Goal: Obtain resource: Obtain resource

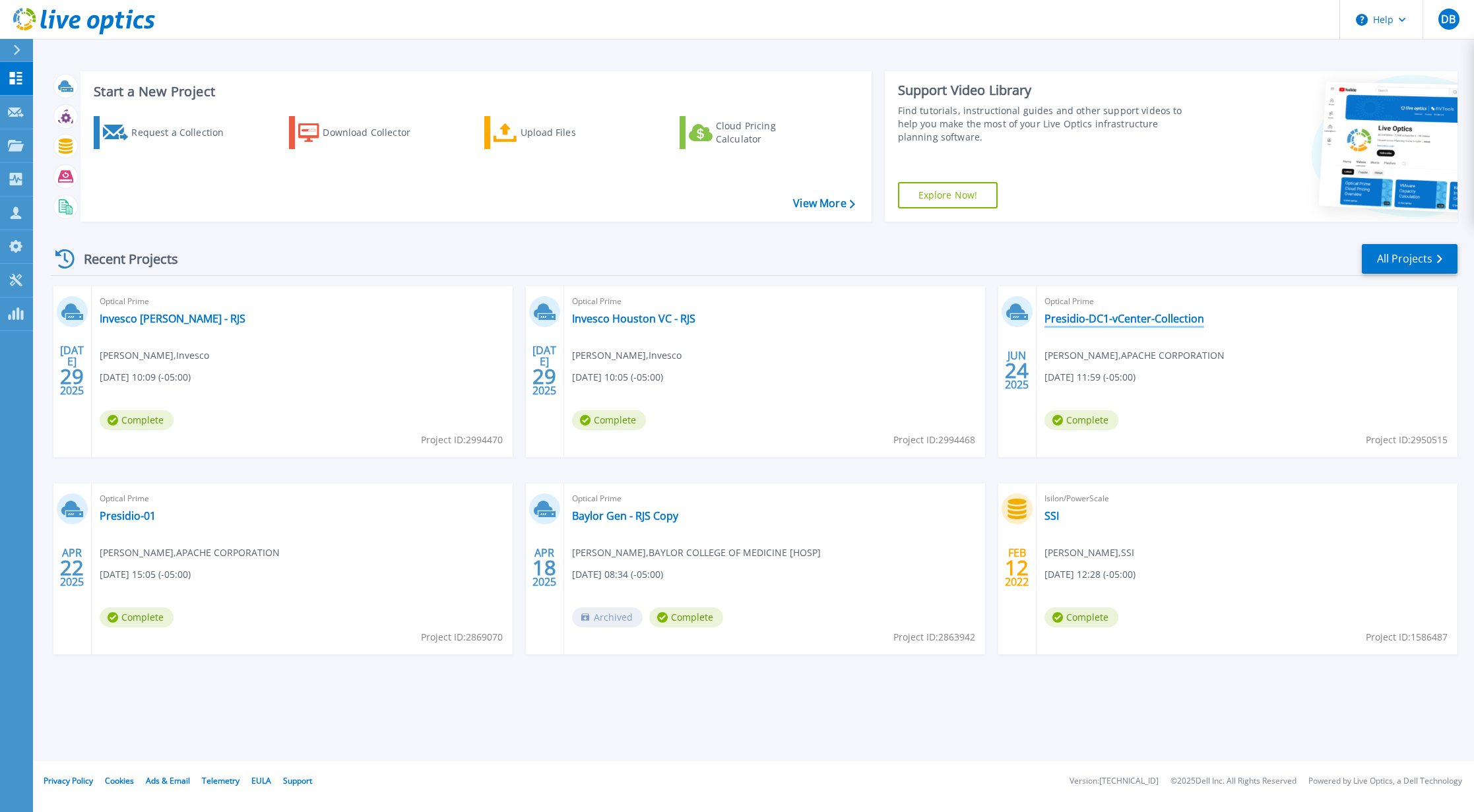
click at [1088, 320] on link "Presidio-DC1-vCenter-Collection" at bounding box center [1124, 319] width 160 height 13
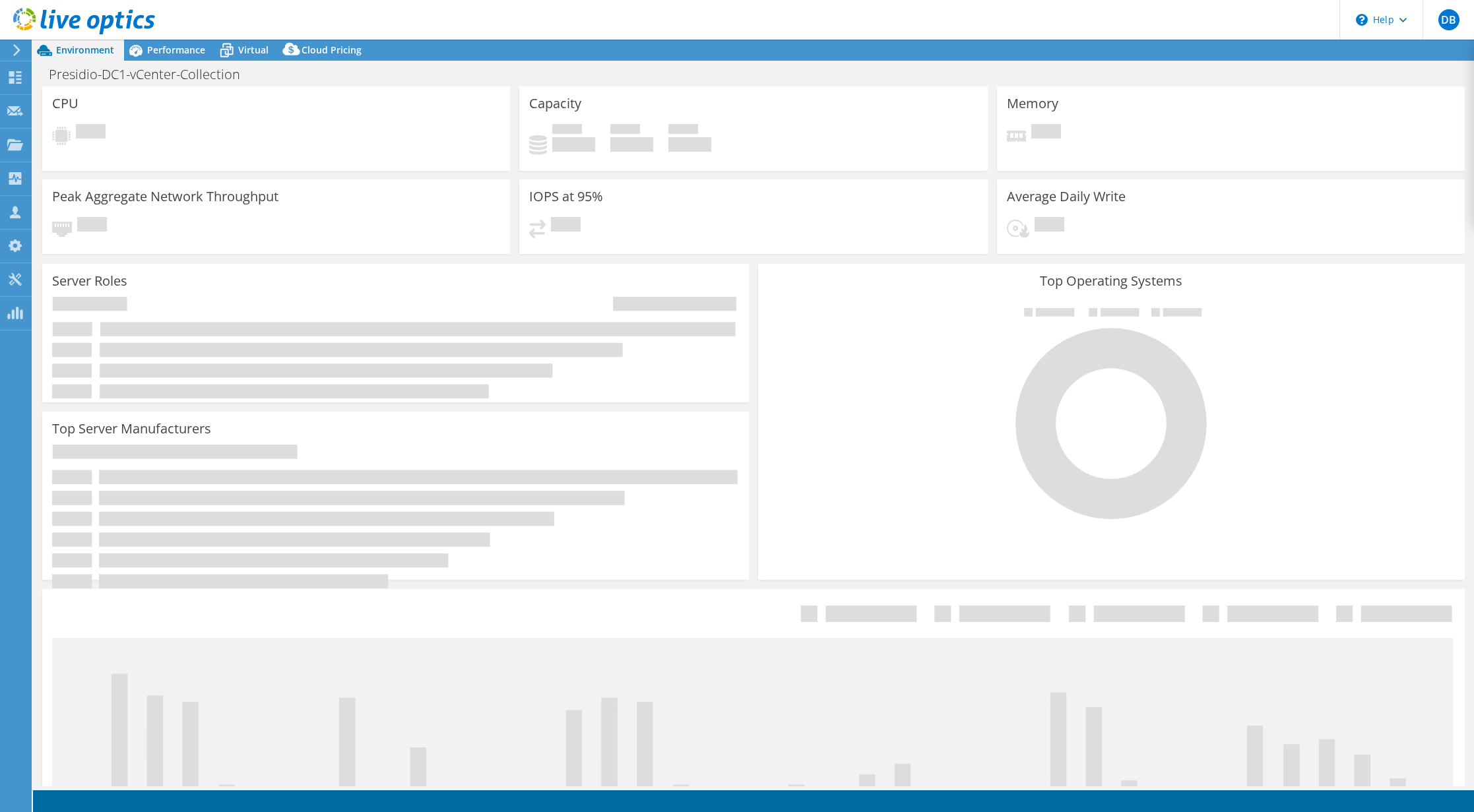
select select "USD"
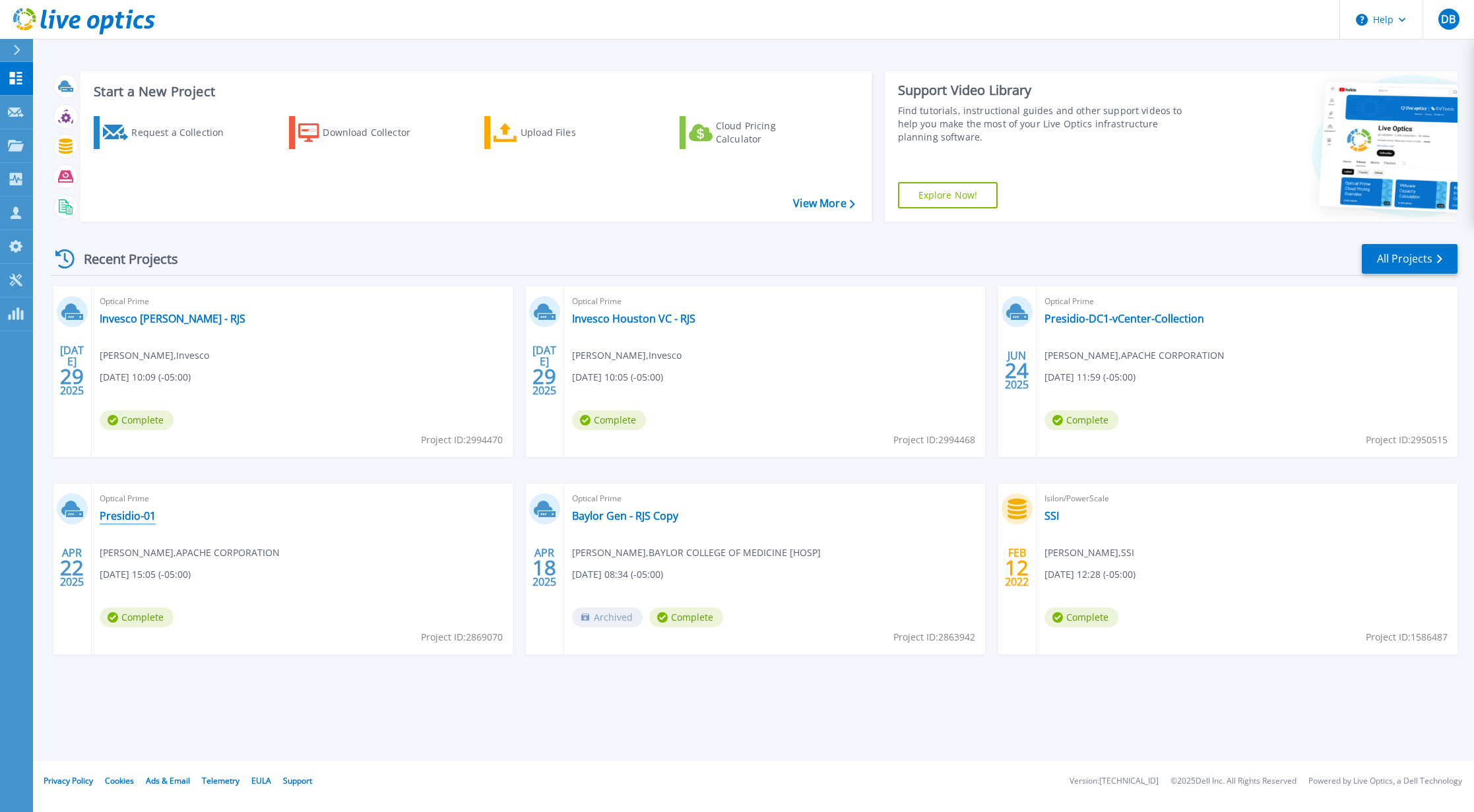
click at [124, 515] on link "Presidio-01" at bounding box center [127, 516] width 56 height 13
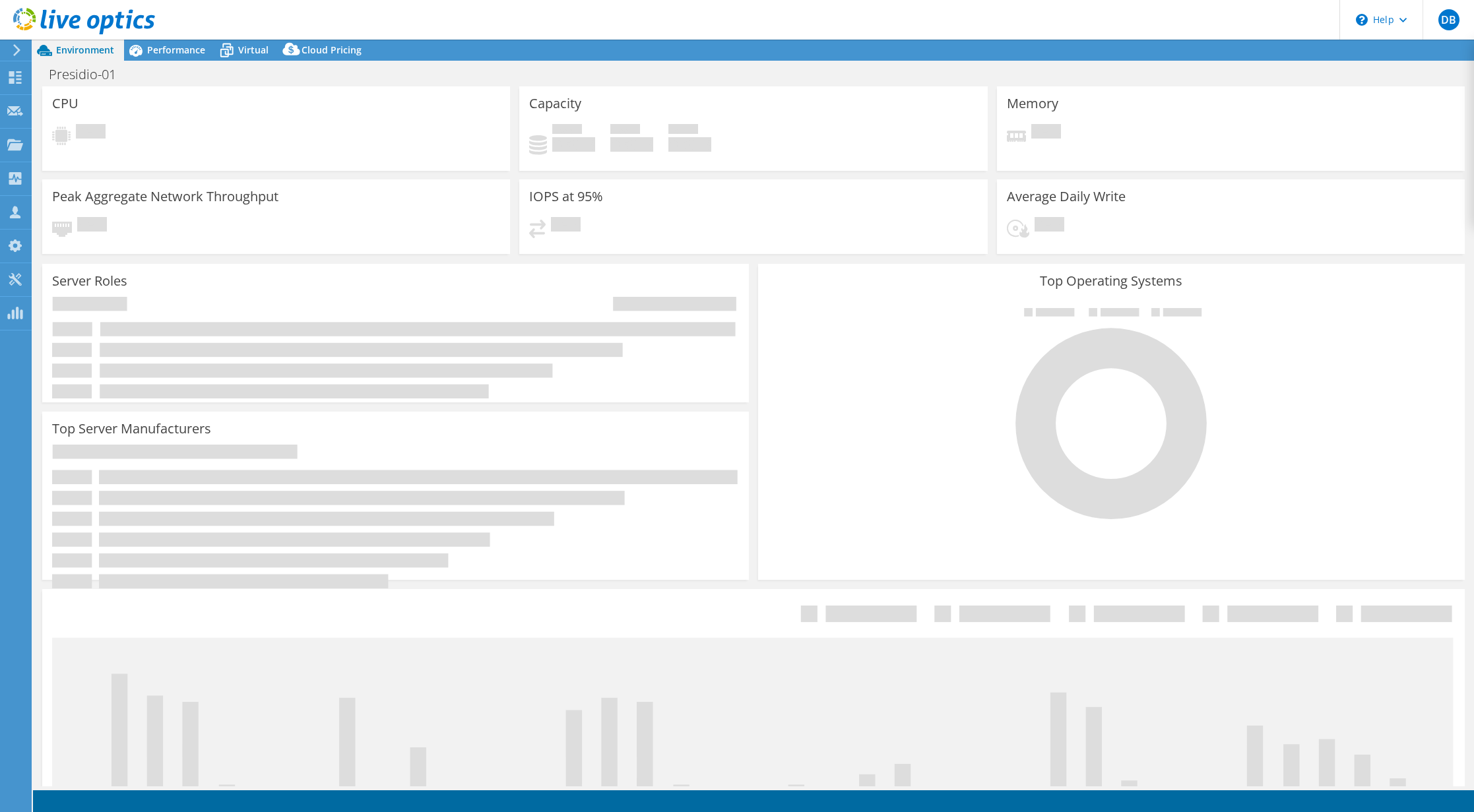
select select "USD"
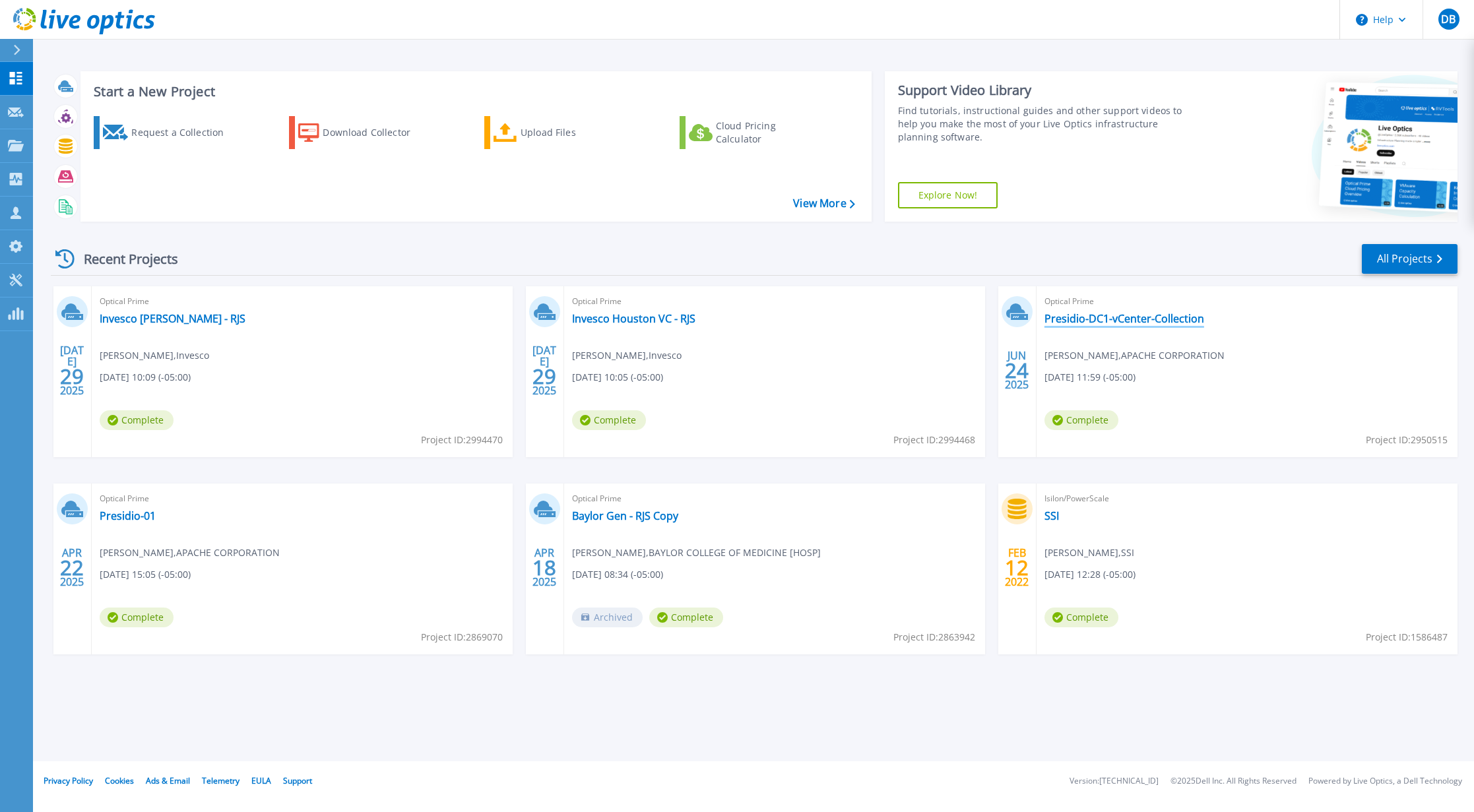
click at [1168, 322] on link "Presidio-DC1-vCenter-Collection" at bounding box center [1124, 319] width 160 height 13
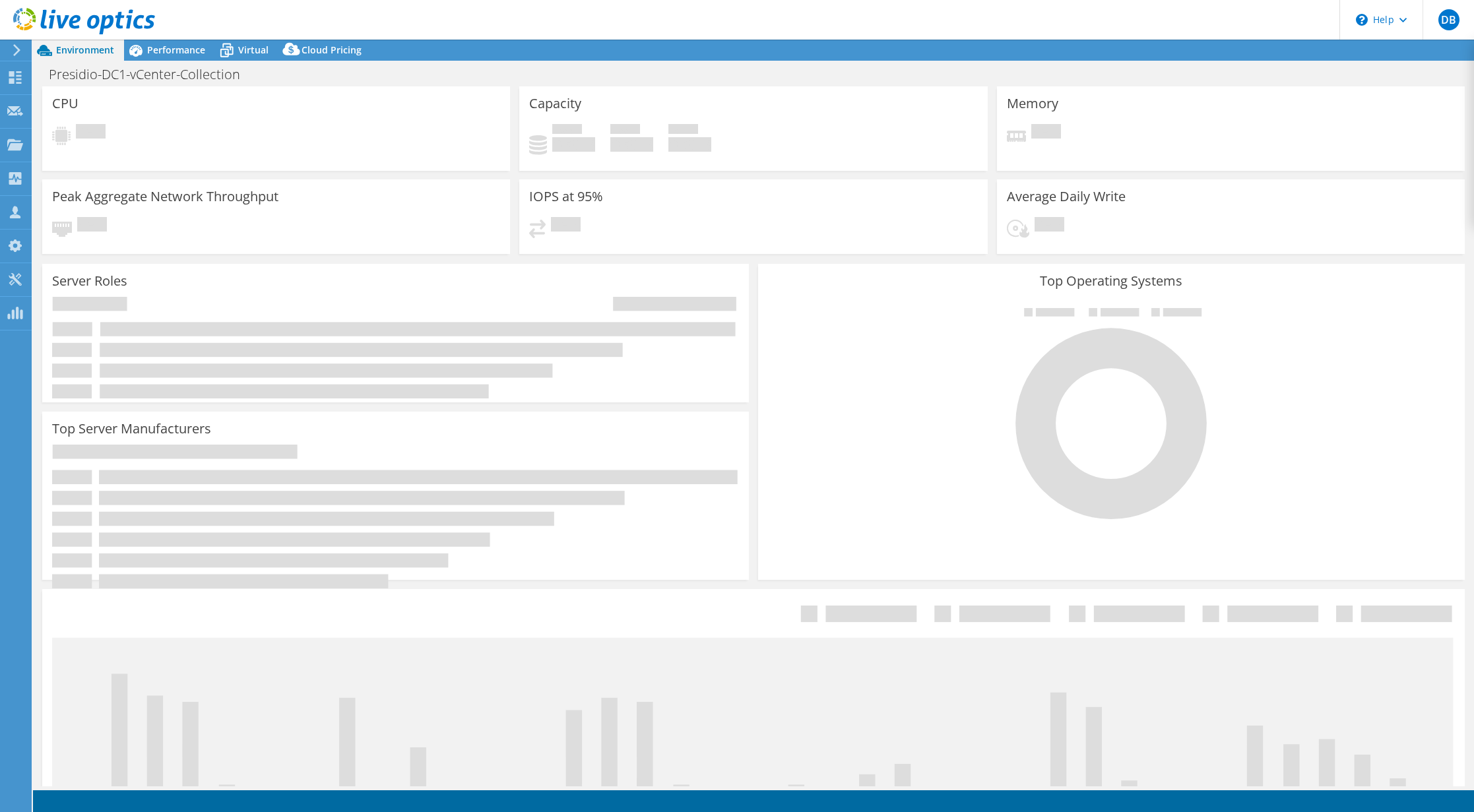
select select "USD"
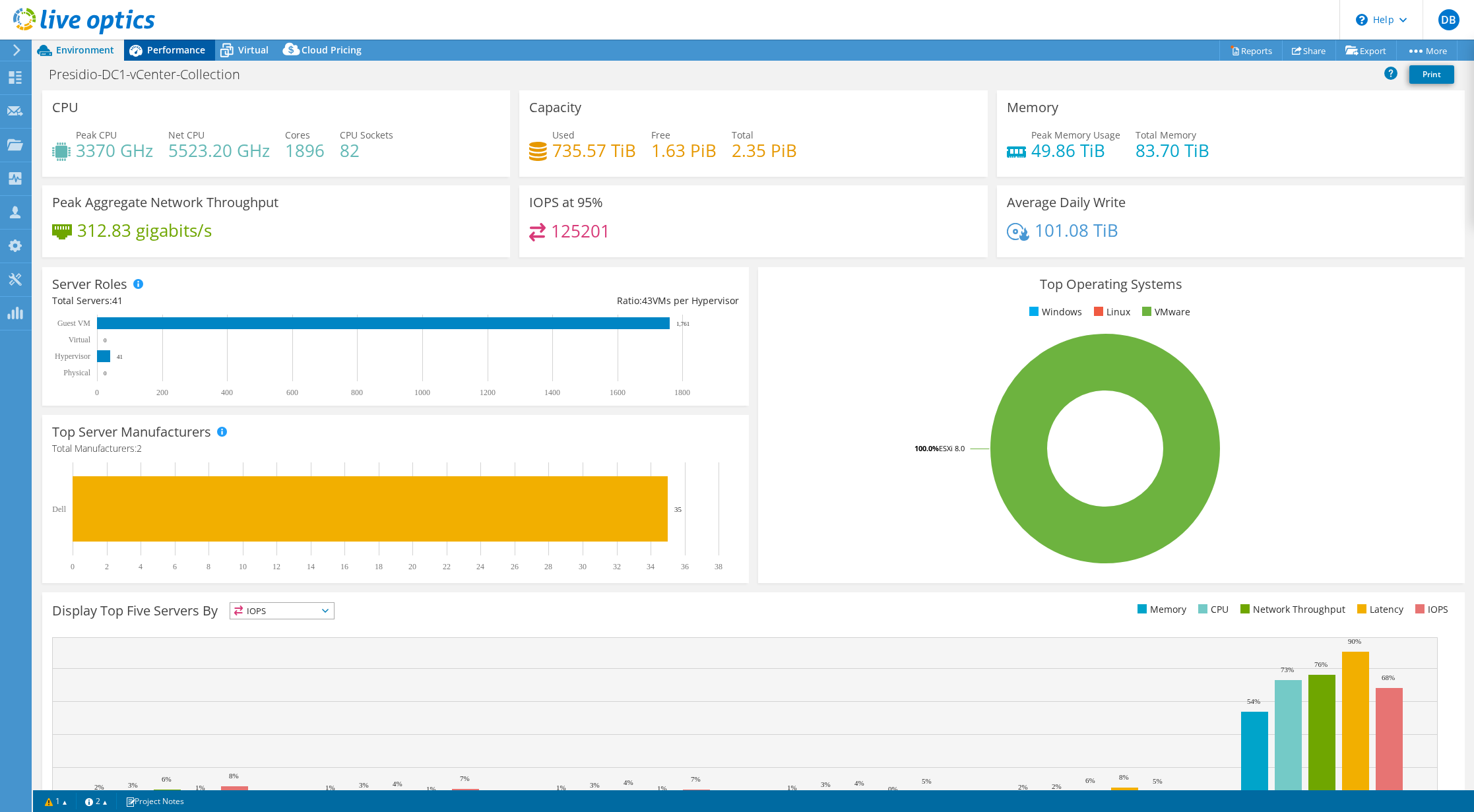
click at [174, 50] on span "Performance" at bounding box center [176, 50] width 58 height 13
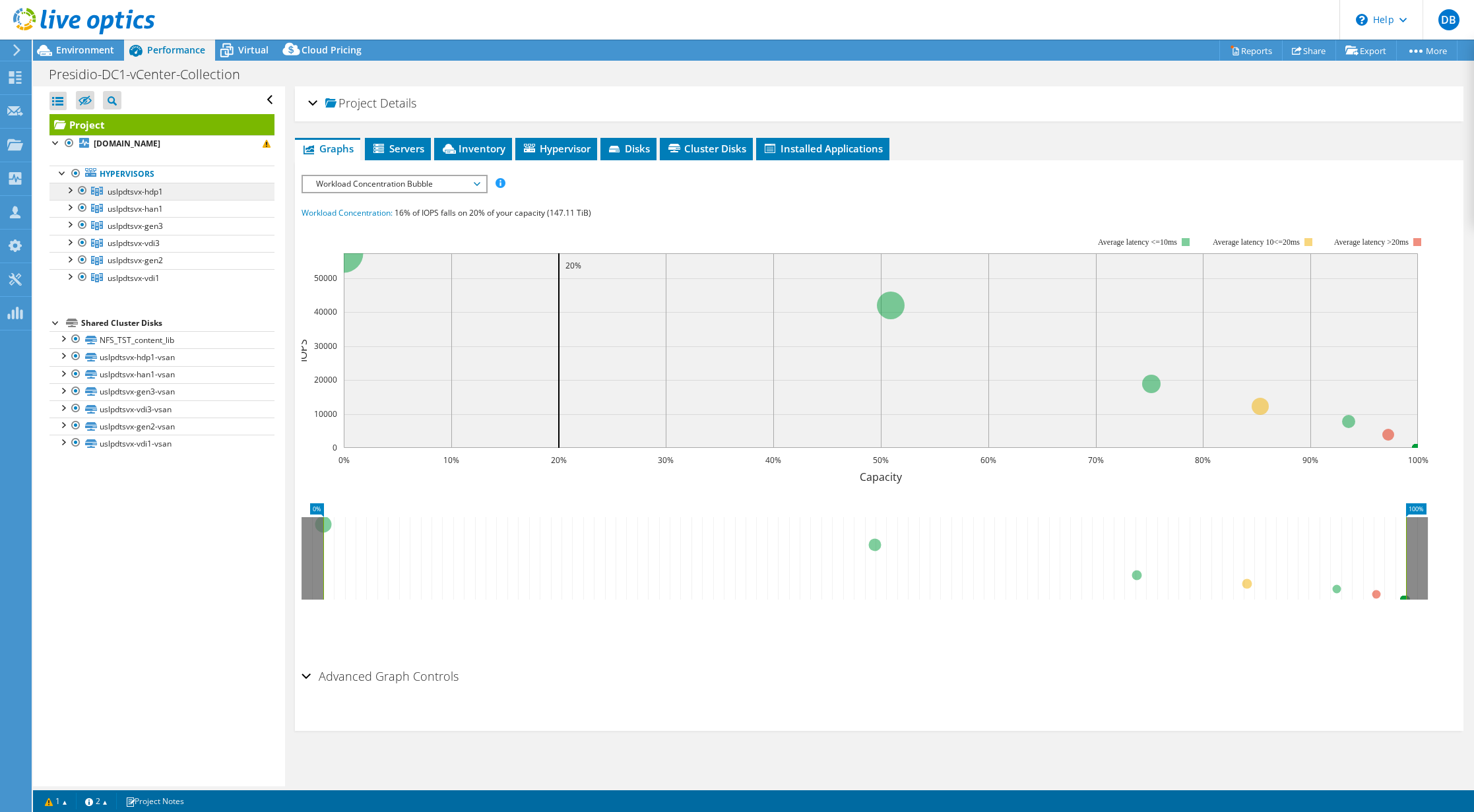
click at [116, 189] on span "uslpdtsvx-hdp1" at bounding box center [135, 191] width 56 height 11
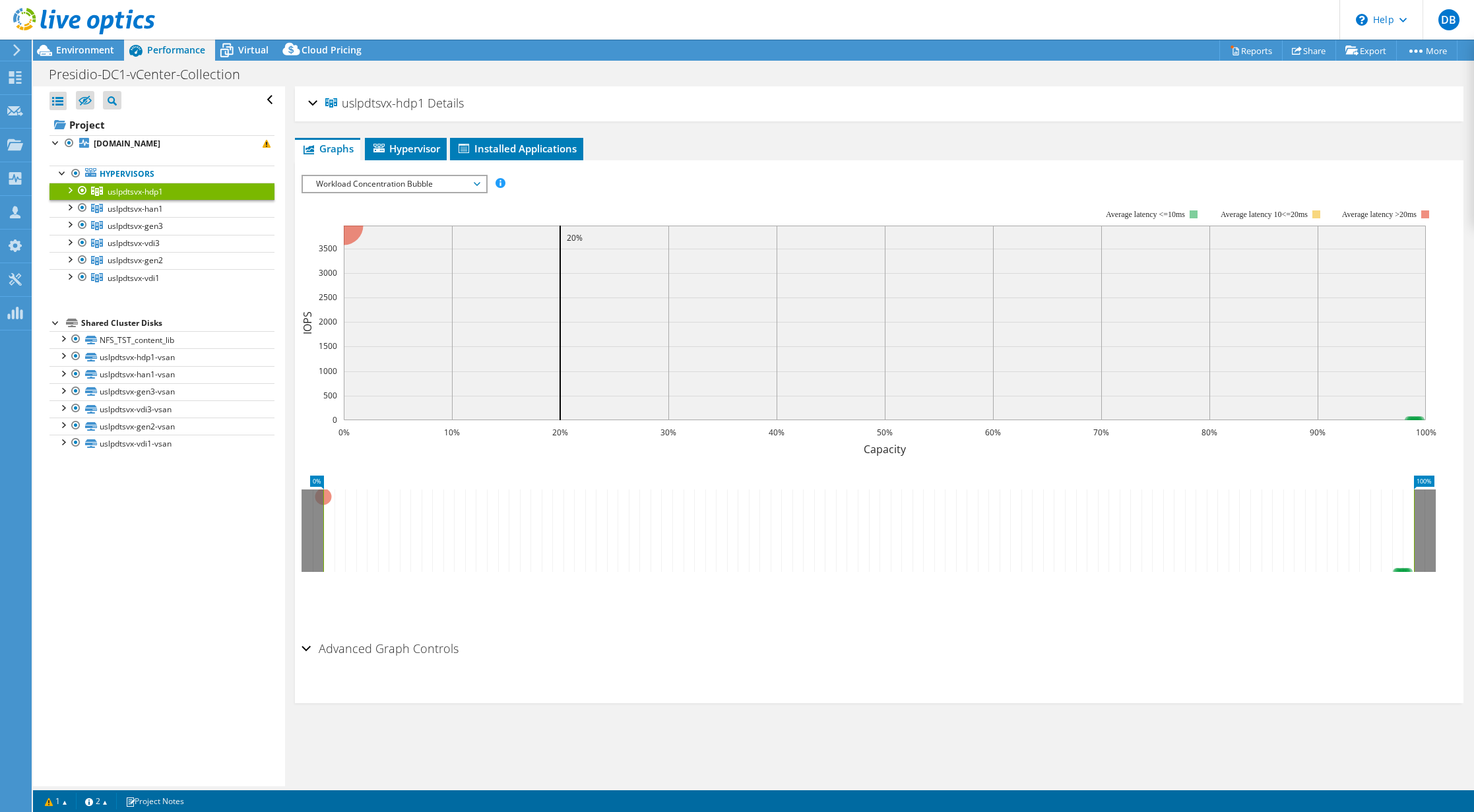
click at [424, 189] on span "Workload Concentration Bubble" at bounding box center [394, 183] width 169 height 16
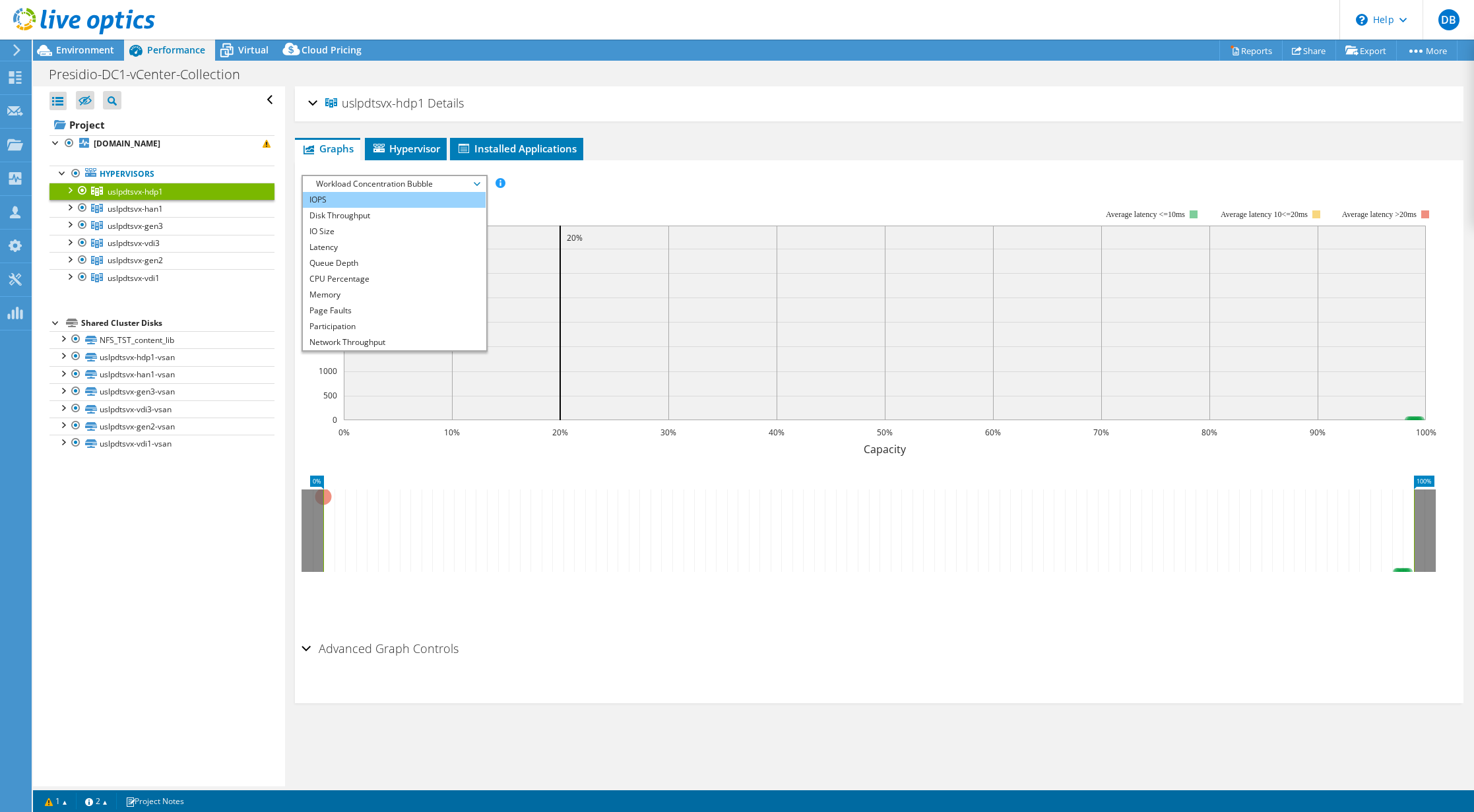
click at [349, 202] on li "IOPS" at bounding box center [395, 199] width 183 height 16
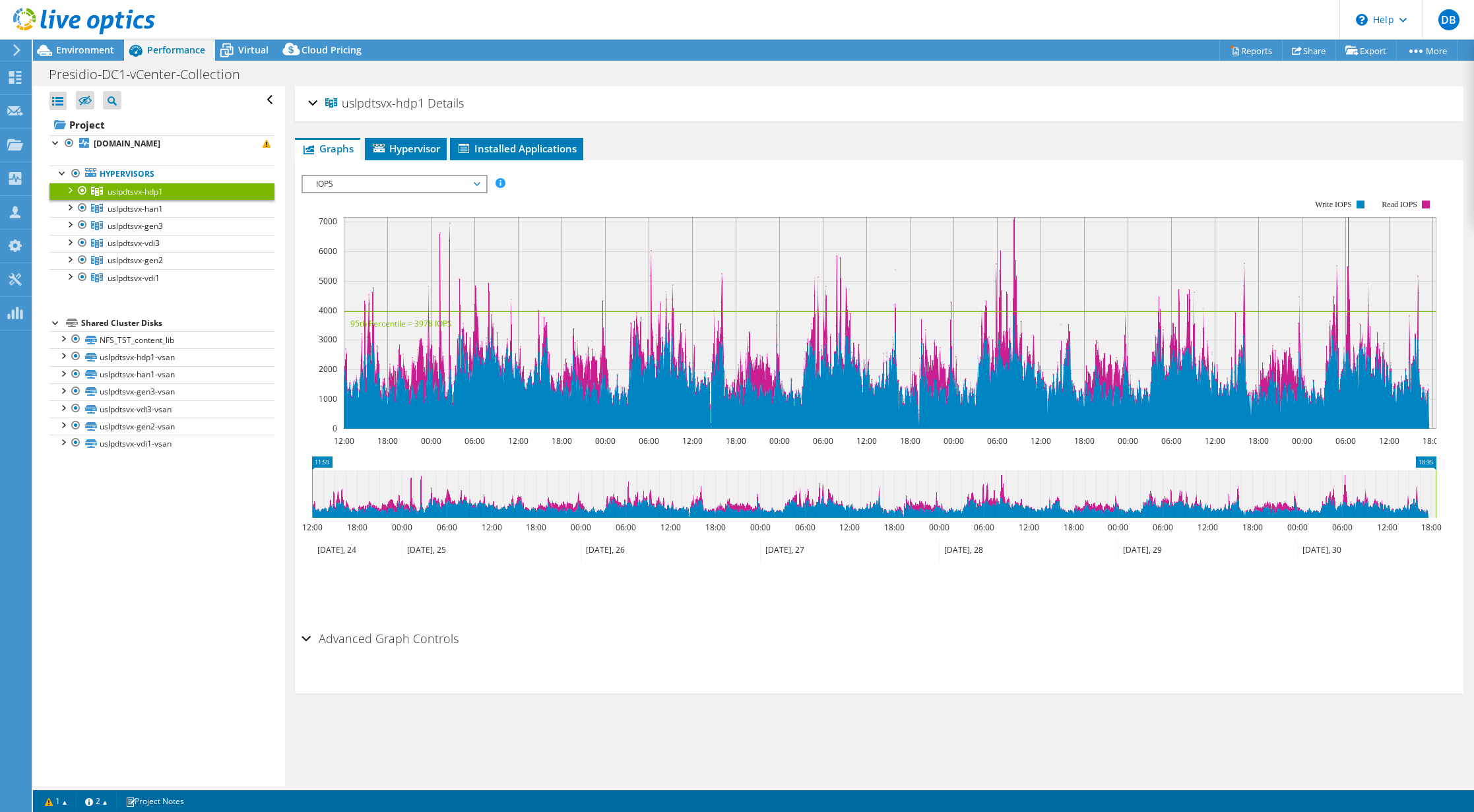
click at [13, 51] on icon at bounding box center [16, 50] width 10 height 12
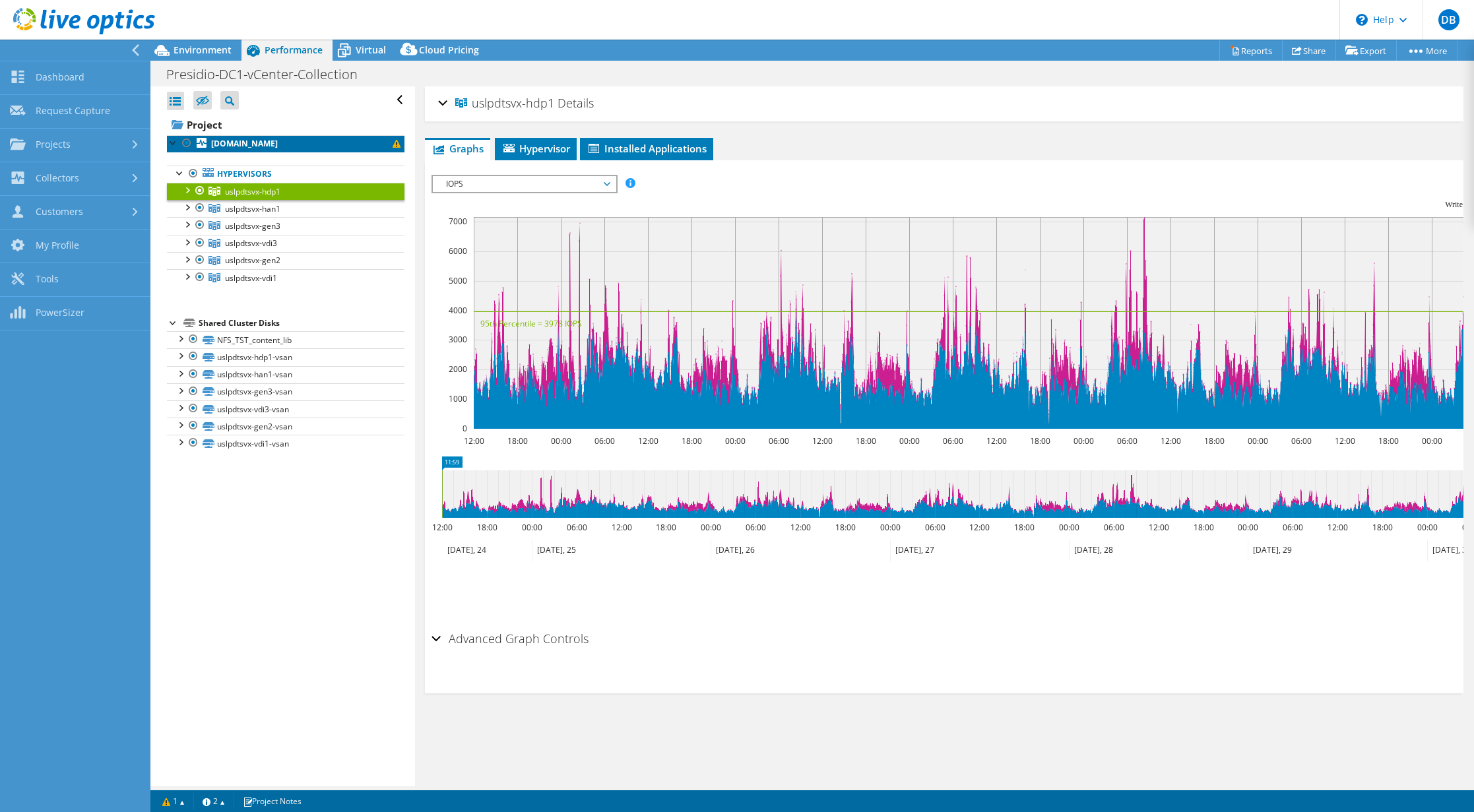
click at [253, 140] on b "[DOMAIN_NAME]" at bounding box center [245, 143] width 67 height 11
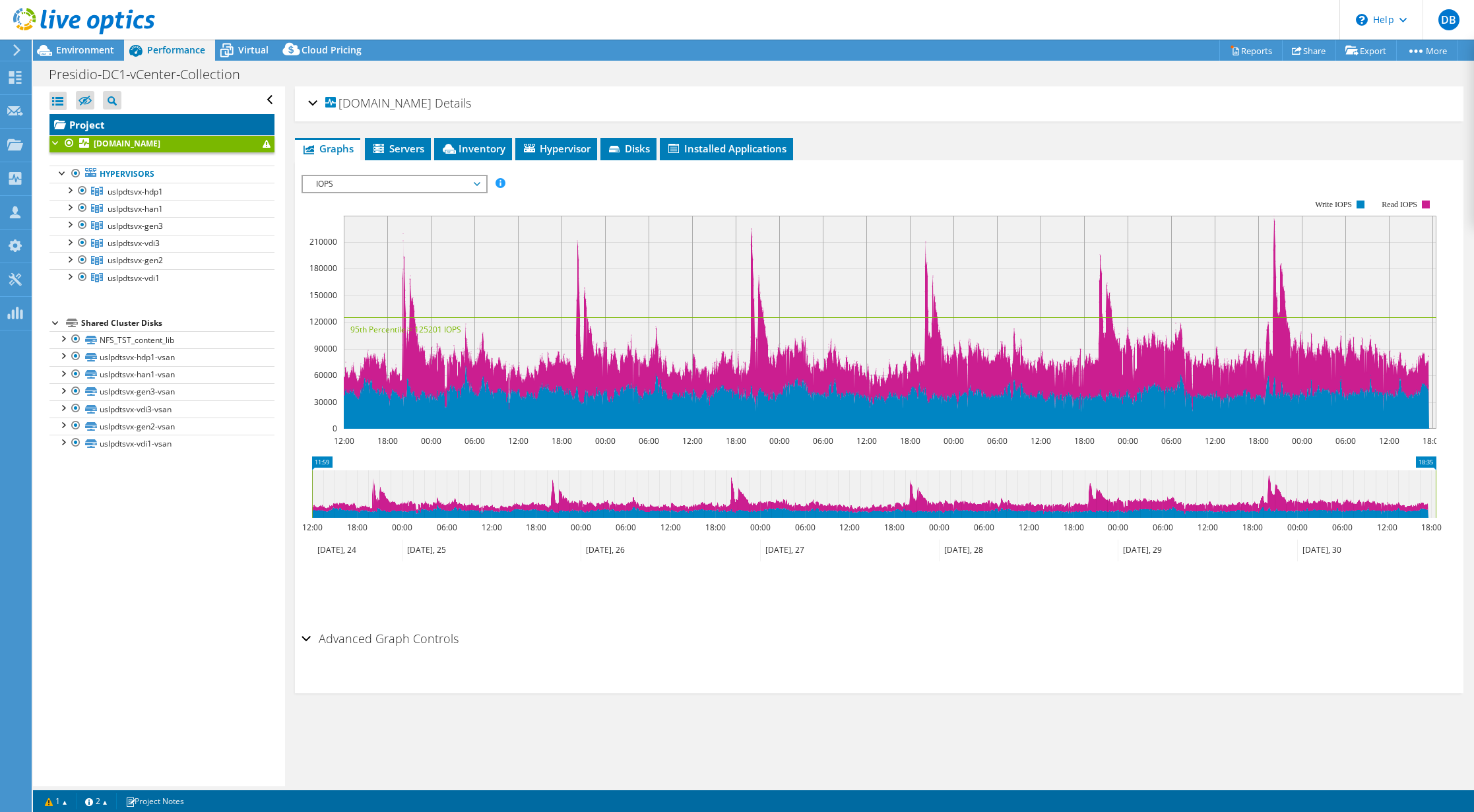
click at [84, 125] on link "Project" at bounding box center [162, 125] width 225 height 21
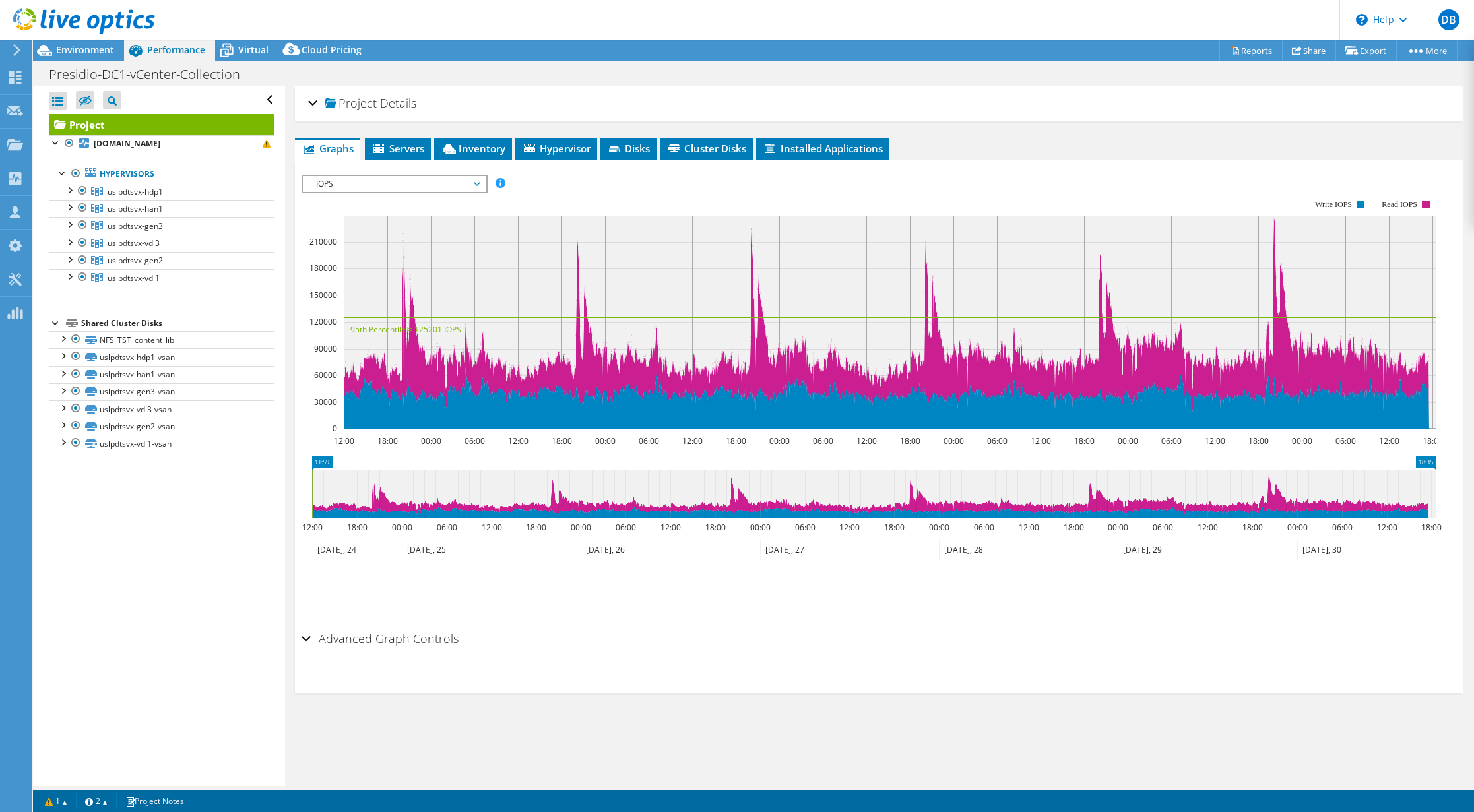
click at [317, 103] on div "Project Details" at bounding box center [879, 104] width 1142 height 28
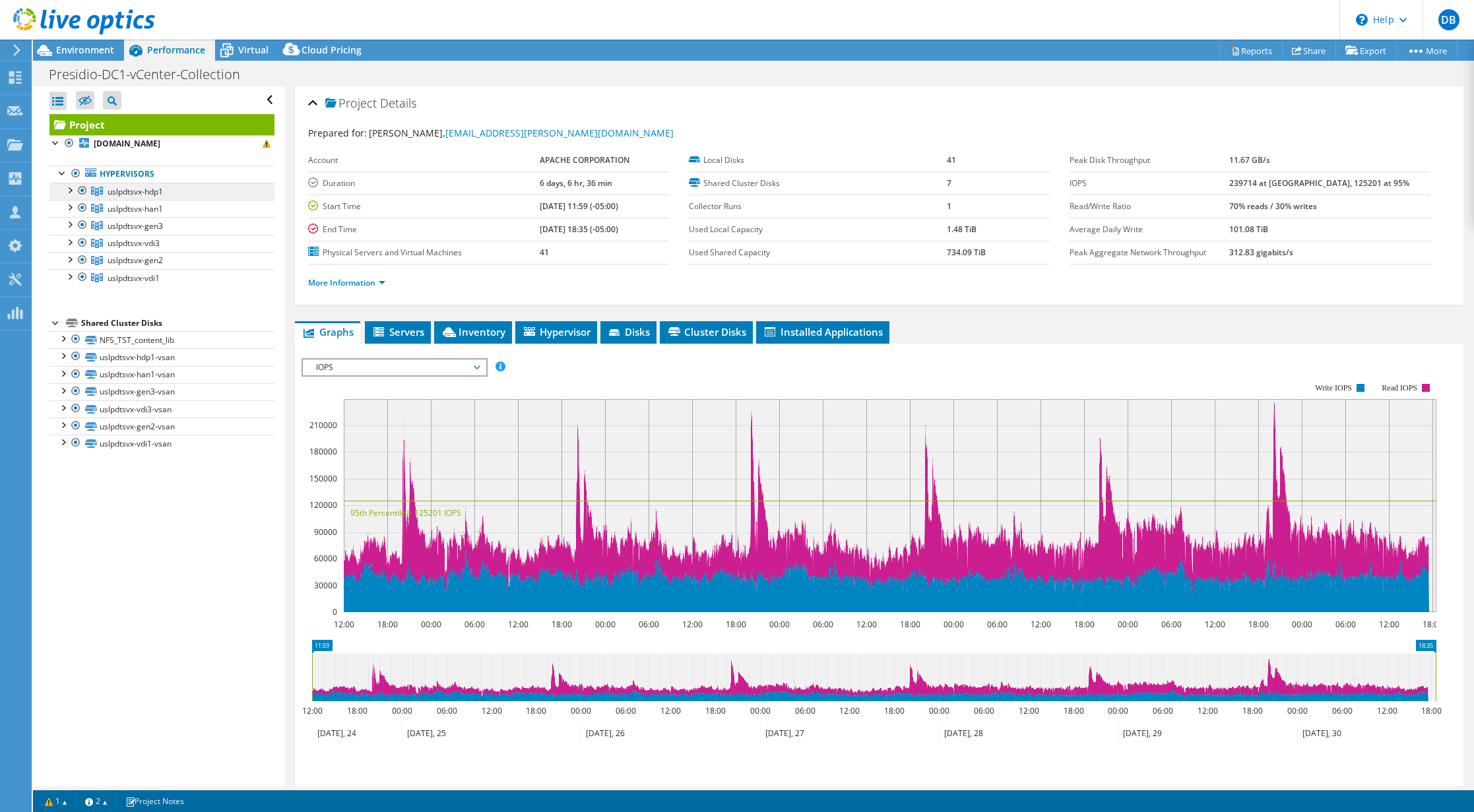
click at [123, 189] on span "uslpdtsvx-hdp1" at bounding box center [135, 191] width 56 height 11
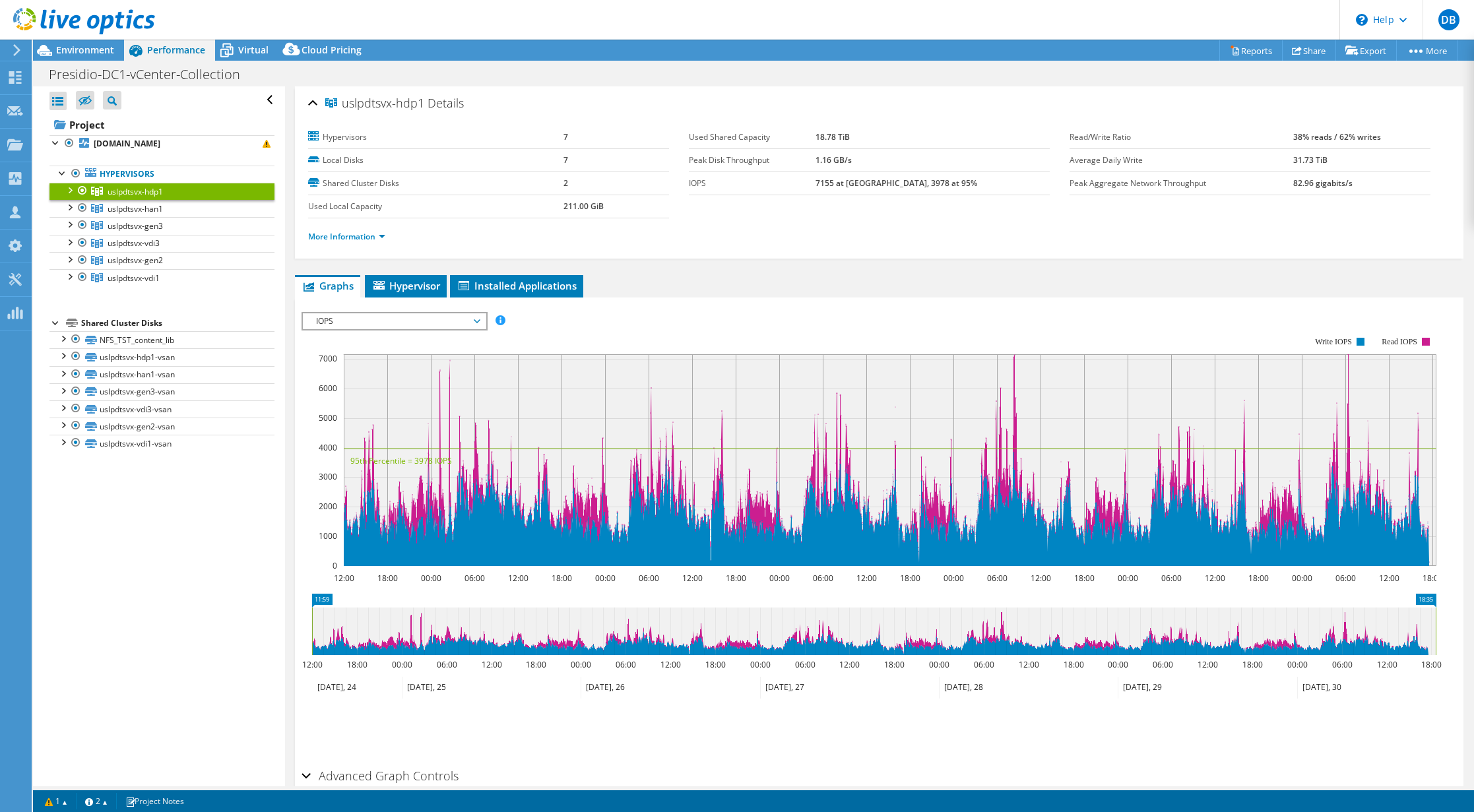
click at [479, 320] on span "IOPS" at bounding box center [394, 321] width 169 height 16
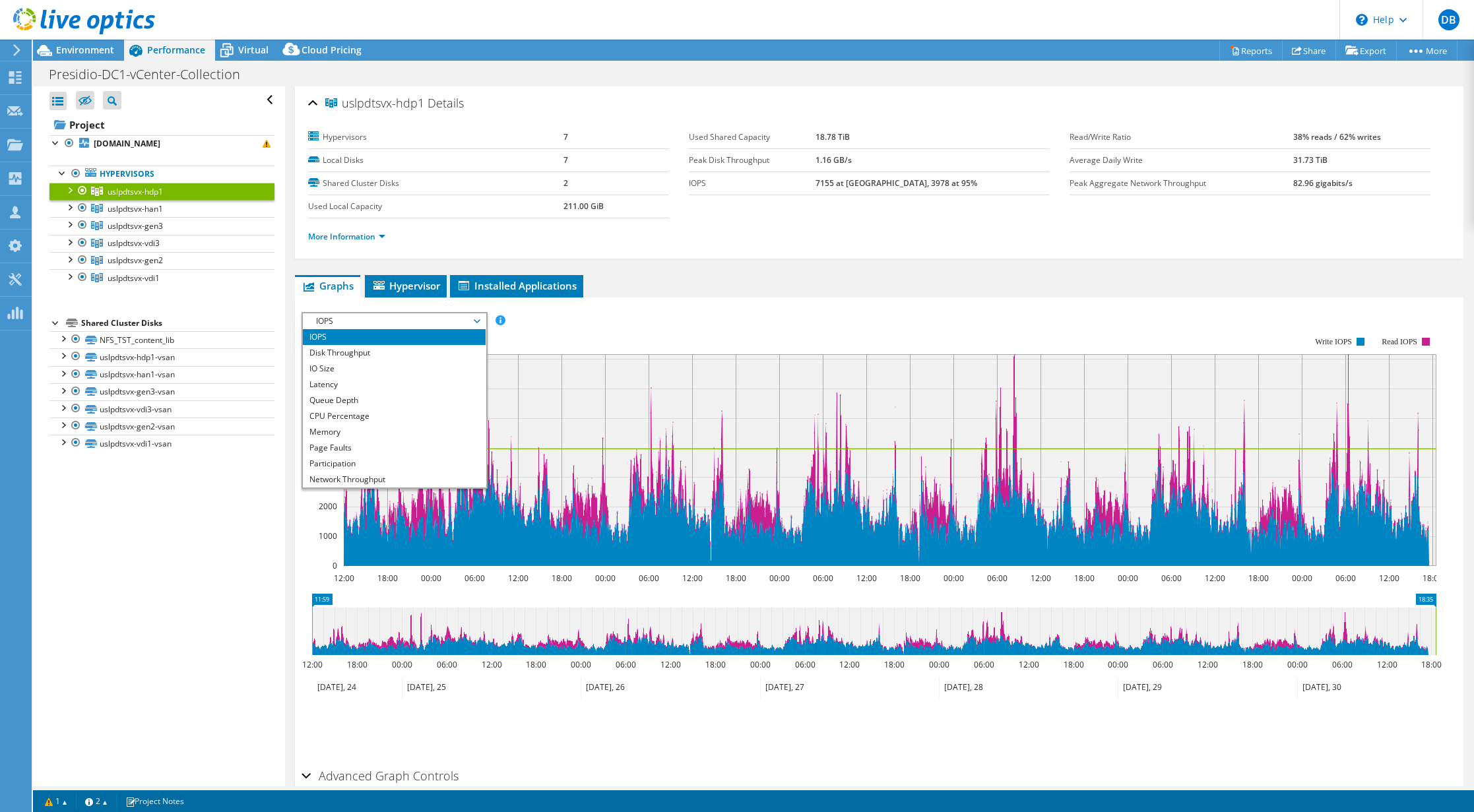
click at [857, 284] on ul "Graphs Servers Inventory Hypervisor Disks Cluster Disks Installed Applications" at bounding box center [879, 286] width 1168 height 22
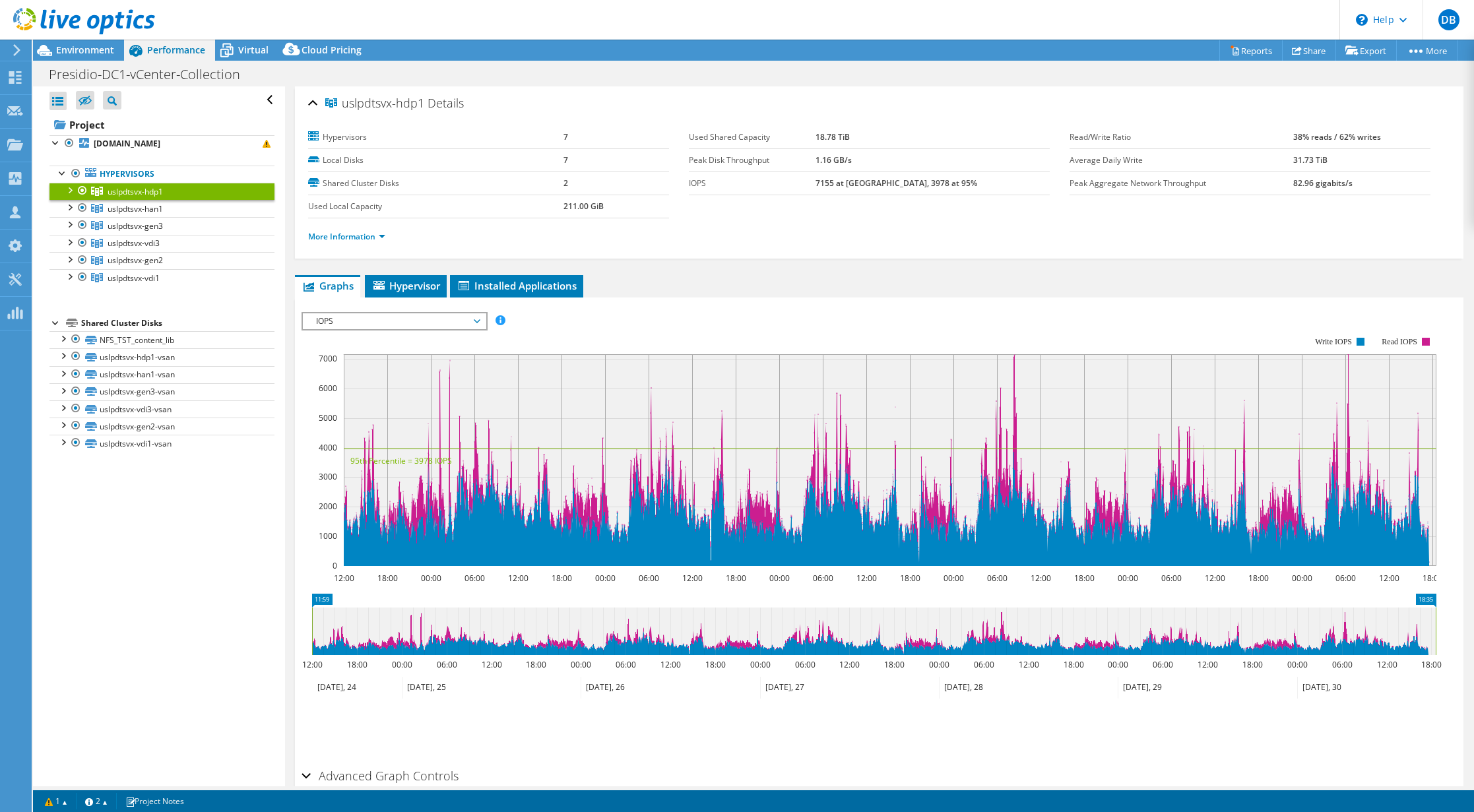
click at [427, 323] on span "IOPS" at bounding box center [394, 321] width 169 height 16
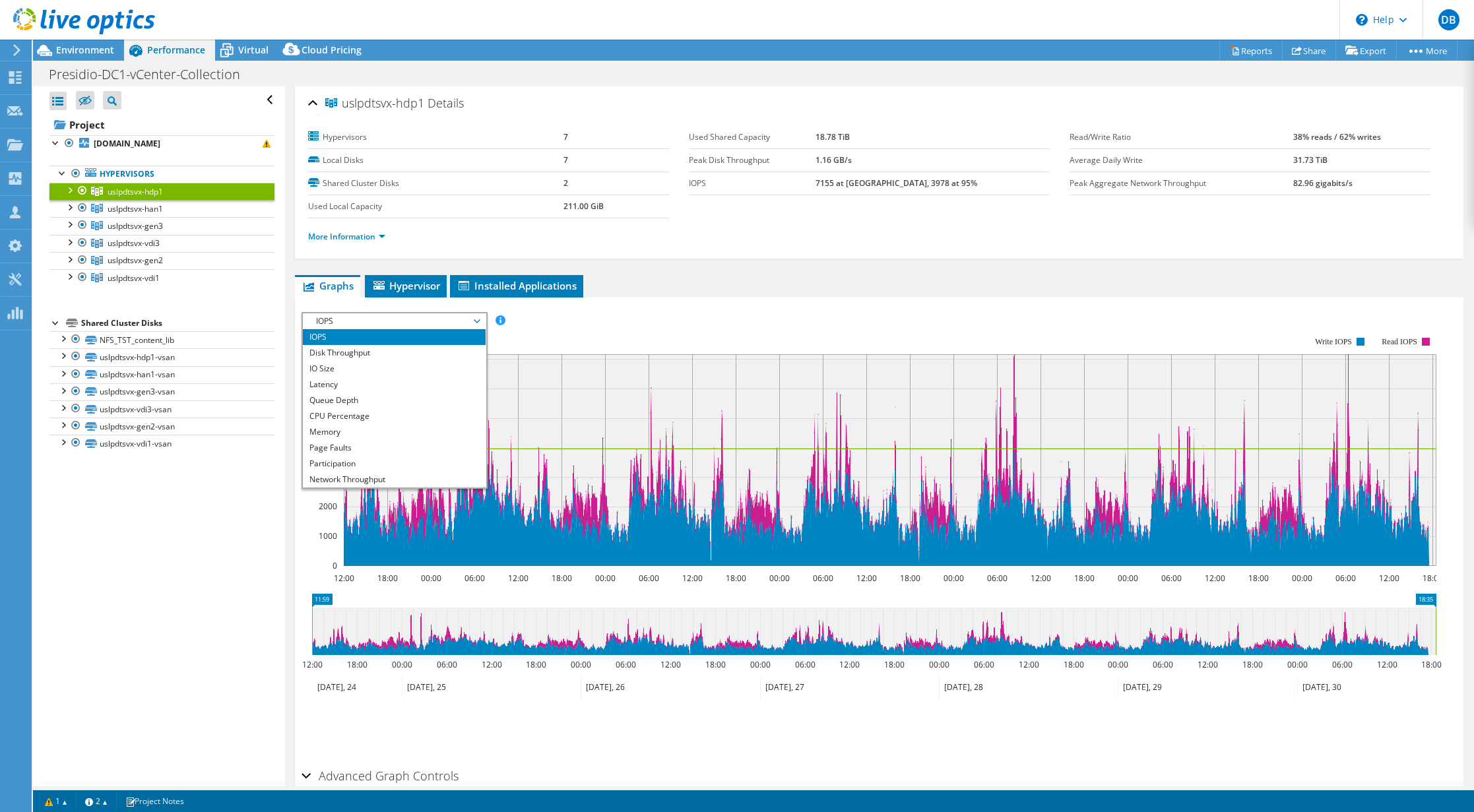
click at [637, 323] on rect at bounding box center [869, 452] width 1135 height 264
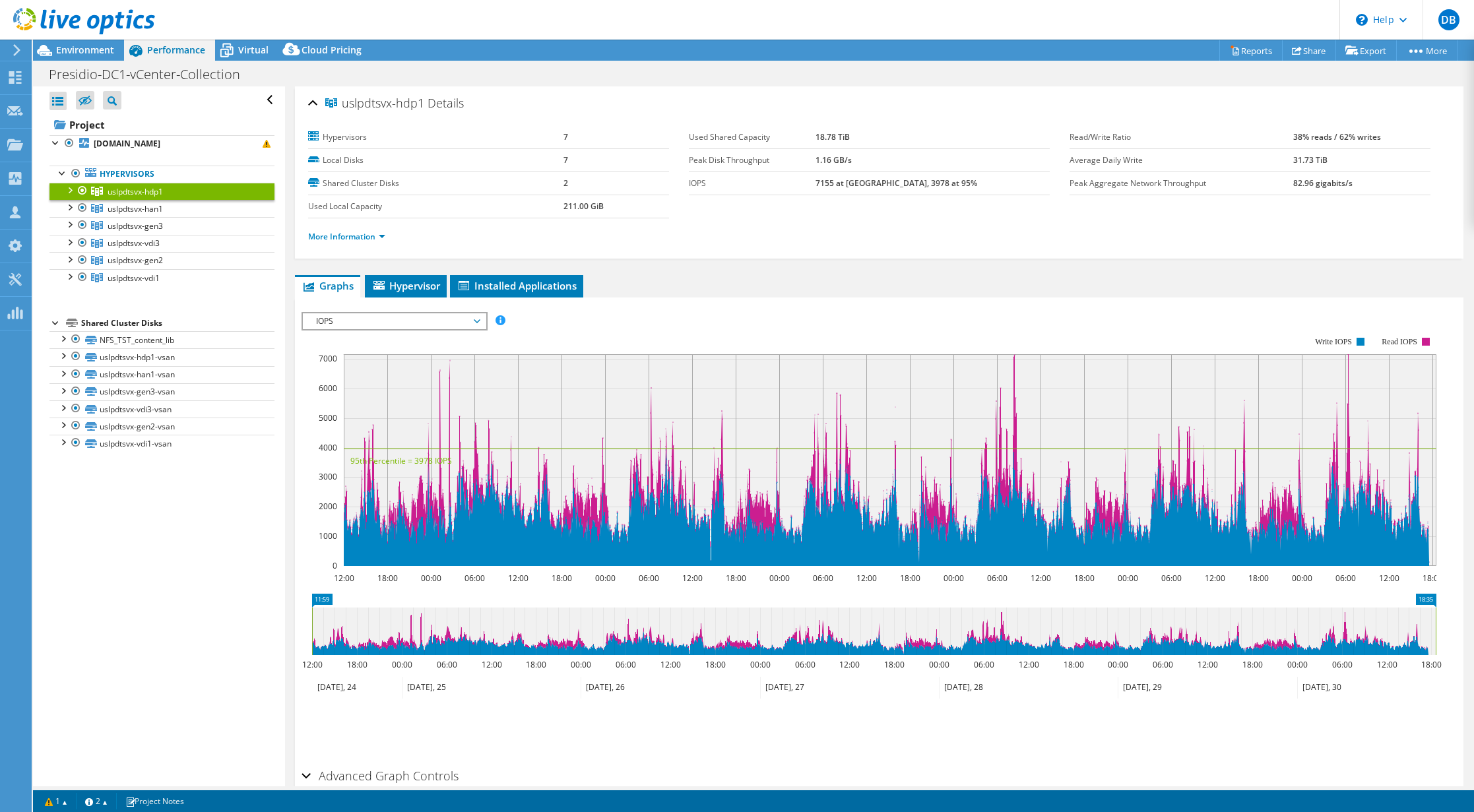
click at [372, 316] on span "IOPS" at bounding box center [394, 321] width 169 height 16
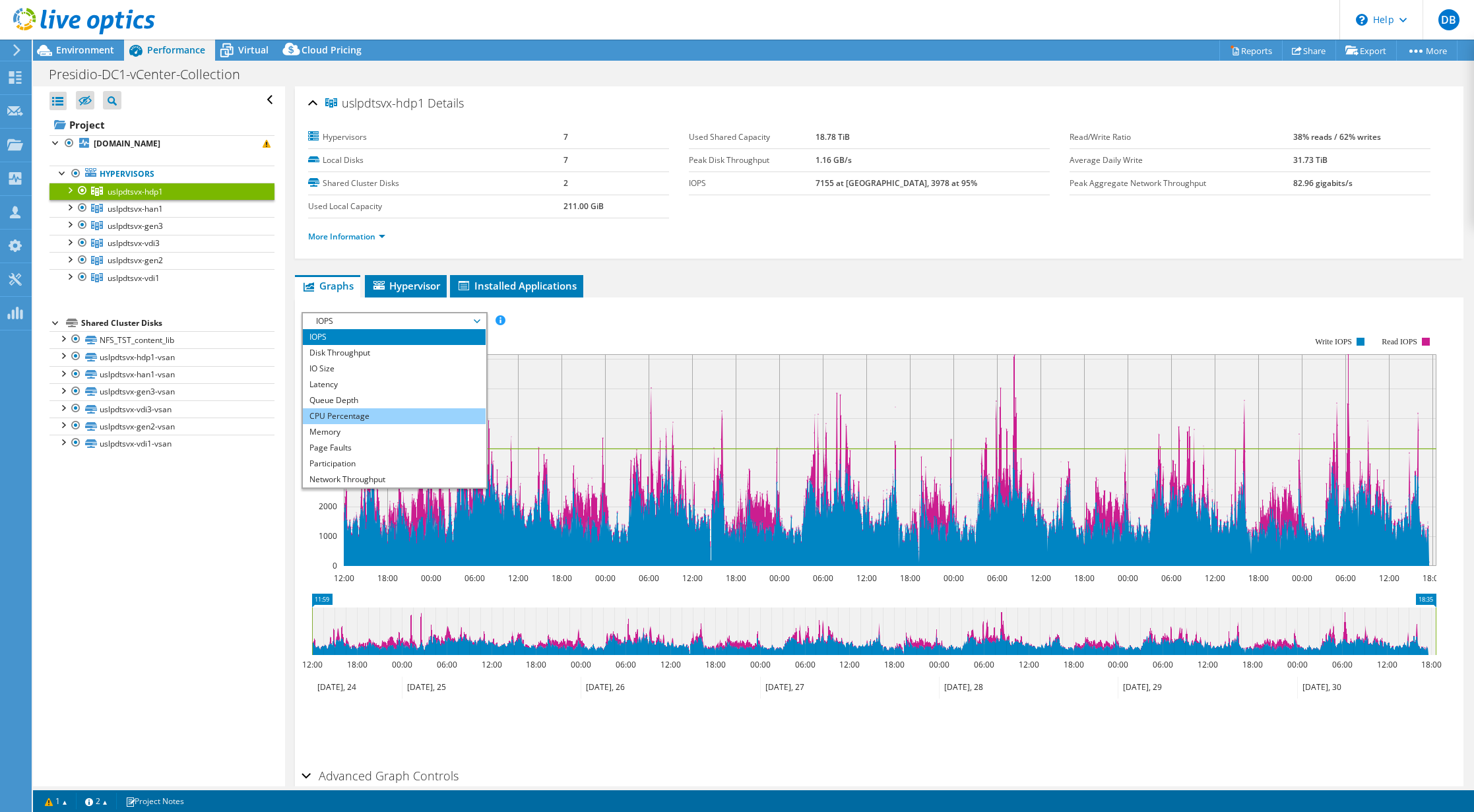
click at [378, 420] on li "CPU Percentage" at bounding box center [395, 416] width 183 height 16
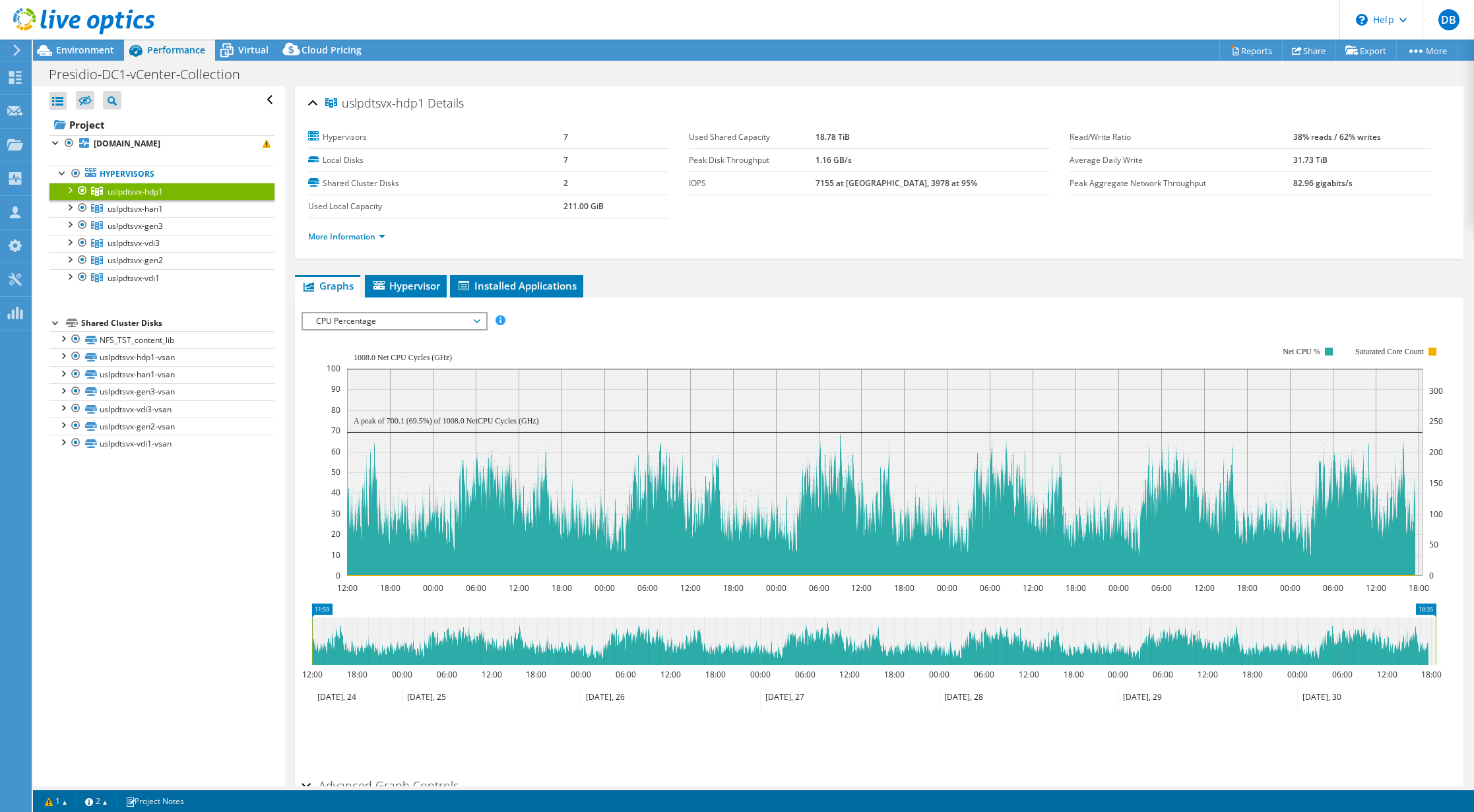
click at [68, 189] on div at bounding box center [69, 189] width 13 height 13
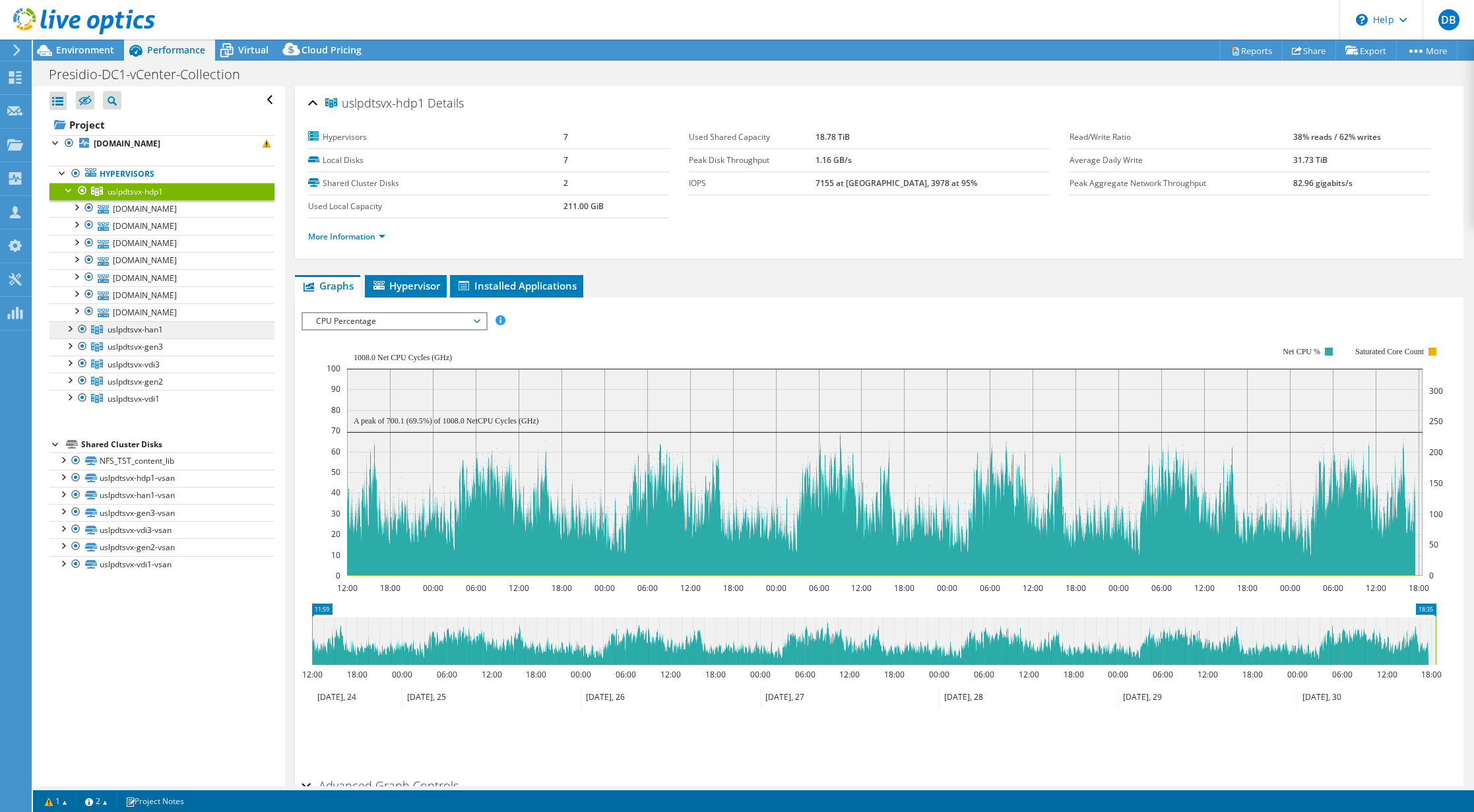
click at [139, 197] on span "uslpdtsvx-han1" at bounding box center [135, 191] width 56 height 11
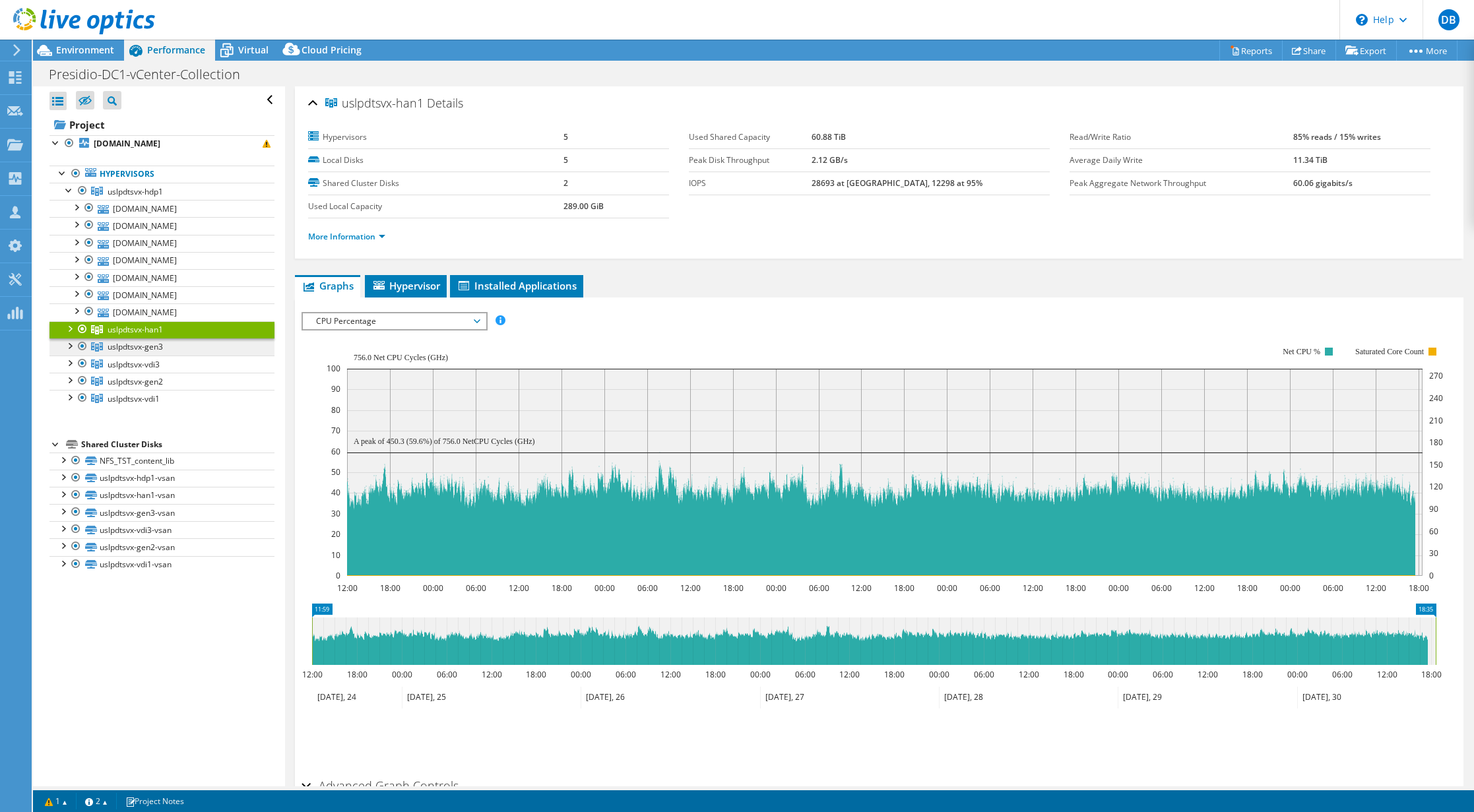
click at [142, 197] on span "uslpdtsvx-gen3" at bounding box center [135, 191] width 56 height 11
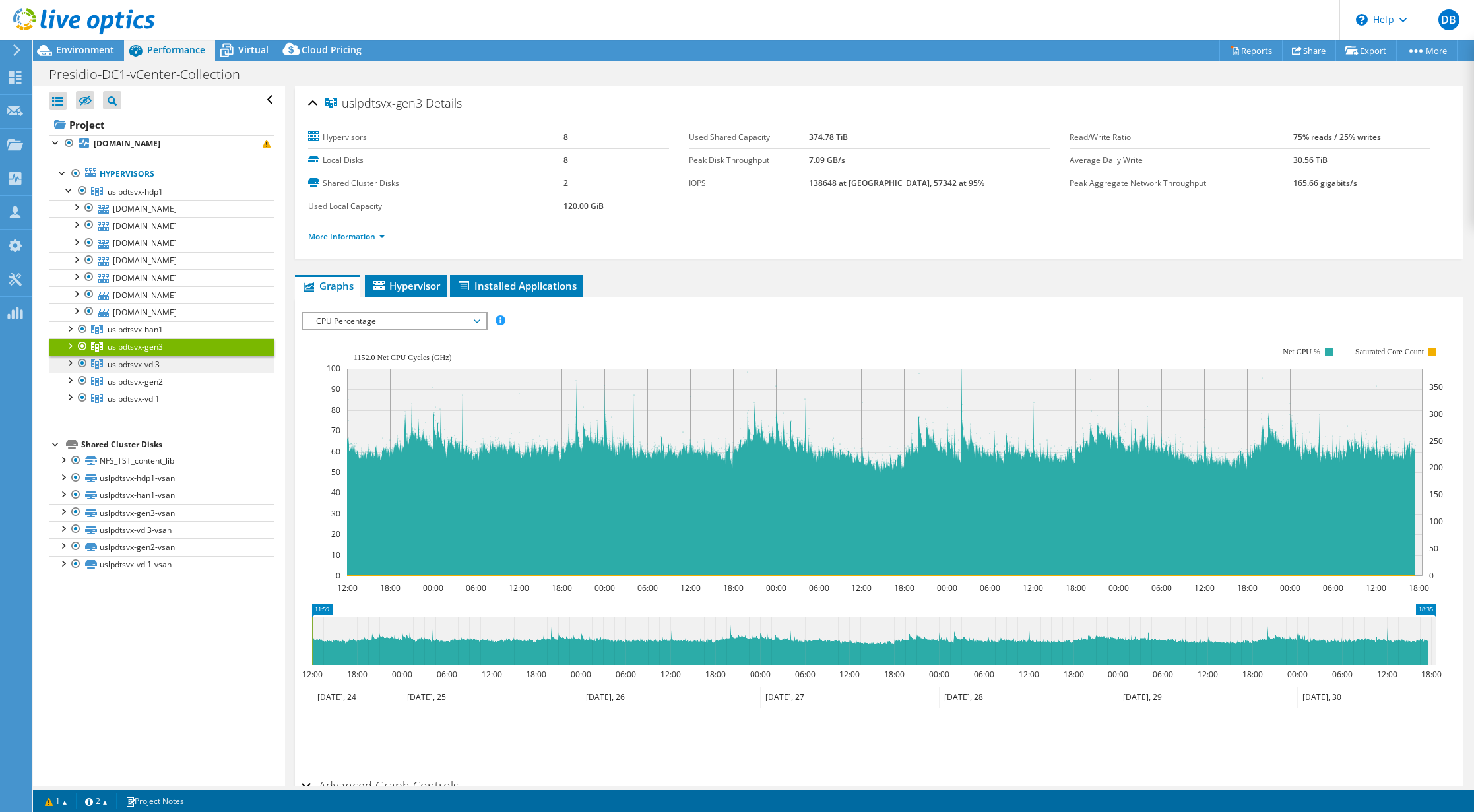
click at [144, 197] on span "uslpdtsvx-vdi3" at bounding box center [135, 191] width 56 height 11
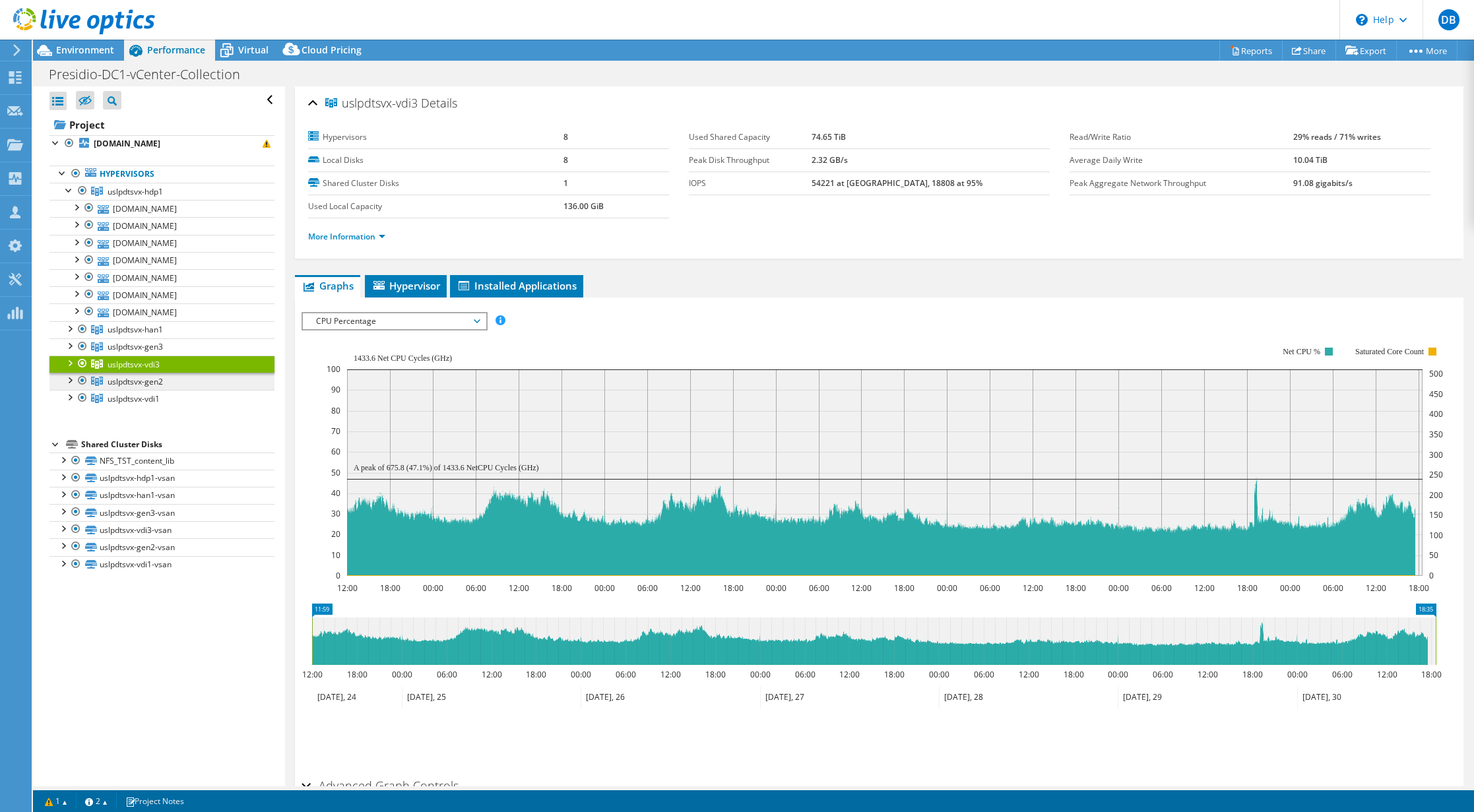
click at [143, 197] on span "uslpdtsvx-gen2" at bounding box center [135, 191] width 56 height 11
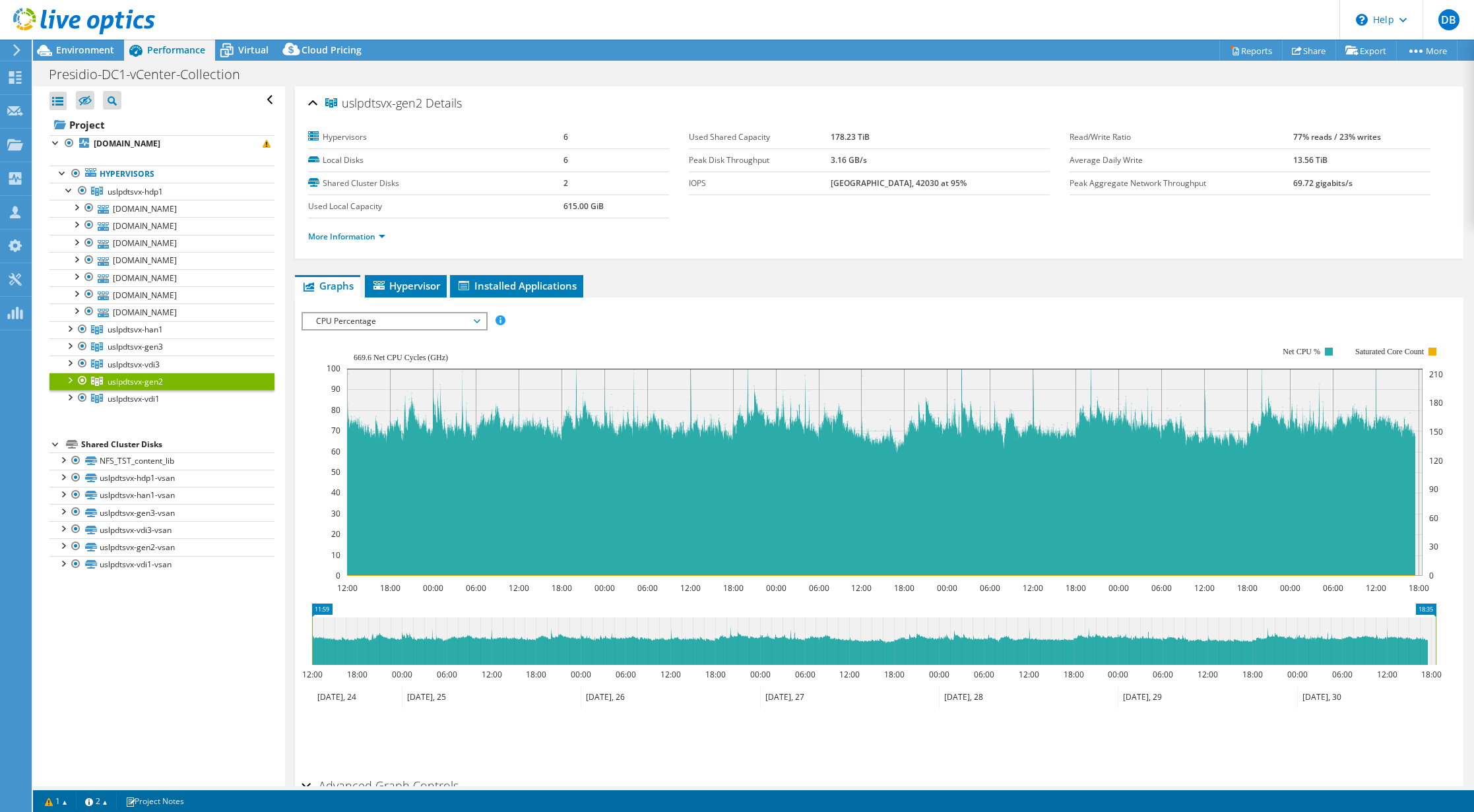
click at [69, 380] on div at bounding box center [69, 380] width 13 height 13
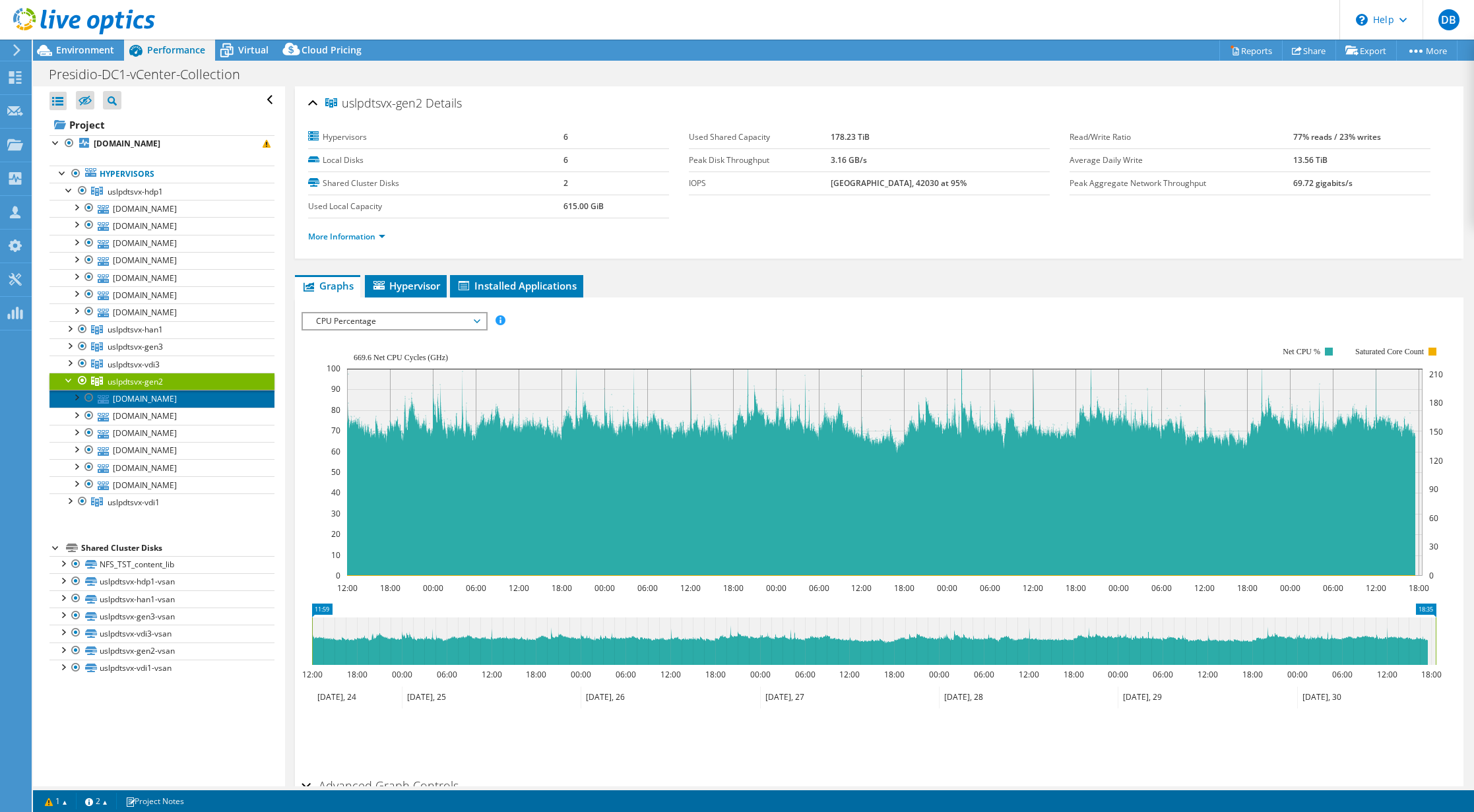
click at [145, 397] on link "[DOMAIN_NAME]" at bounding box center [162, 398] width 225 height 17
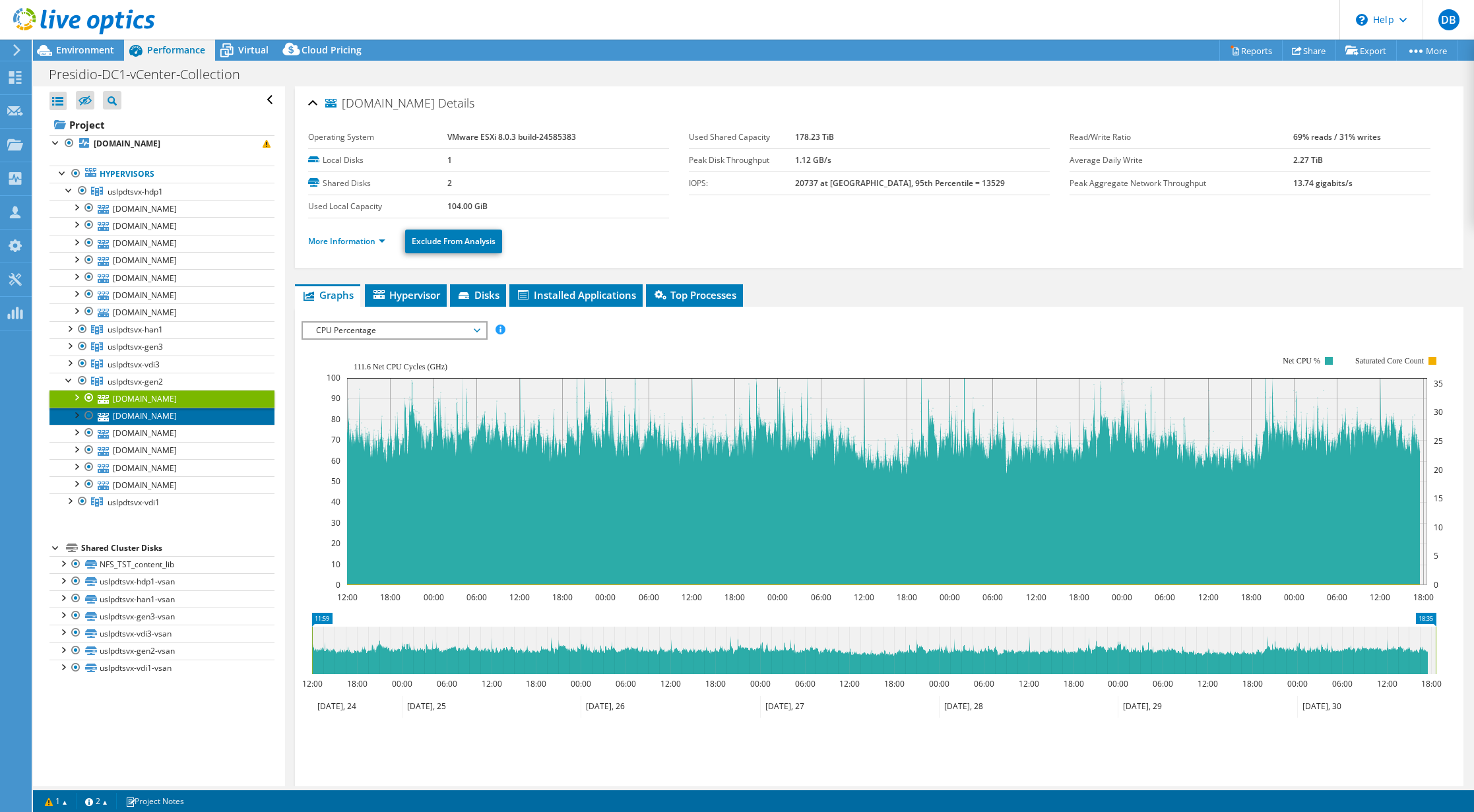
click at [144, 420] on link "[DOMAIN_NAME]" at bounding box center [162, 416] width 225 height 17
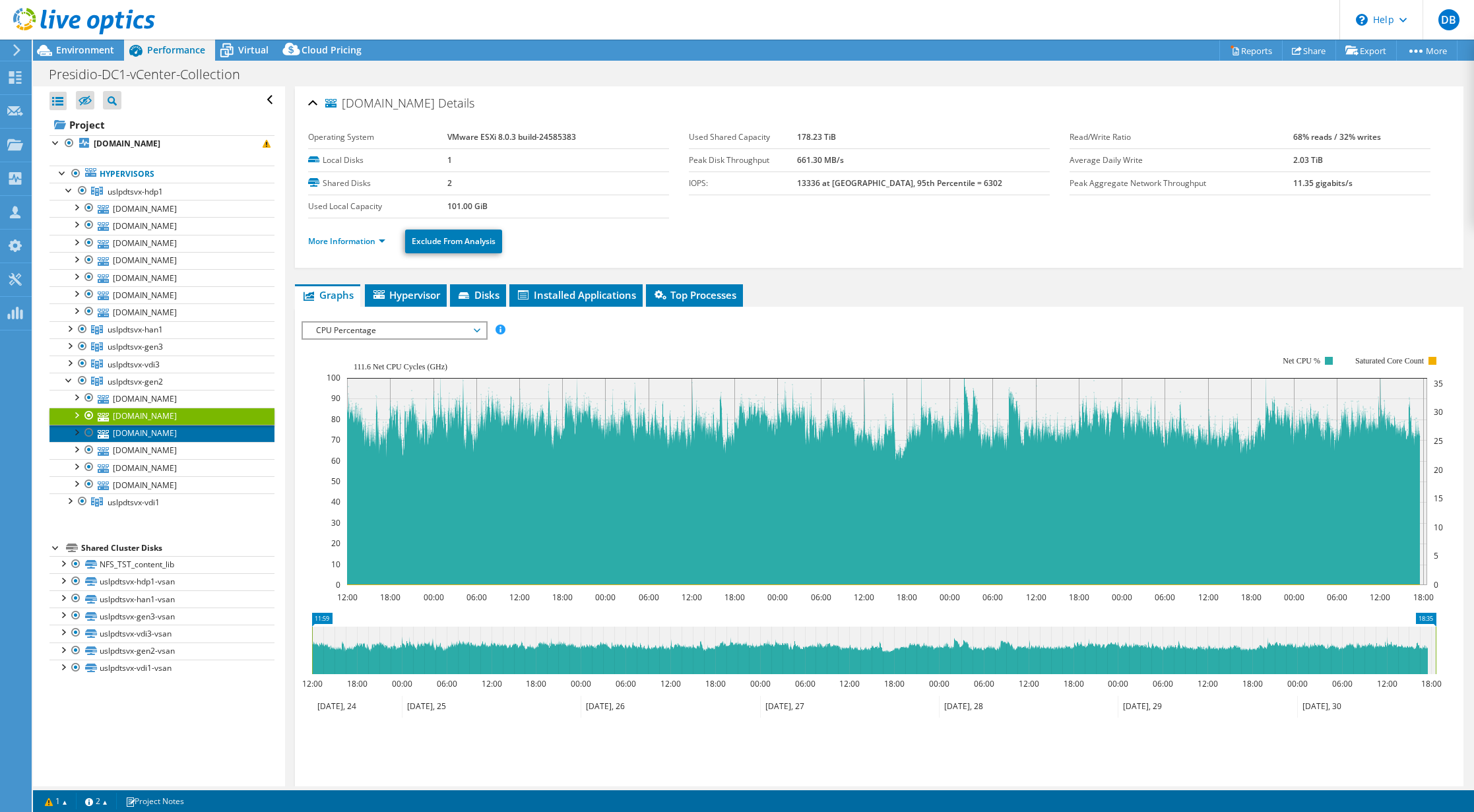
click at [143, 432] on link "[DOMAIN_NAME]" at bounding box center [162, 433] width 225 height 17
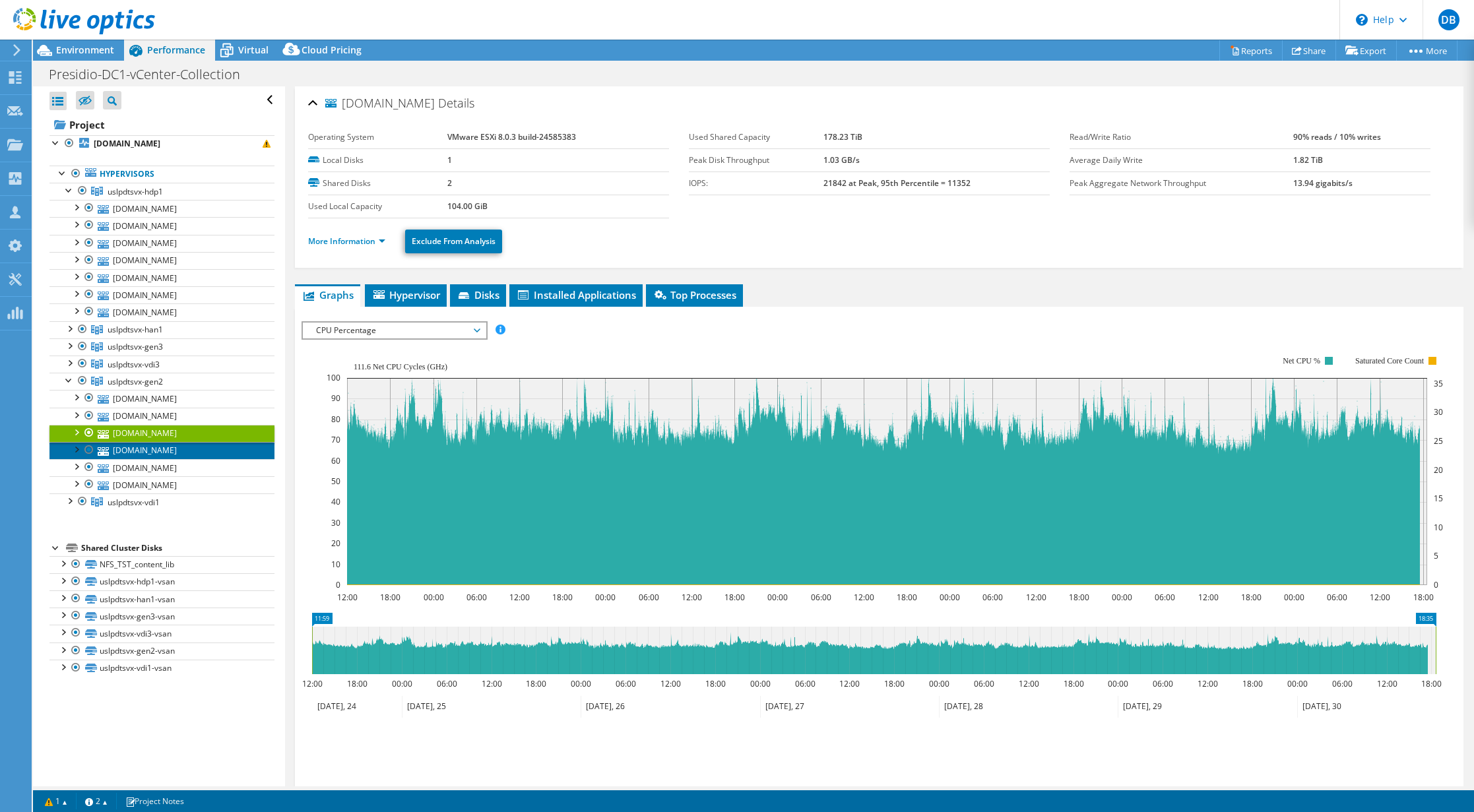
click at [146, 449] on link "[DOMAIN_NAME]" at bounding box center [162, 450] width 225 height 17
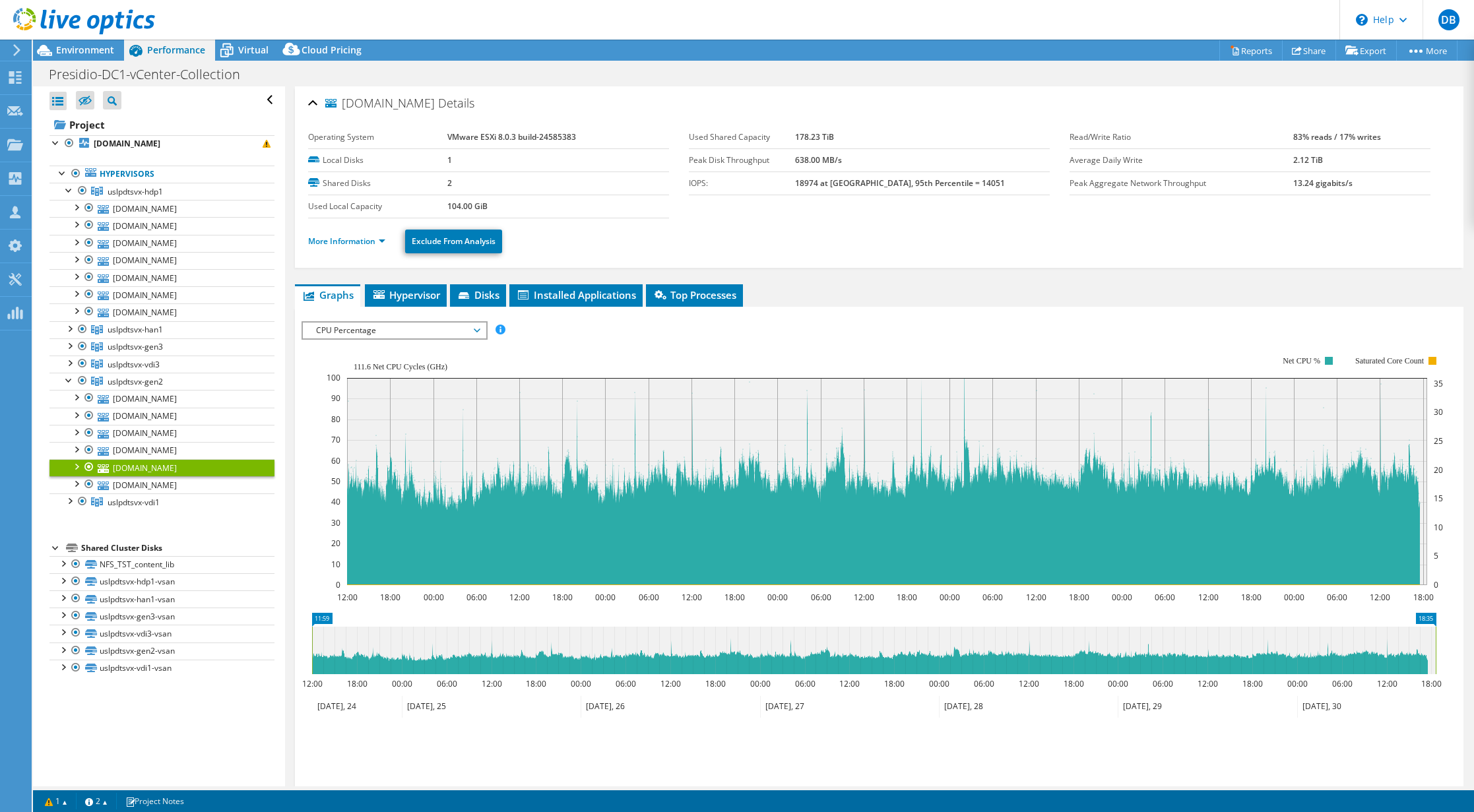
select select "USD"
click at [150, 484] on link "[DOMAIN_NAME]" at bounding box center [162, 484] width 225 height 17
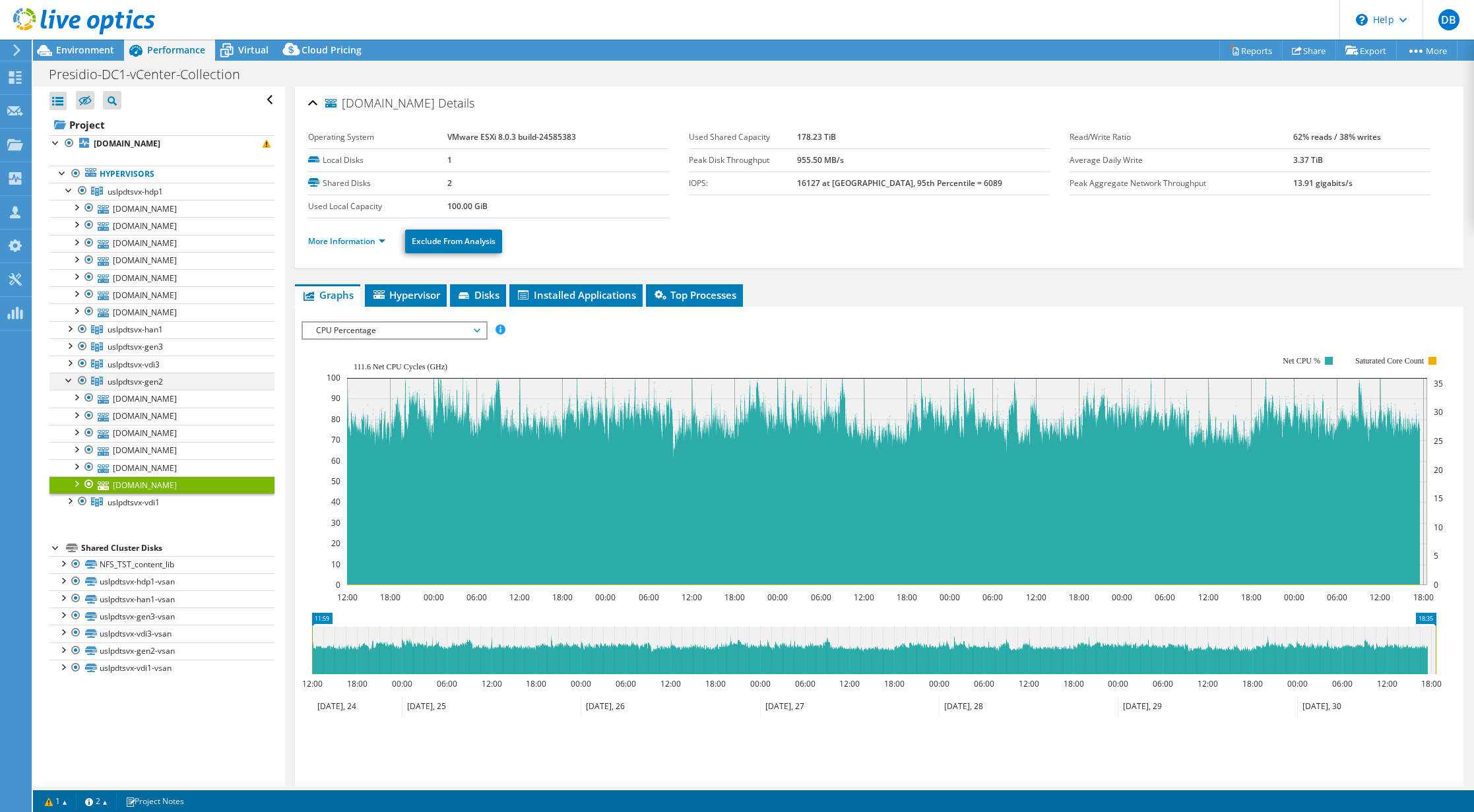
click at [67, 380] on div at bounding box center [69, 380] width 13 height 13
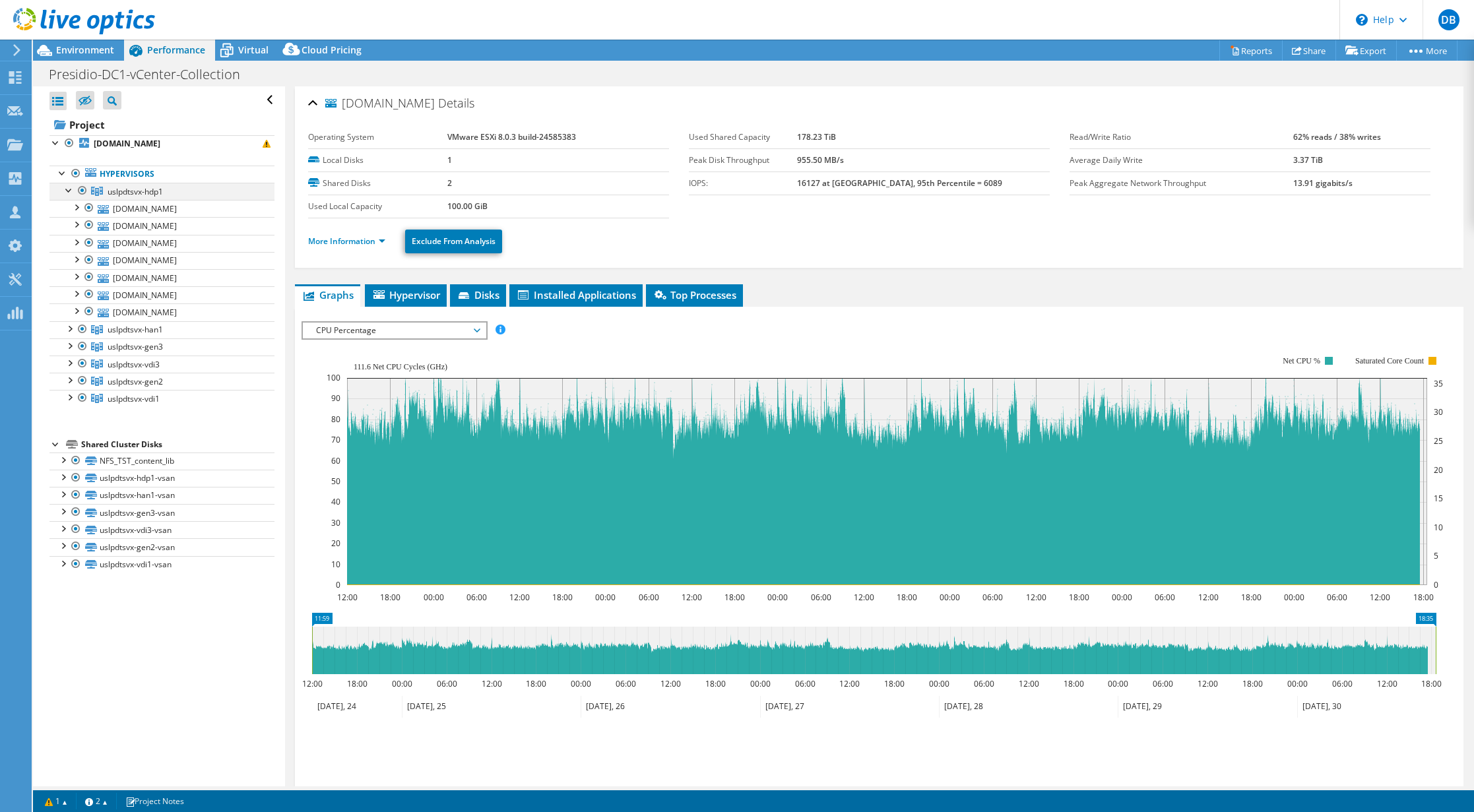
click at [70, 188] on div at bounding box center [69, 189] width 13 height 13
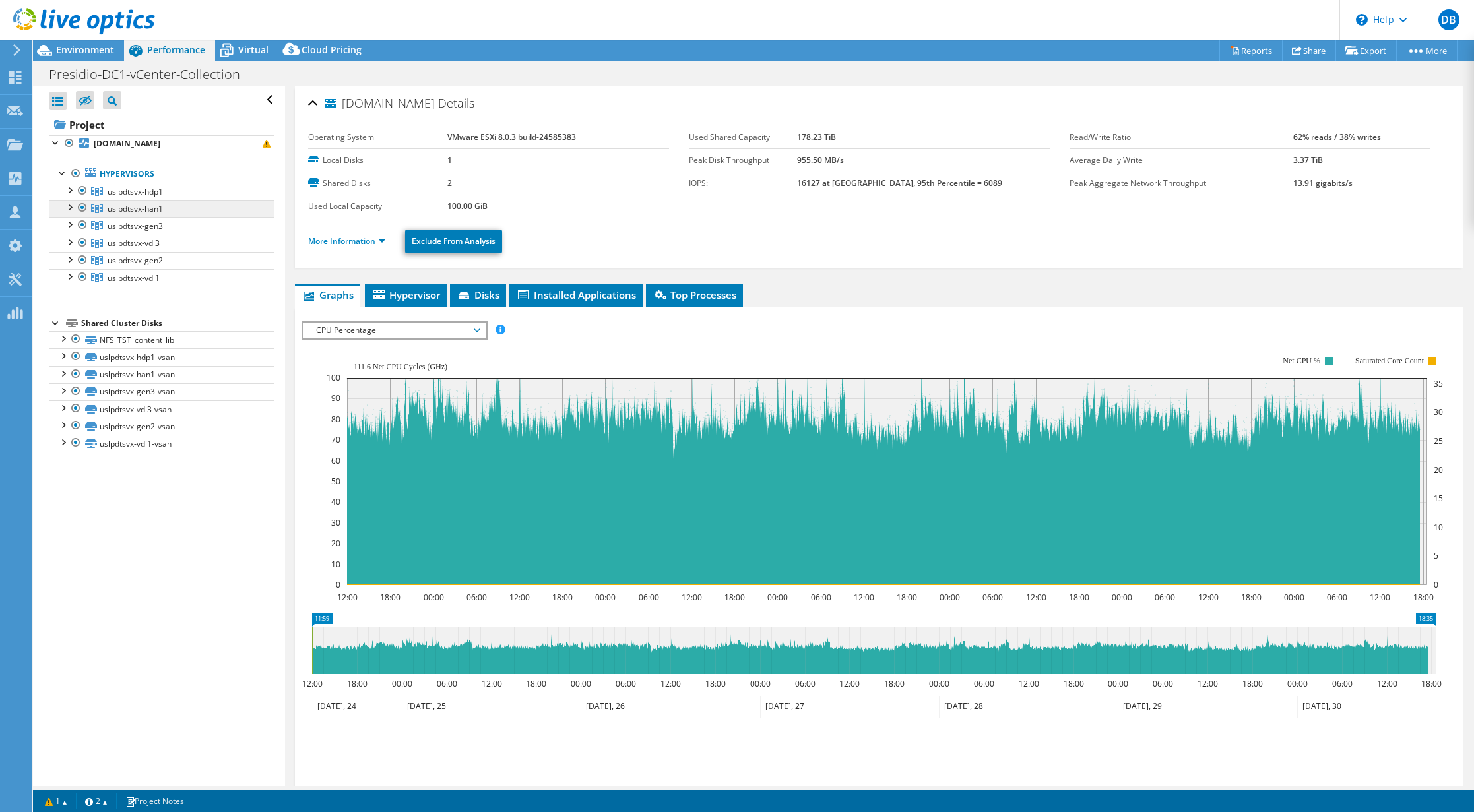
click at [120, 197] on span "uslpdtsvx-han1" at bounding box center [135, 191] width 56 height 11
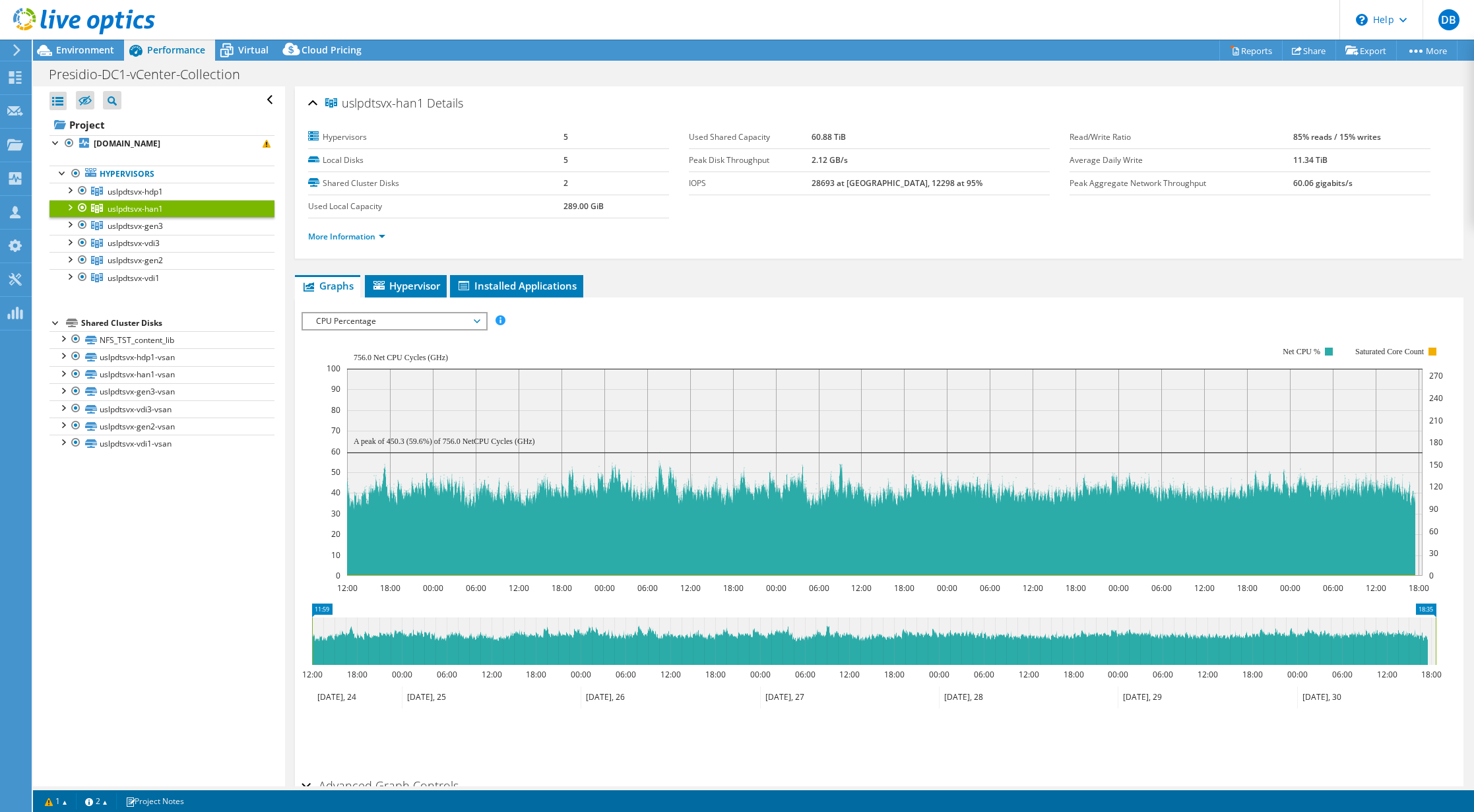
click at [445, 320] on span "CPU Percentage" at bounding box center [394, 321] width 169 height 16
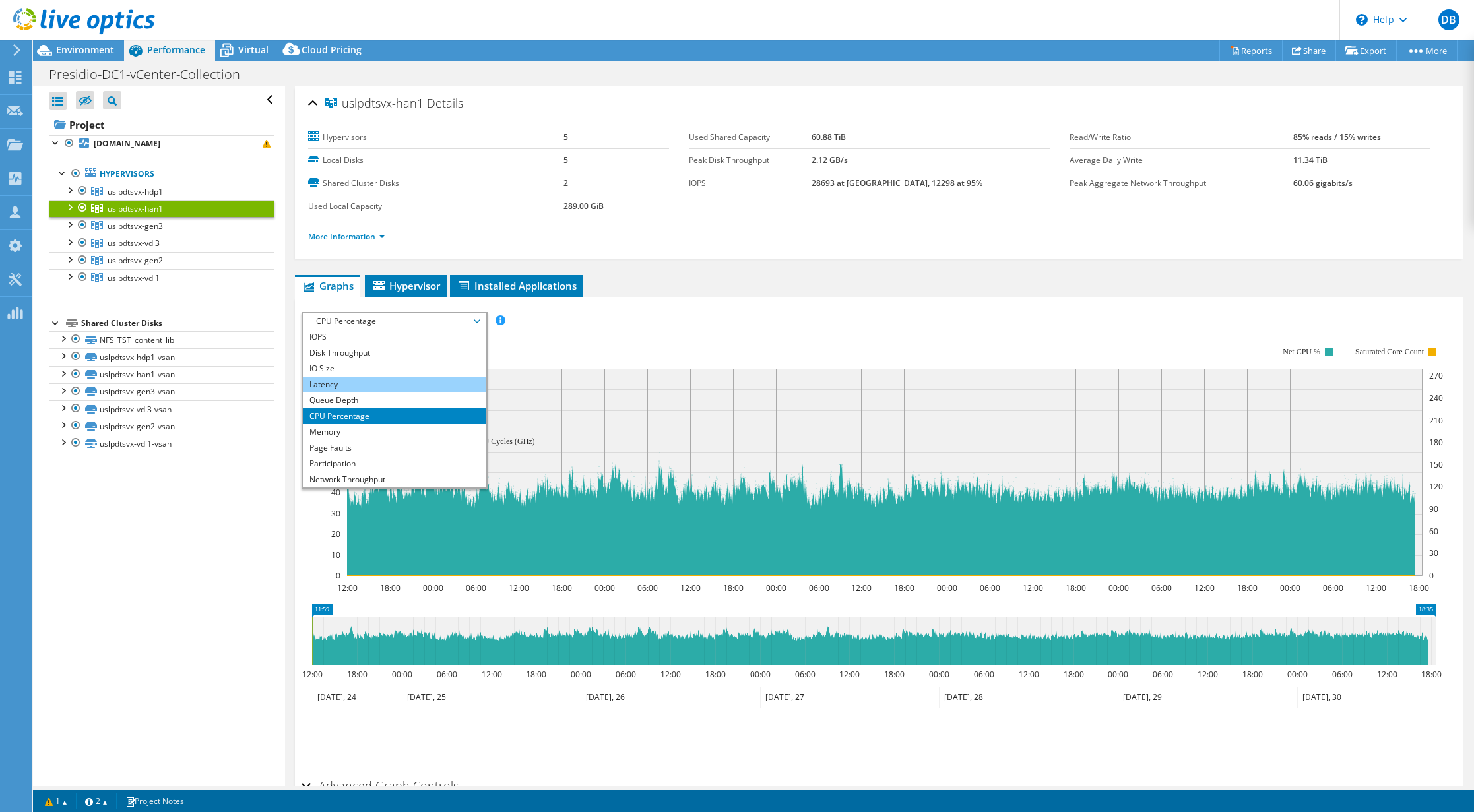
click at [410, 385] on li "Latency" at bounding box center [395, 384] width 183 height 16
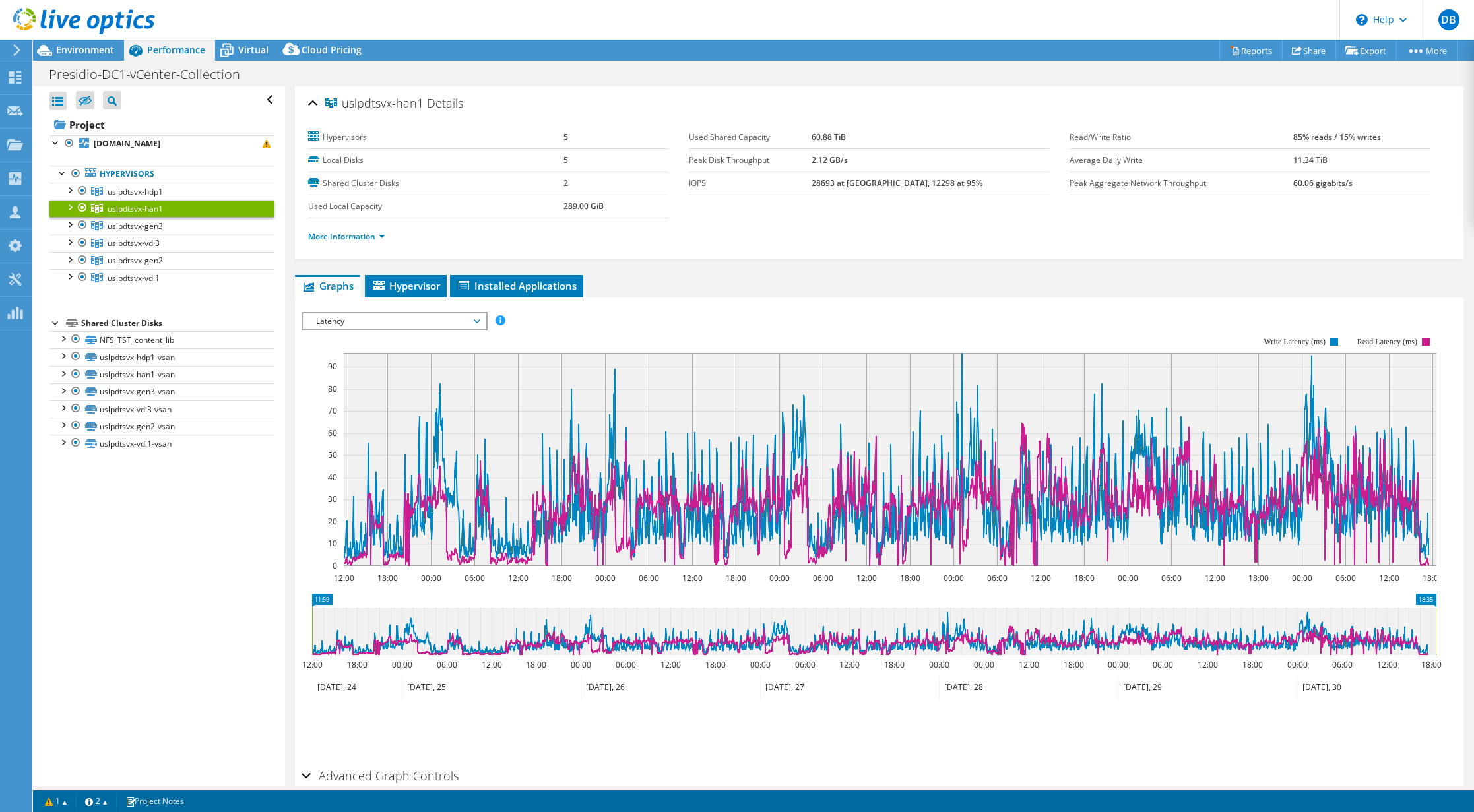
click at [69, 204] on div at bounding box center [69, 207] width 13 height 13
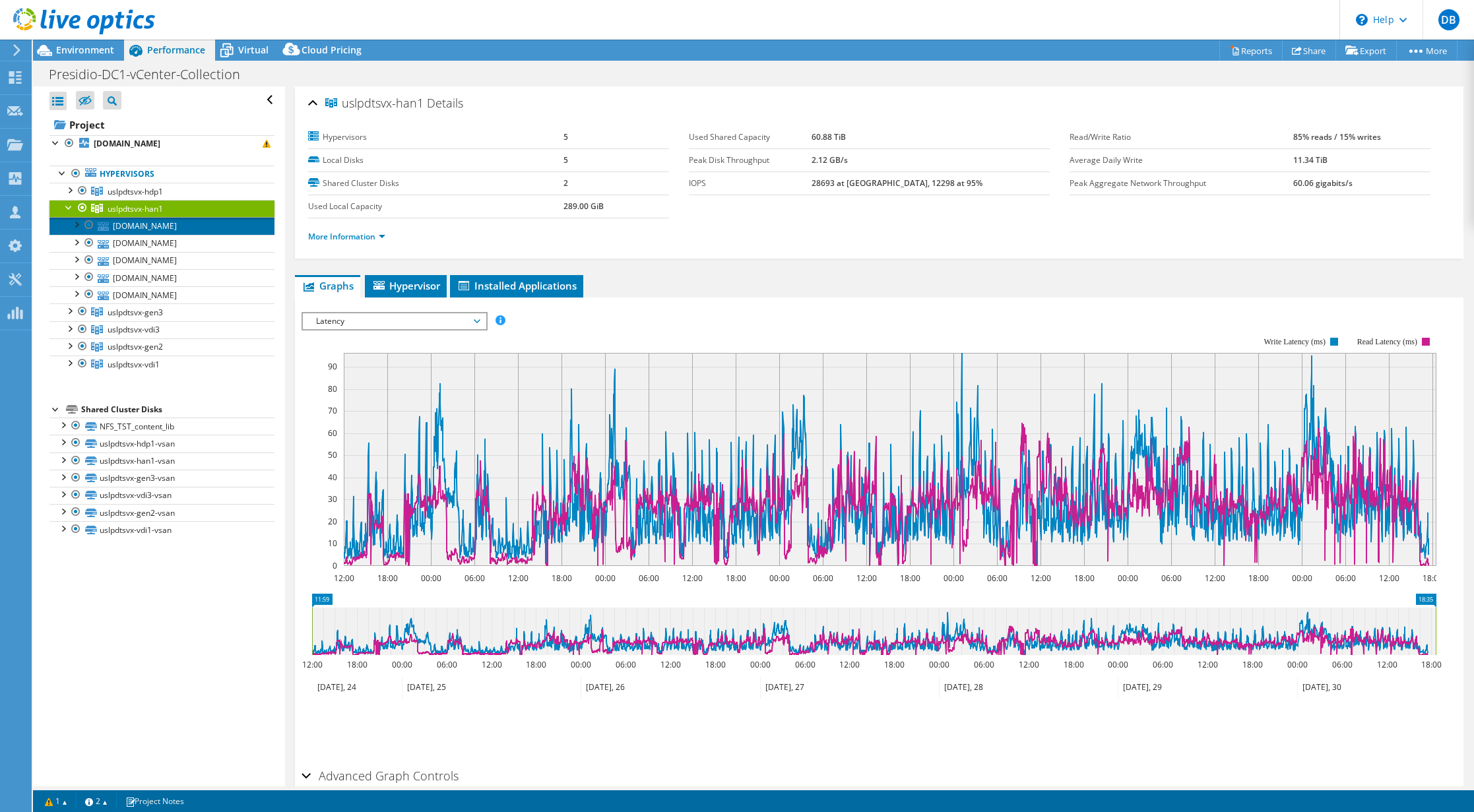
click at [132, 230] on link "[DOMAIN_NAME]" at bounding box center [162, 225] width 225 height 17
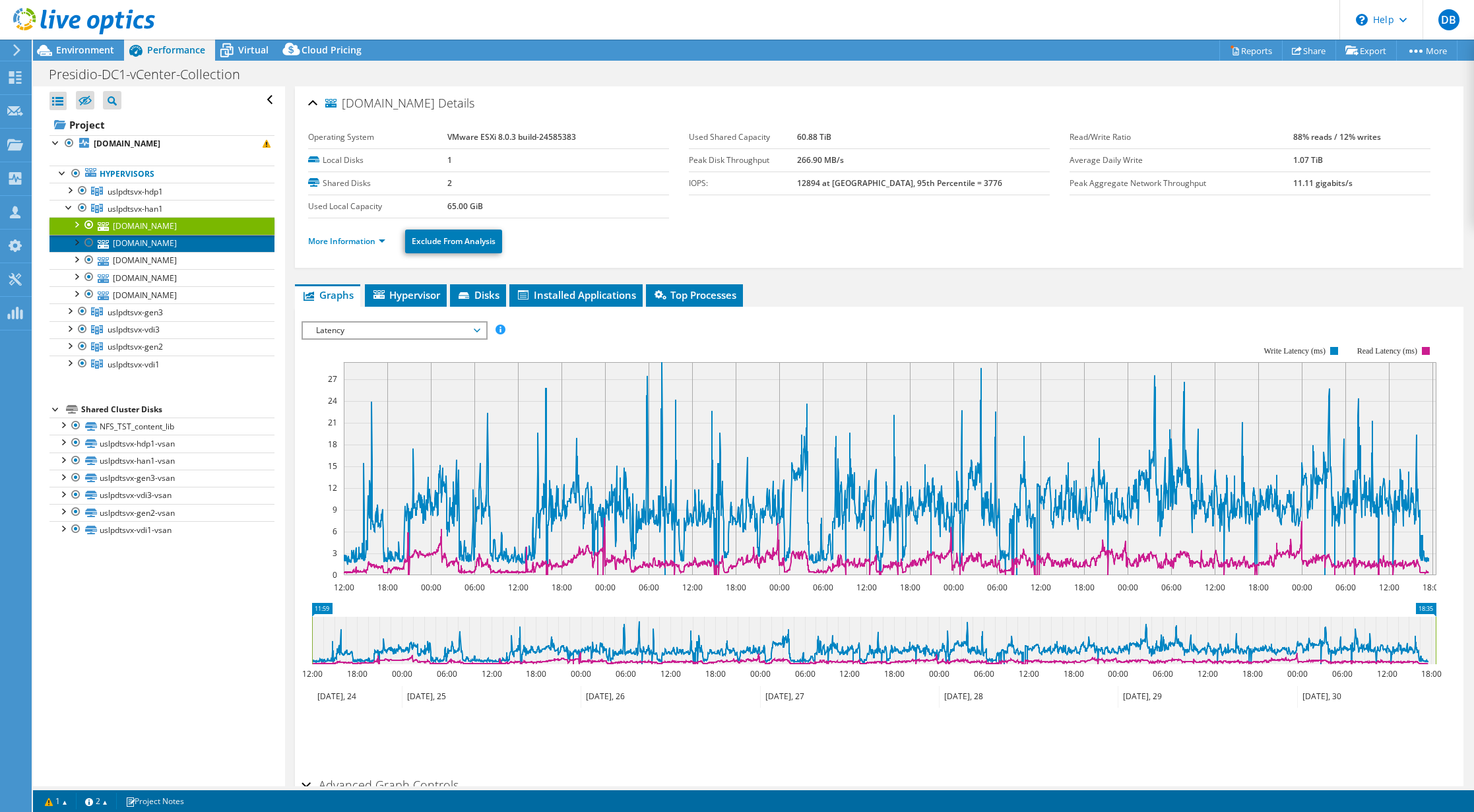
click at [132, 244] on link "[DOMAIN_NAME]" at bounding box center [162, 243] width 225 height 17
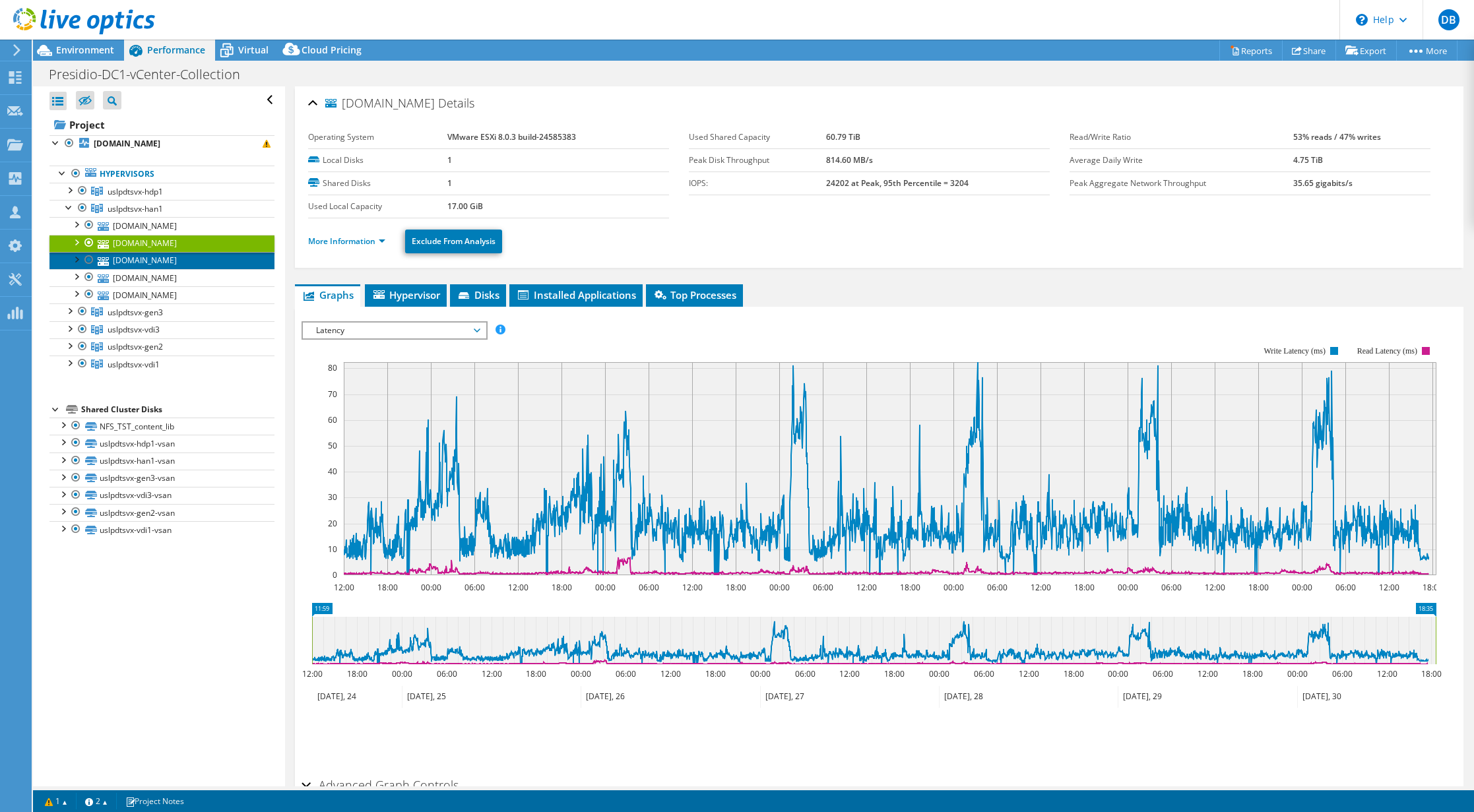
click at [135, 262] on link "[DOMAIN_NAME]" at bounding box center [162, 260] width 225 height 17
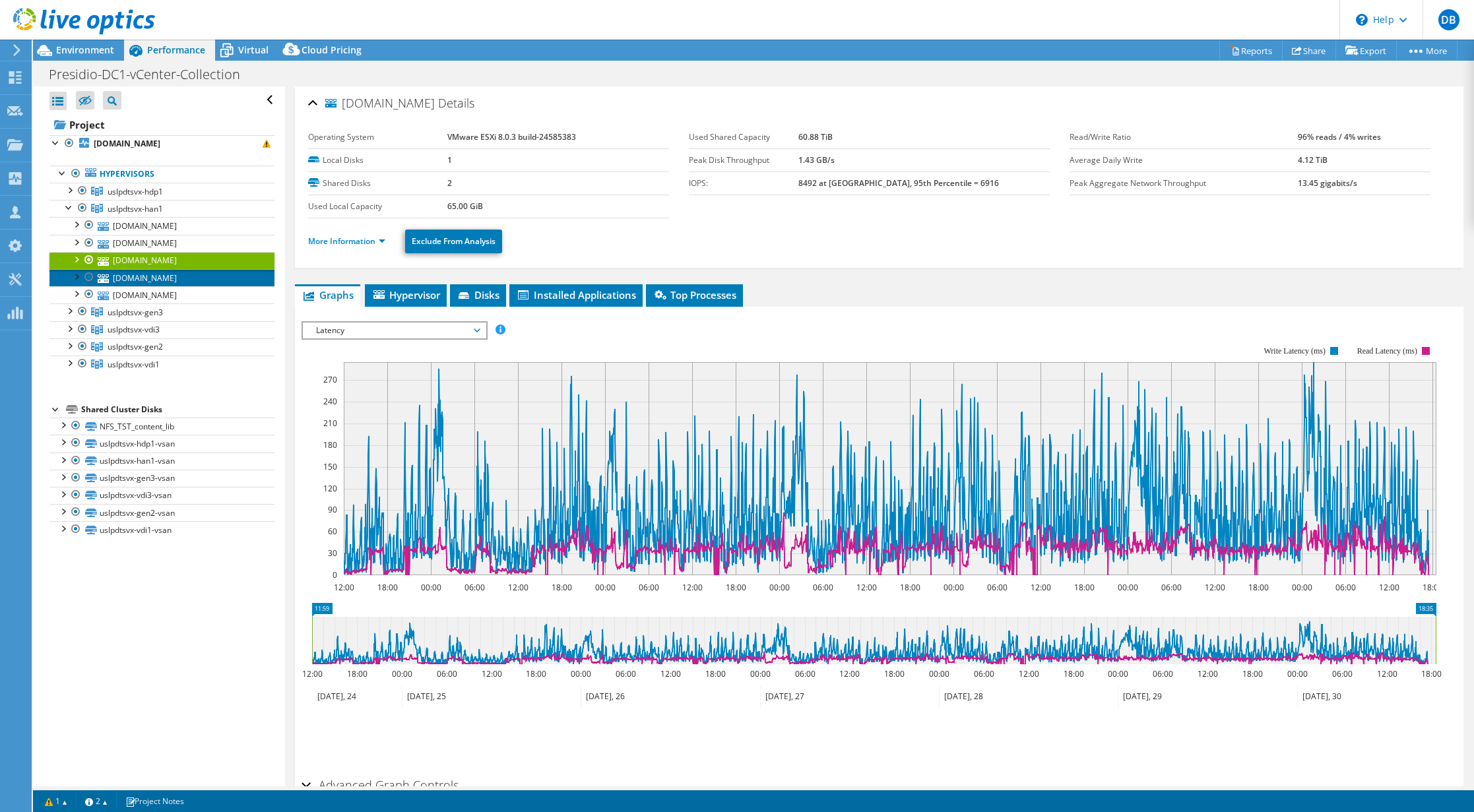
click at [138, 278] on link "[DOMAIN_NAME]" at bounding box center [162, 277] width 225 height 17
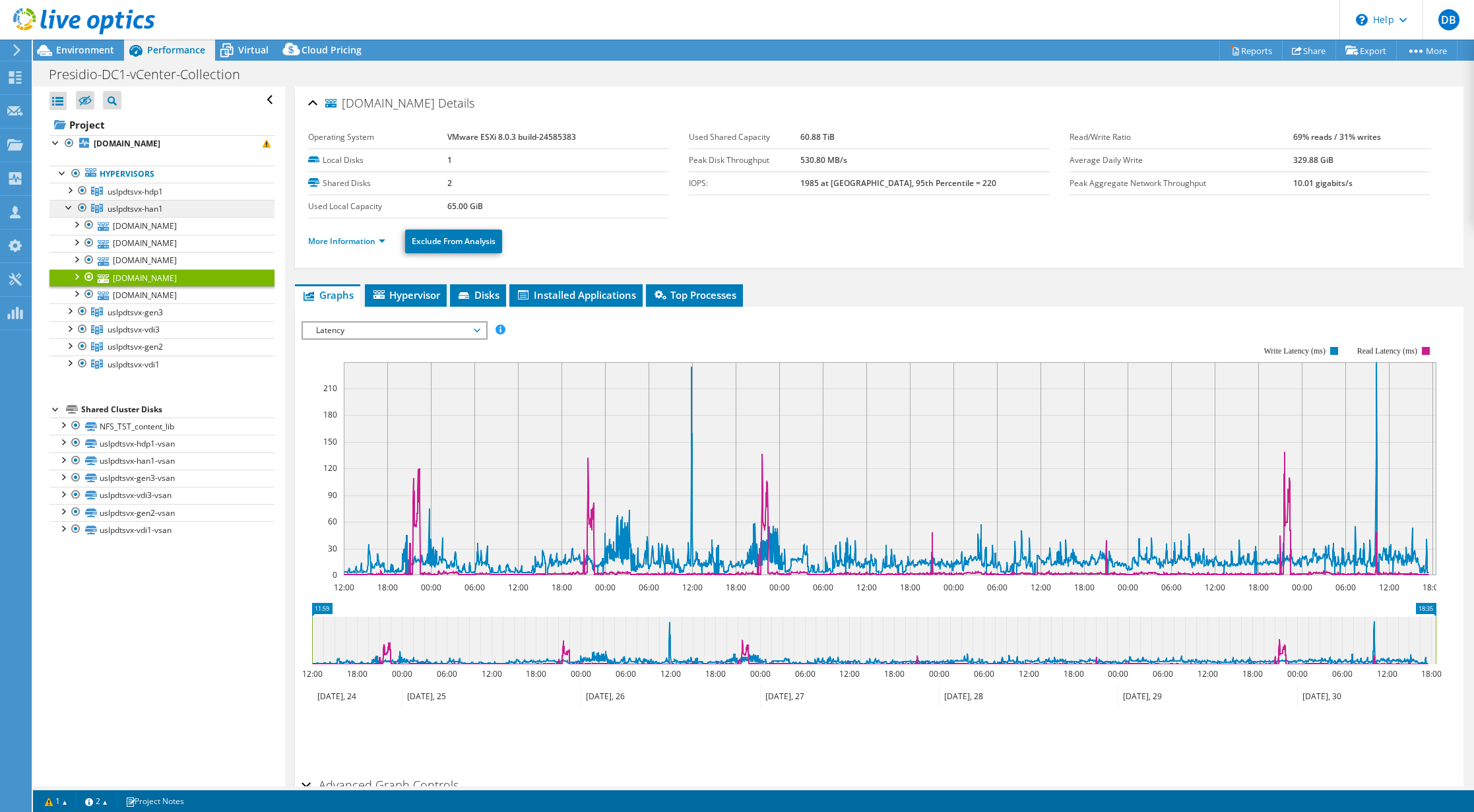
click at [164, 200] on link "uslpdtsvx-han1" at bounding box center [162, 191] width 225 height 17
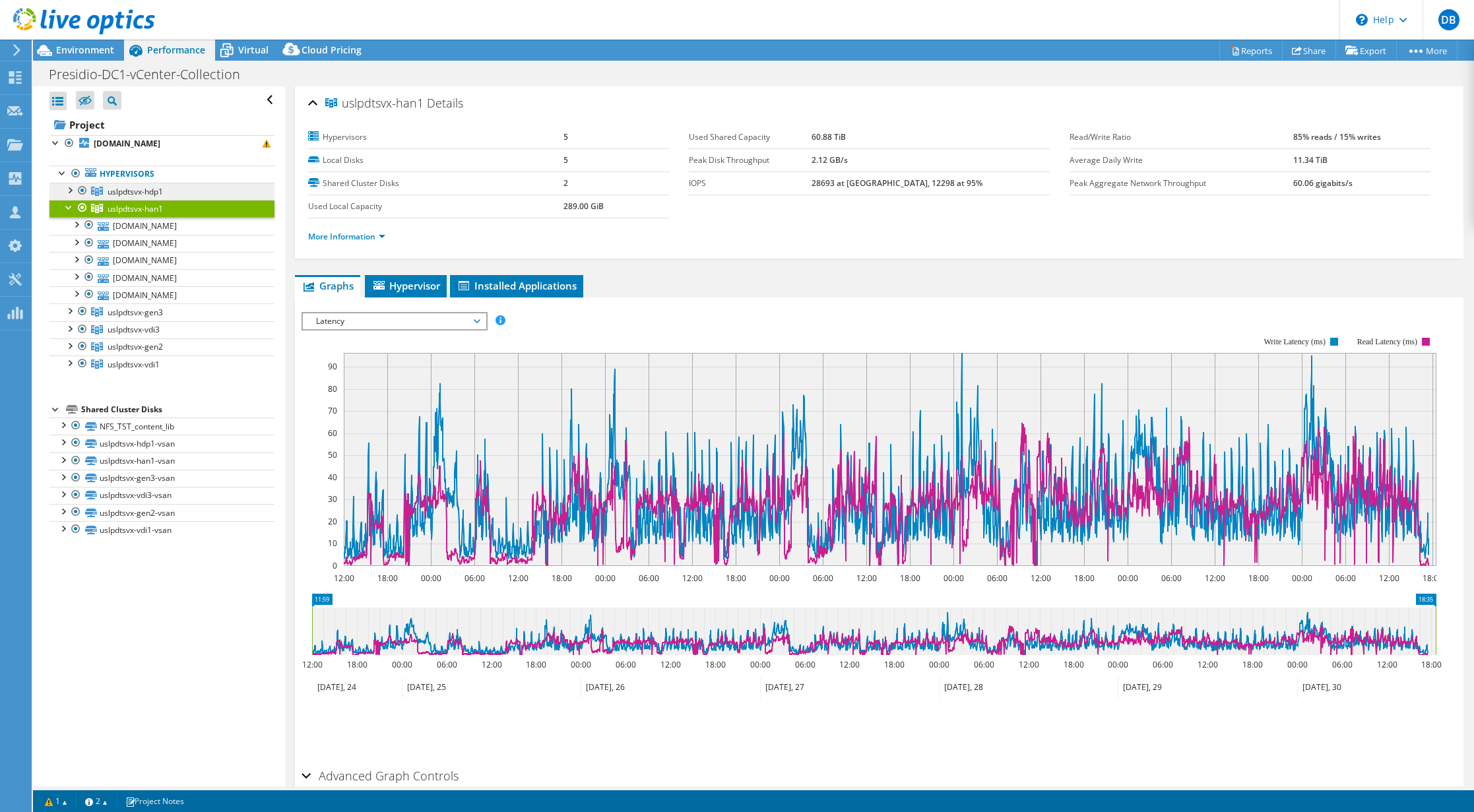
click at [132, 189] on span "uslpdtsvx-hdp1" at bounding box center [135, 191] width 56 height 11
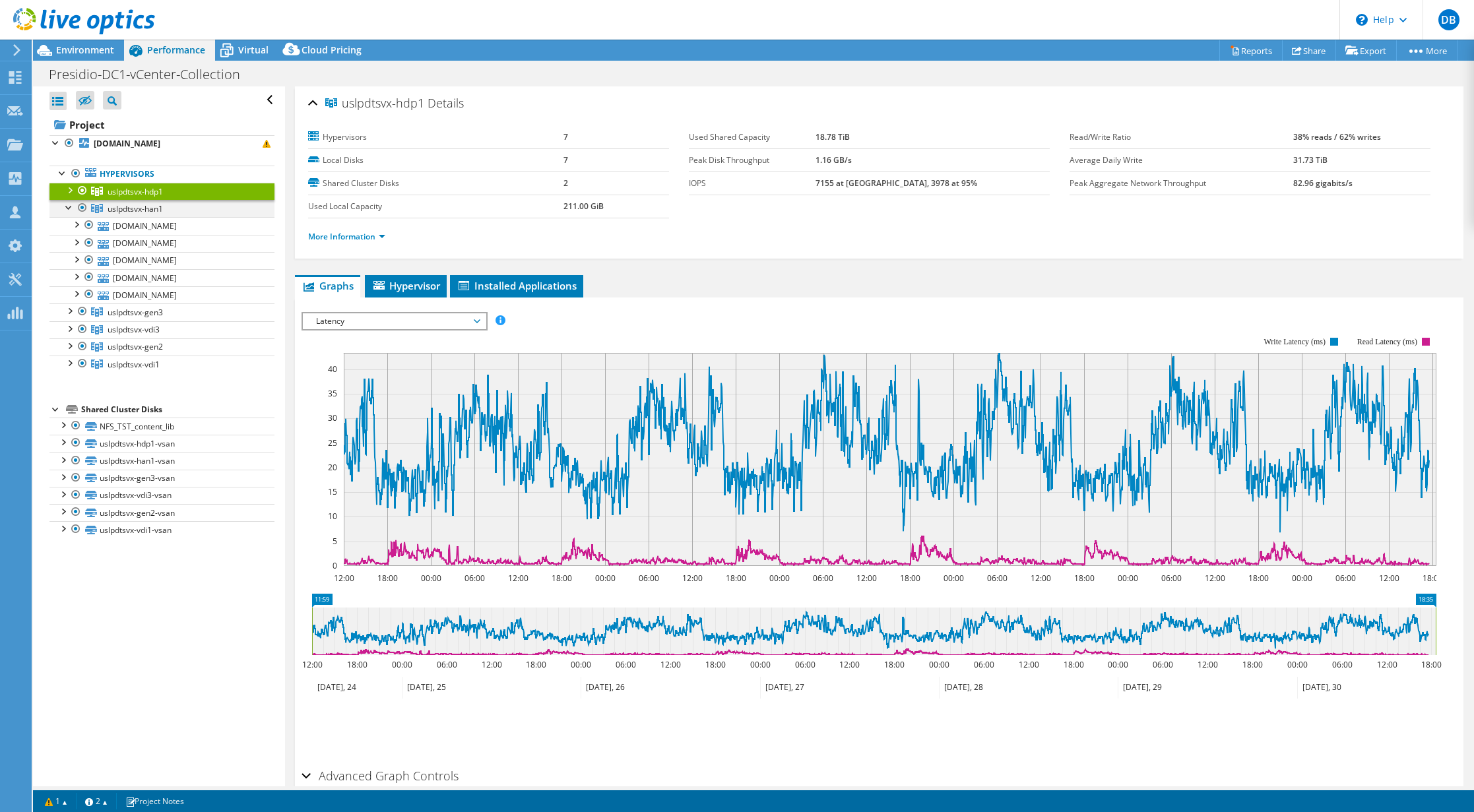
click at [63, 207] on div at bounding box center [69, 207] width 13 height 13
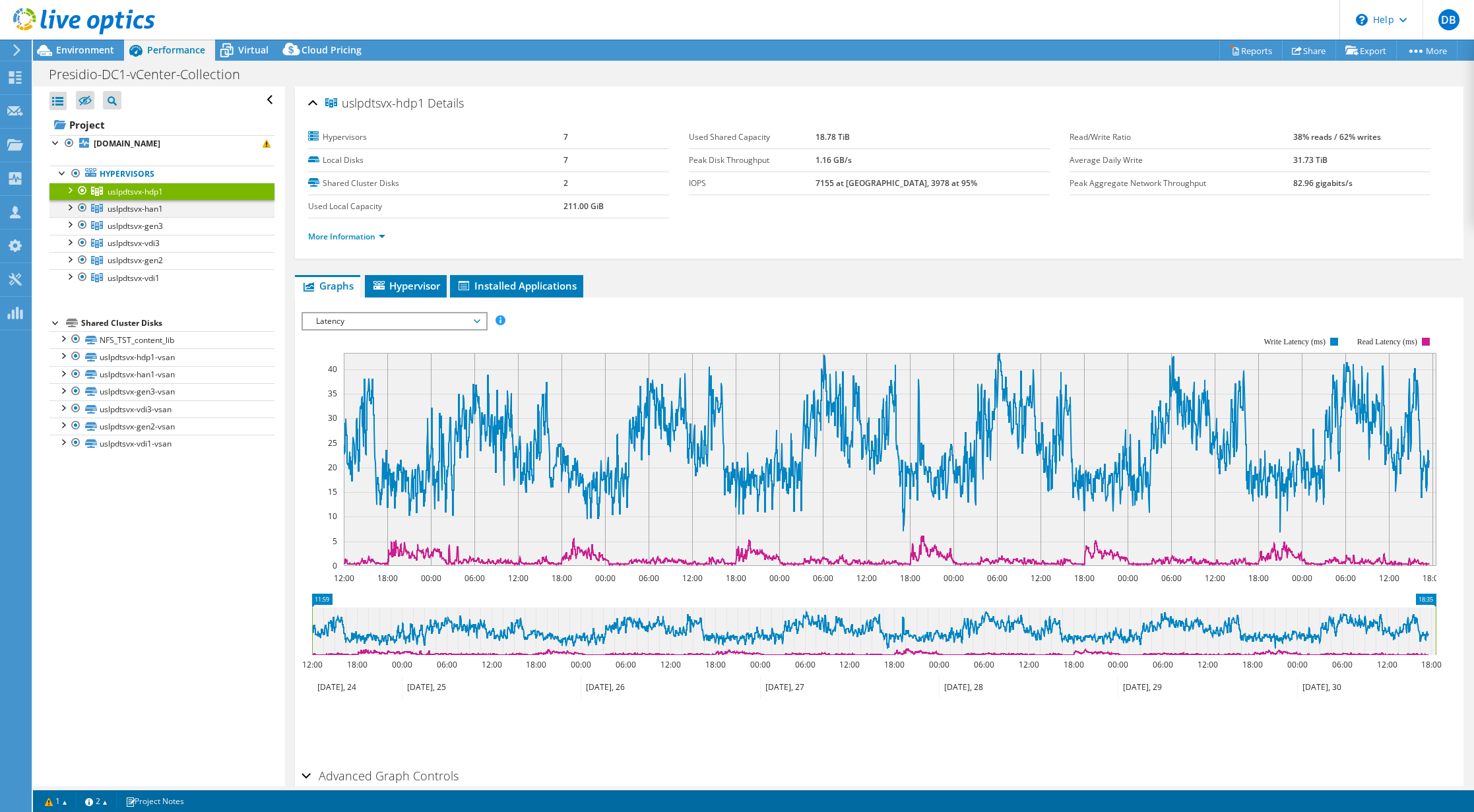
click at [74, 204] on div at bounding box center [69, 207] width 13 height 13
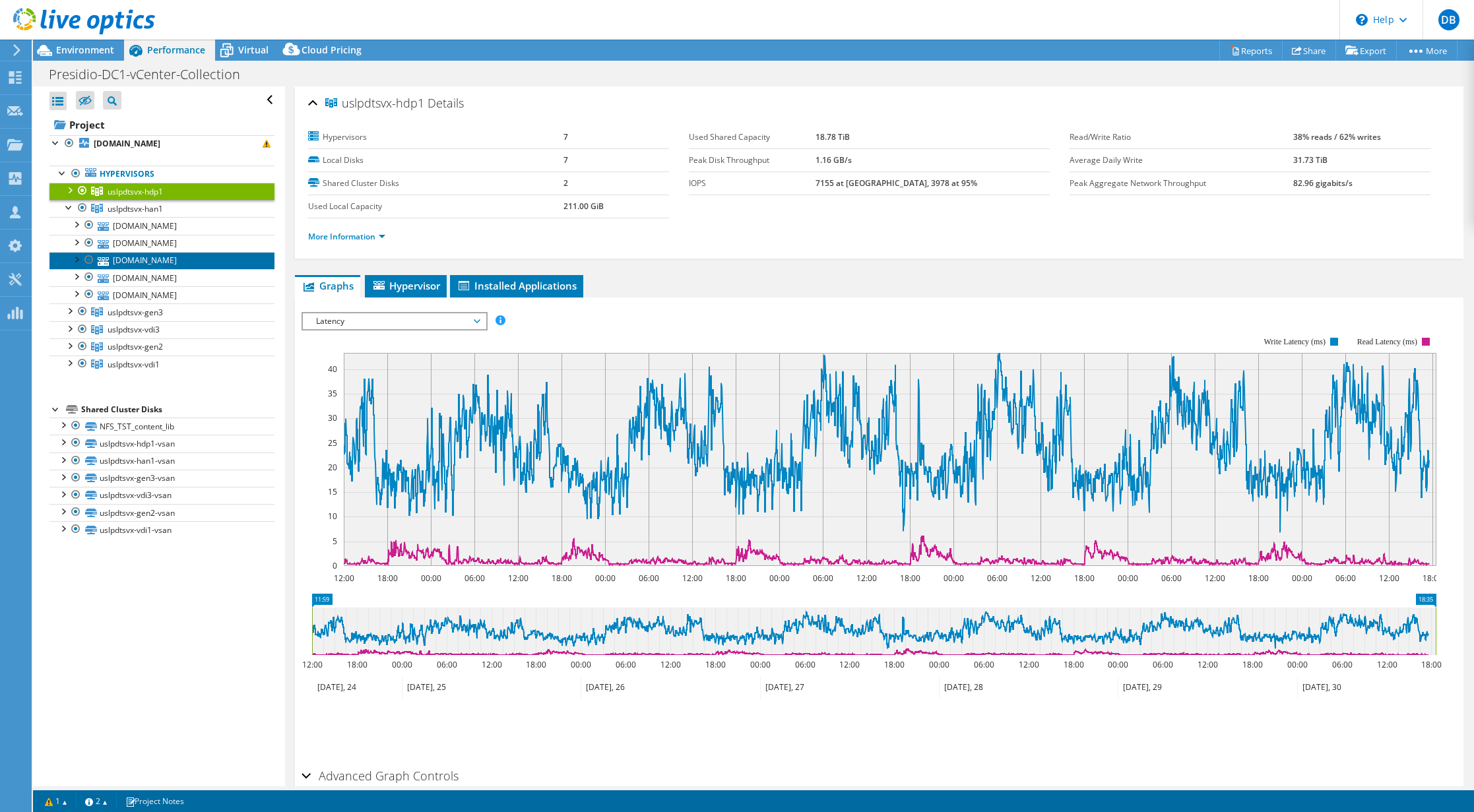
click at [145, 261] on link "[DOMAIN_NAME]" at bounding box center [162, 260] width 225 height 17
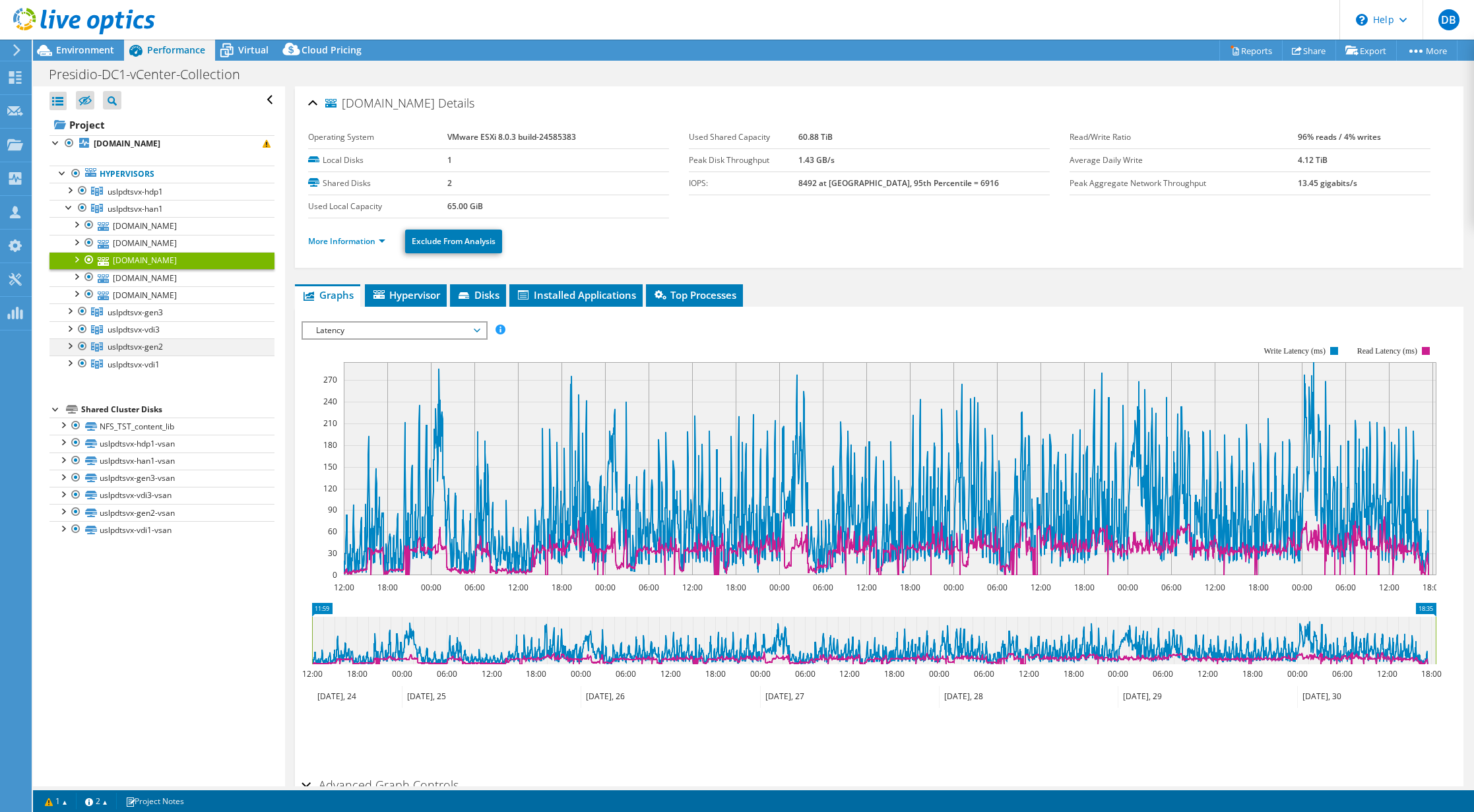
click at [73, 344] on div at bounding box center [69, 345] width 13 height 13
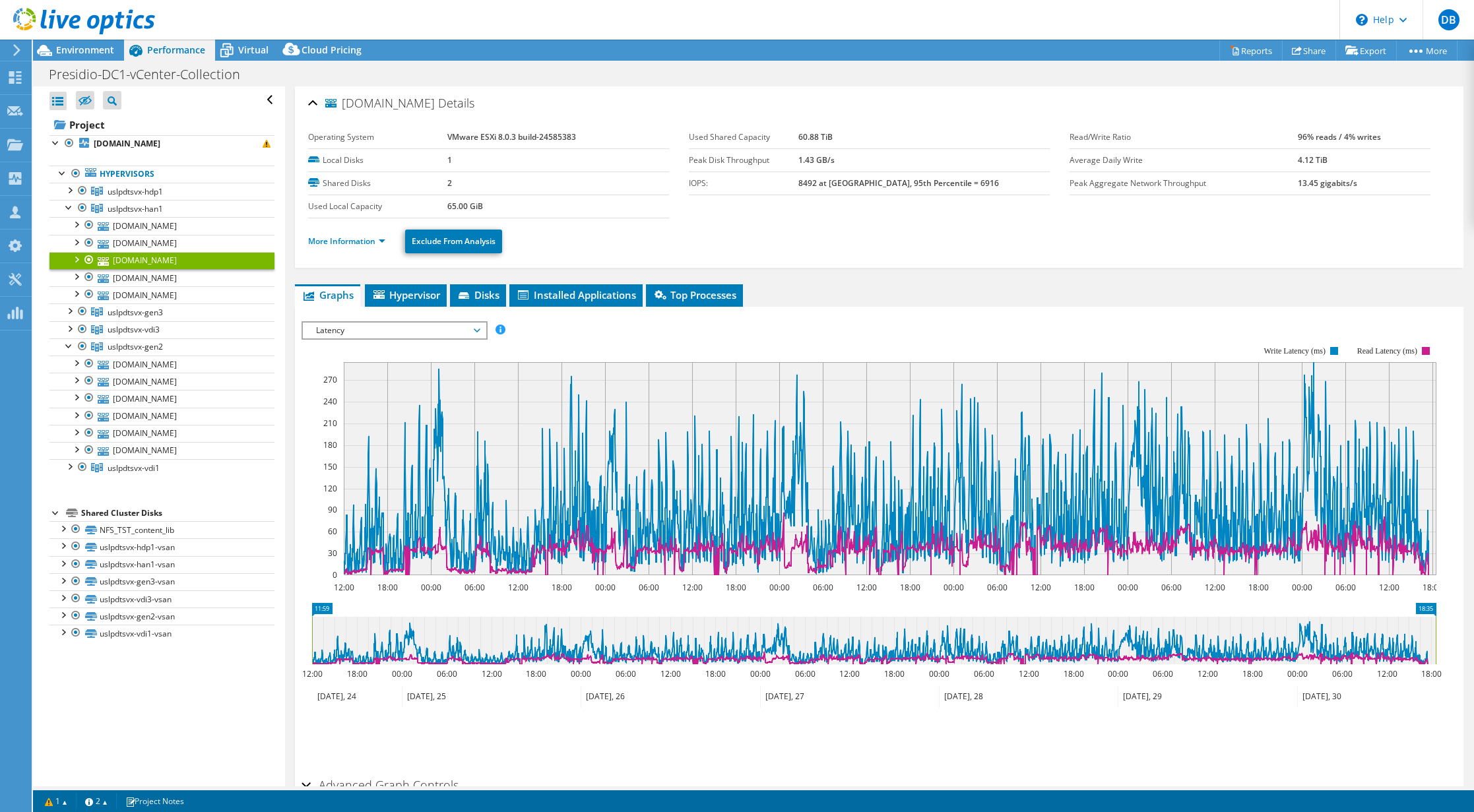
select select "USD"
click at [180, 432] on link "[DOMAIN_NAME]" at bounding box center [162, 433] width 225 height 17
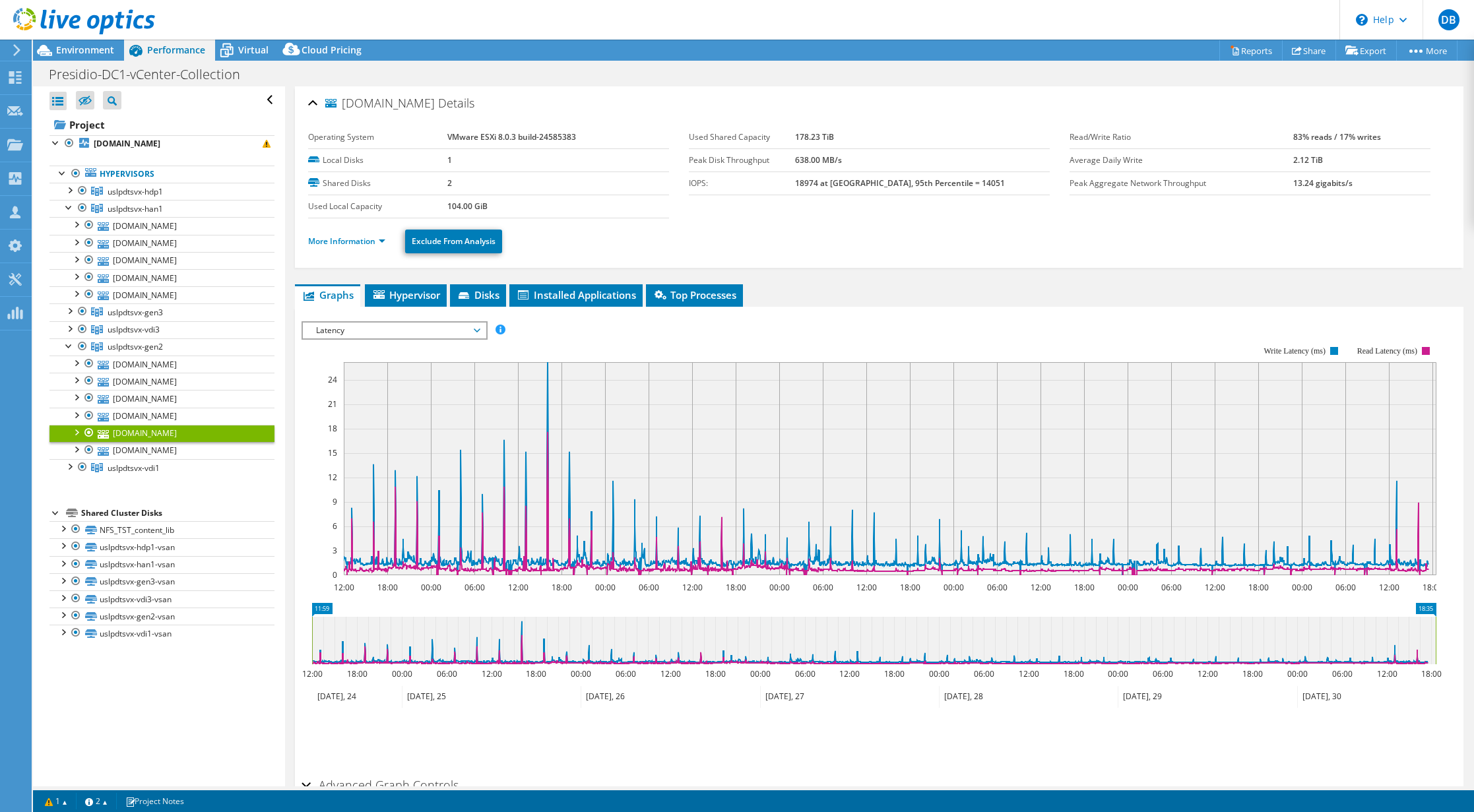
click at [389, 336] on span "Latency" at bounding box center [394, 330] width 169 height 16
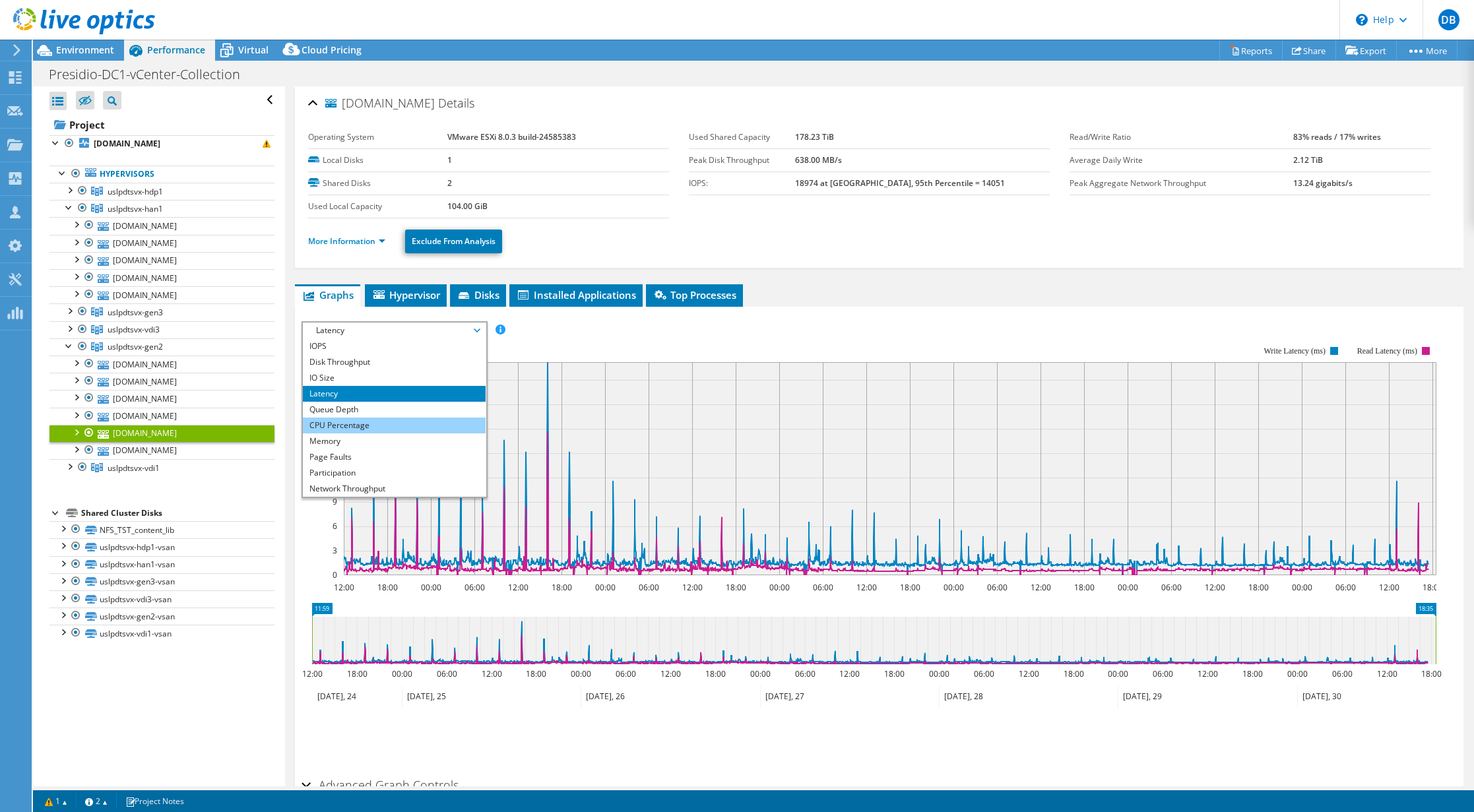
click at [348, 421] on li "CPU Percentage" at bounding box center [395, 425] width 183 height 16
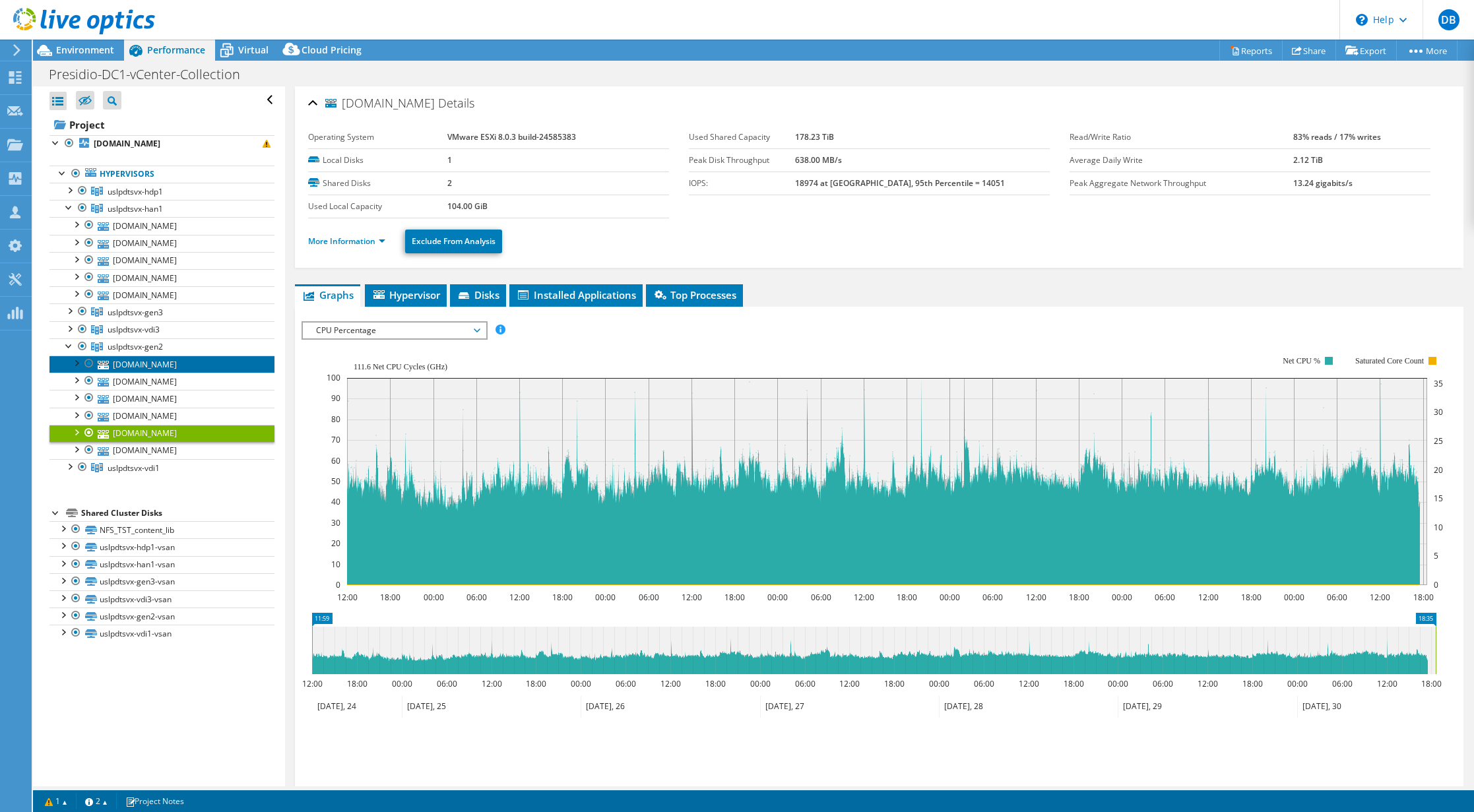
click at [174, 367] on link "[DOMAIN_NAME]" at bounding box center [162, 364] width 225 height 17
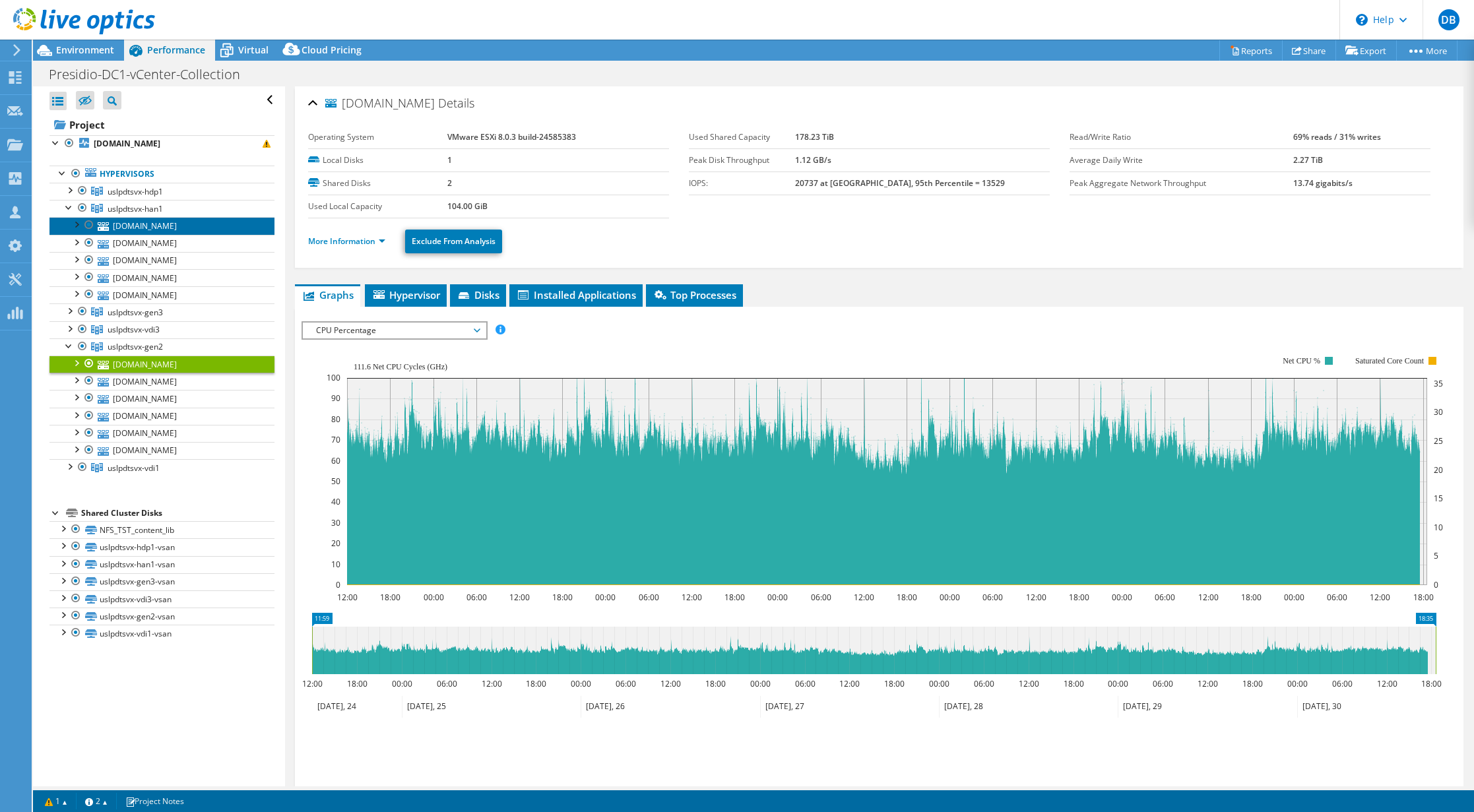
click at [143, 222] on link "[DOMAIN_NAME]" at bounding box center [162, 225] width 225 height 17
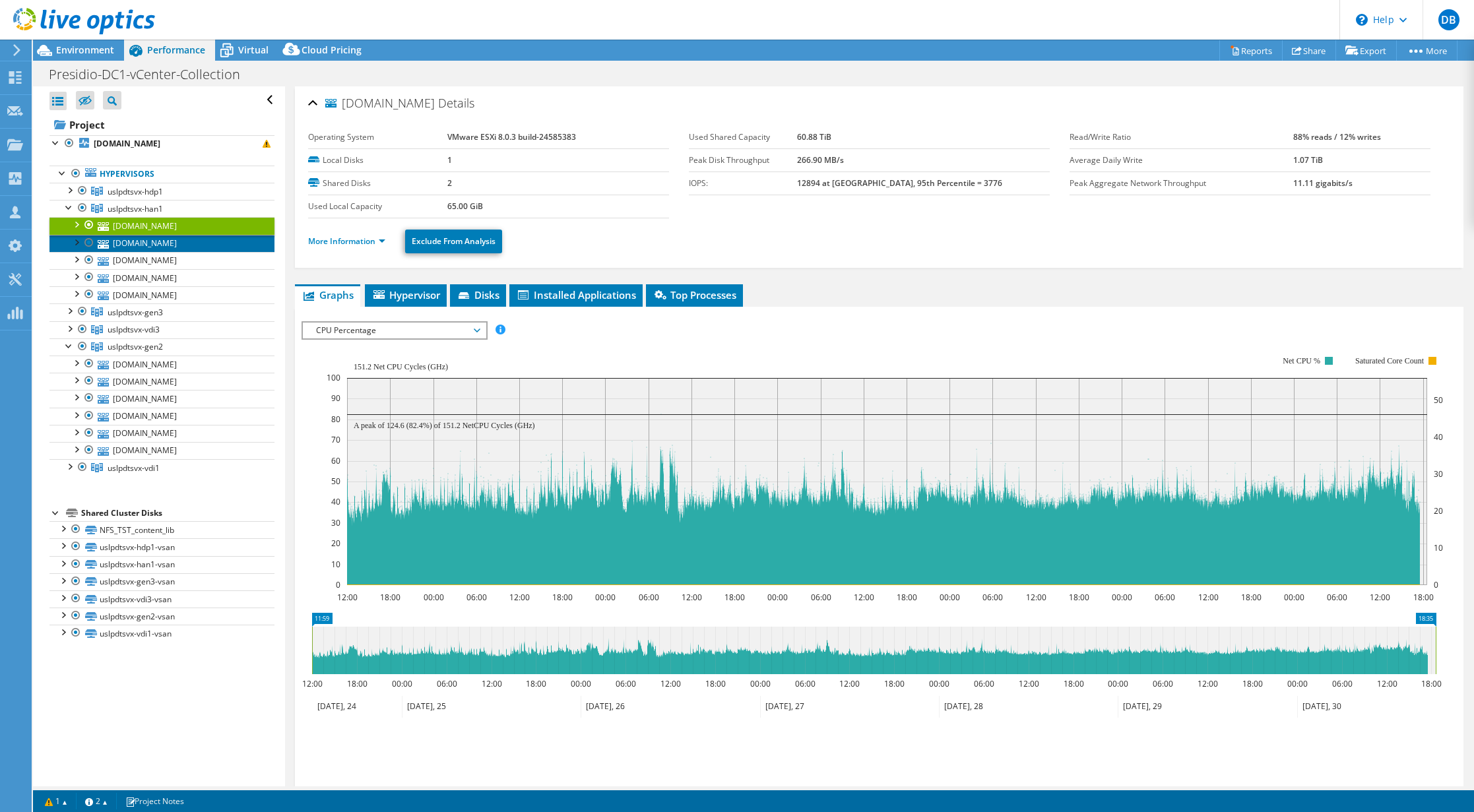
click at [143, 239] on link "[DOMAIN_NAME]" at bounding box center [162, 243] width 225 height 17
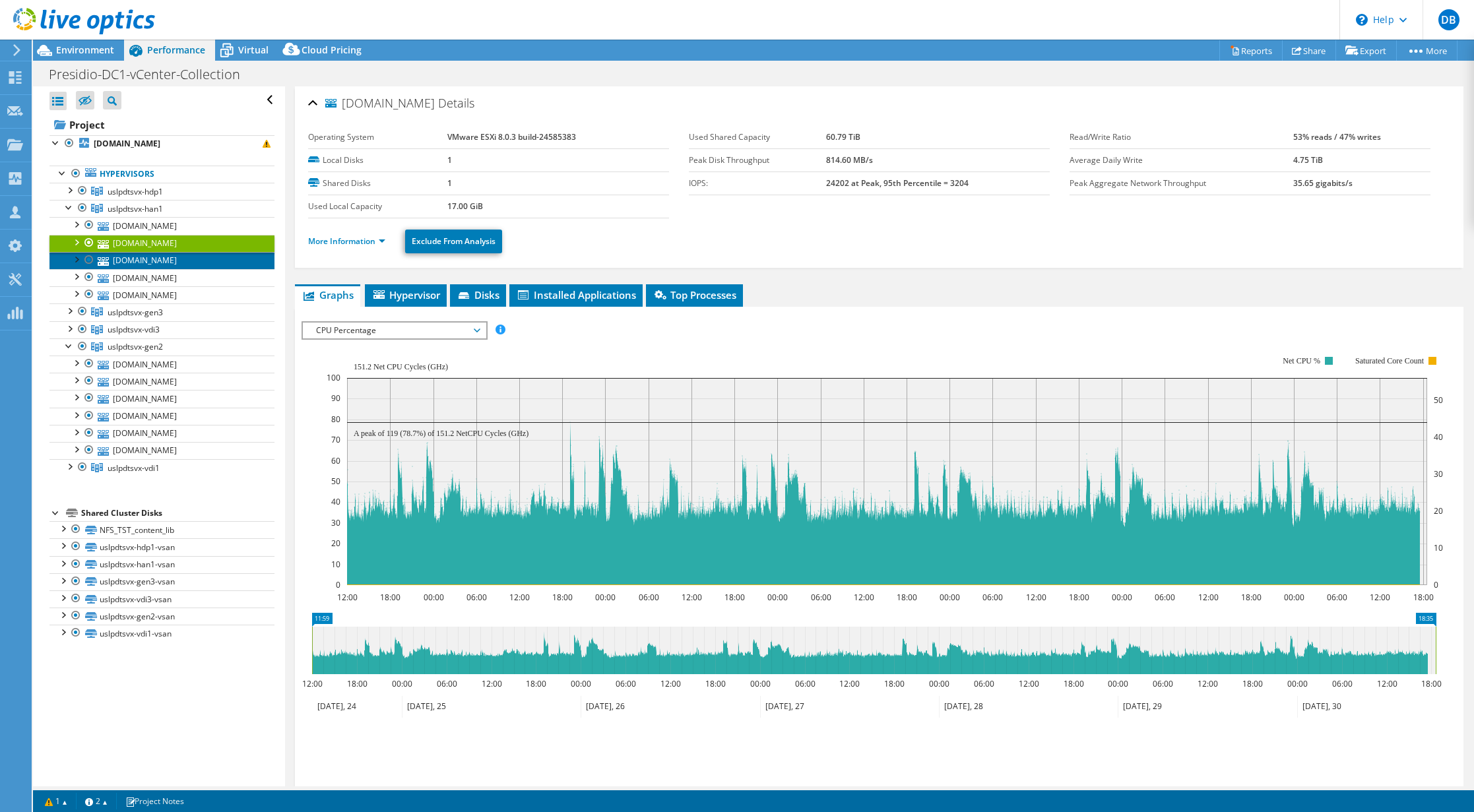
click at [141, 256] on link "[DOMAIN_NAME]" at bounding box center [162, 260] width 225 height 17
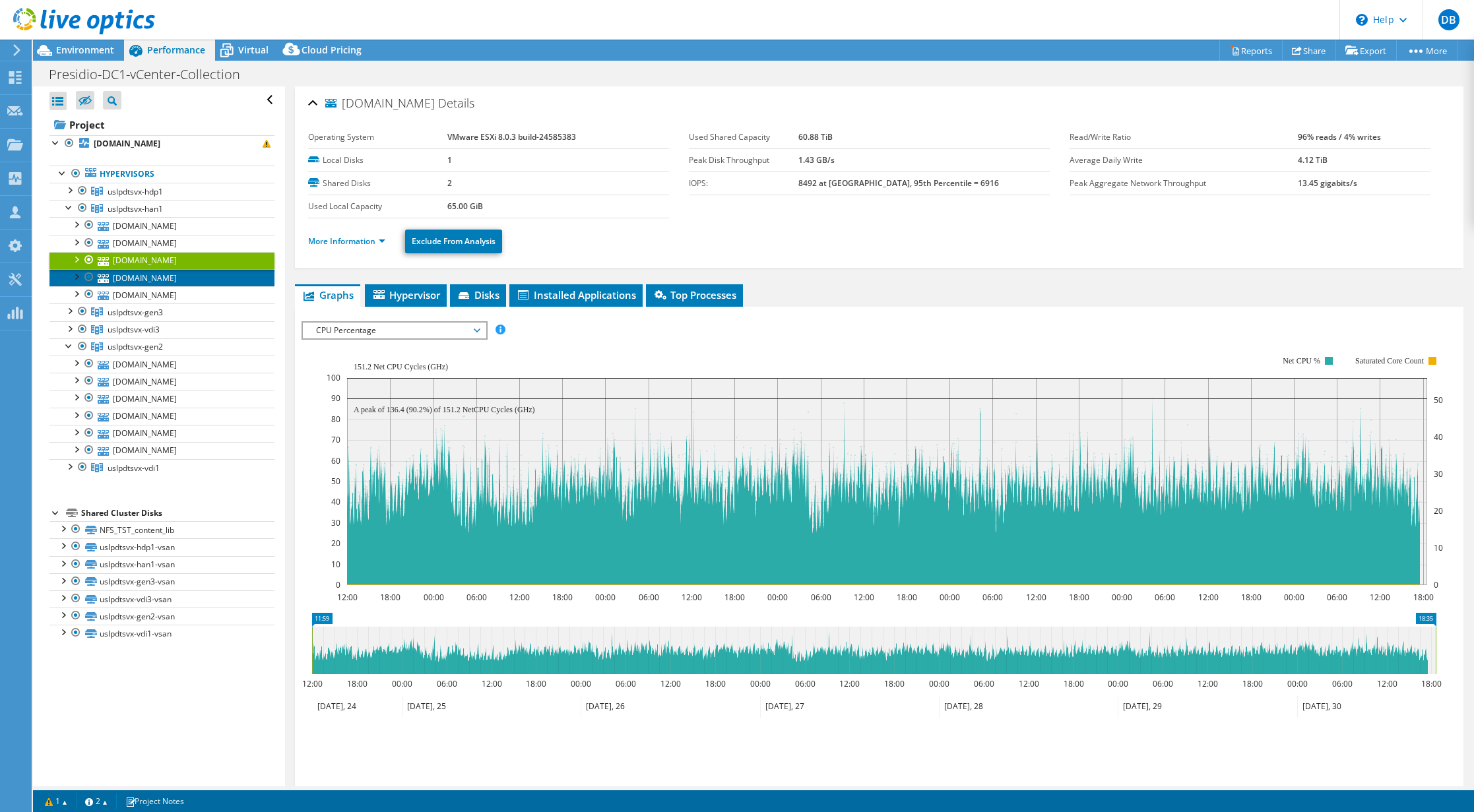
click at [143, 275] on link "[DOMAIN_NAME]" at bounding box center [162, 277] width 225 height 17
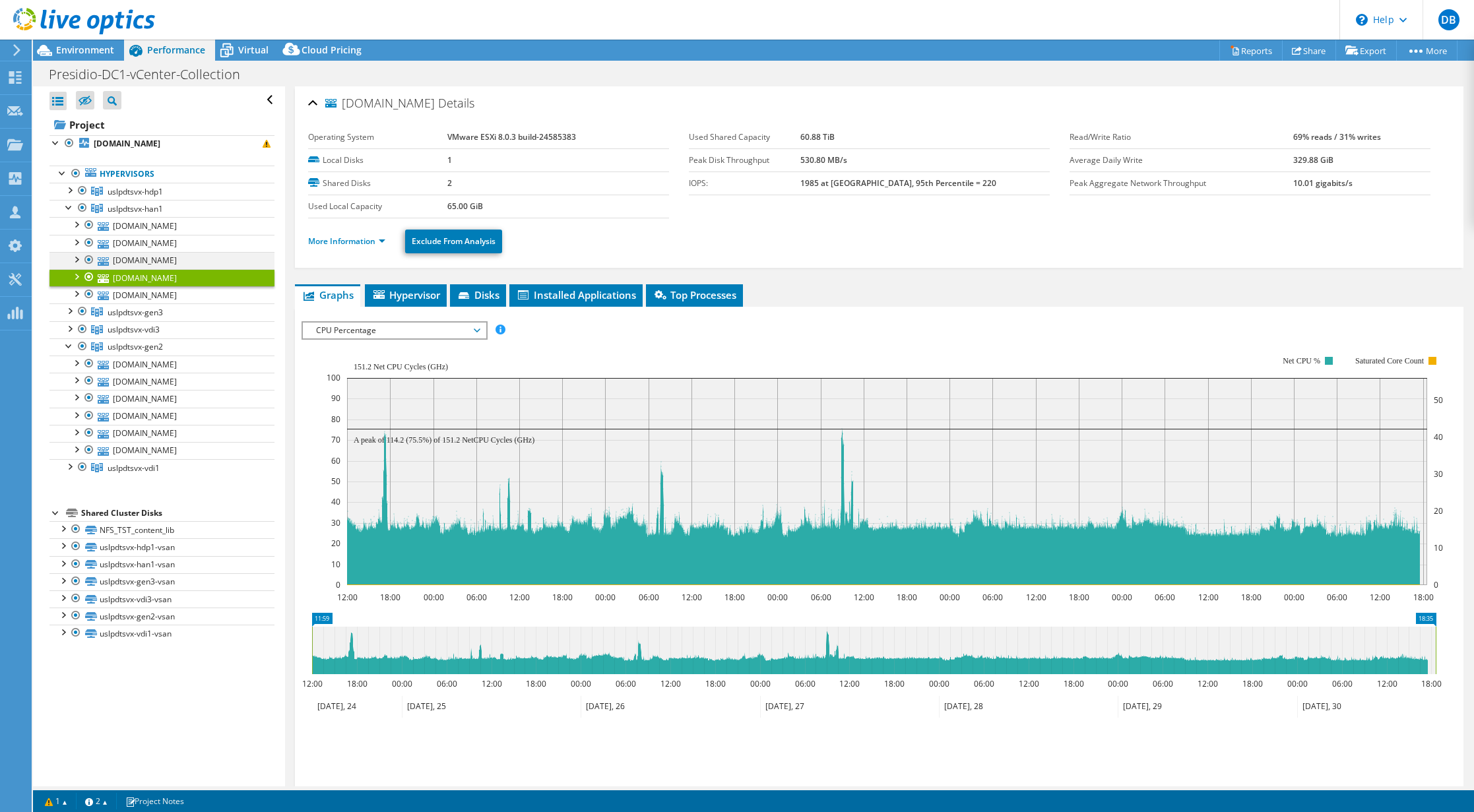
click at [76, 257] on div at bounding box center [76, 259] width 13 height 13
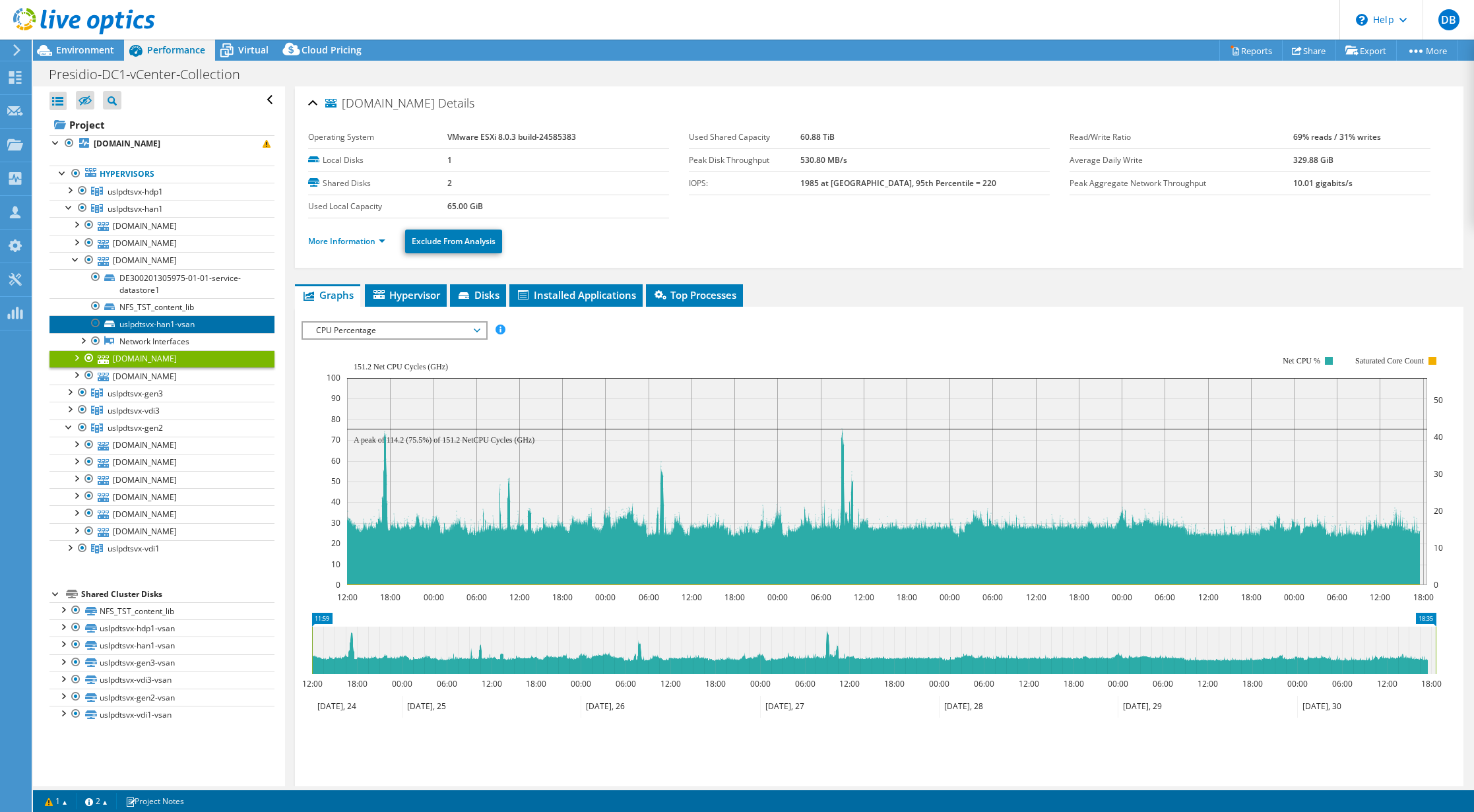
click at [159, 326] on link "uslpdtsvx-han1-vsan" at bounding box center [162, 323] width 225 height 17
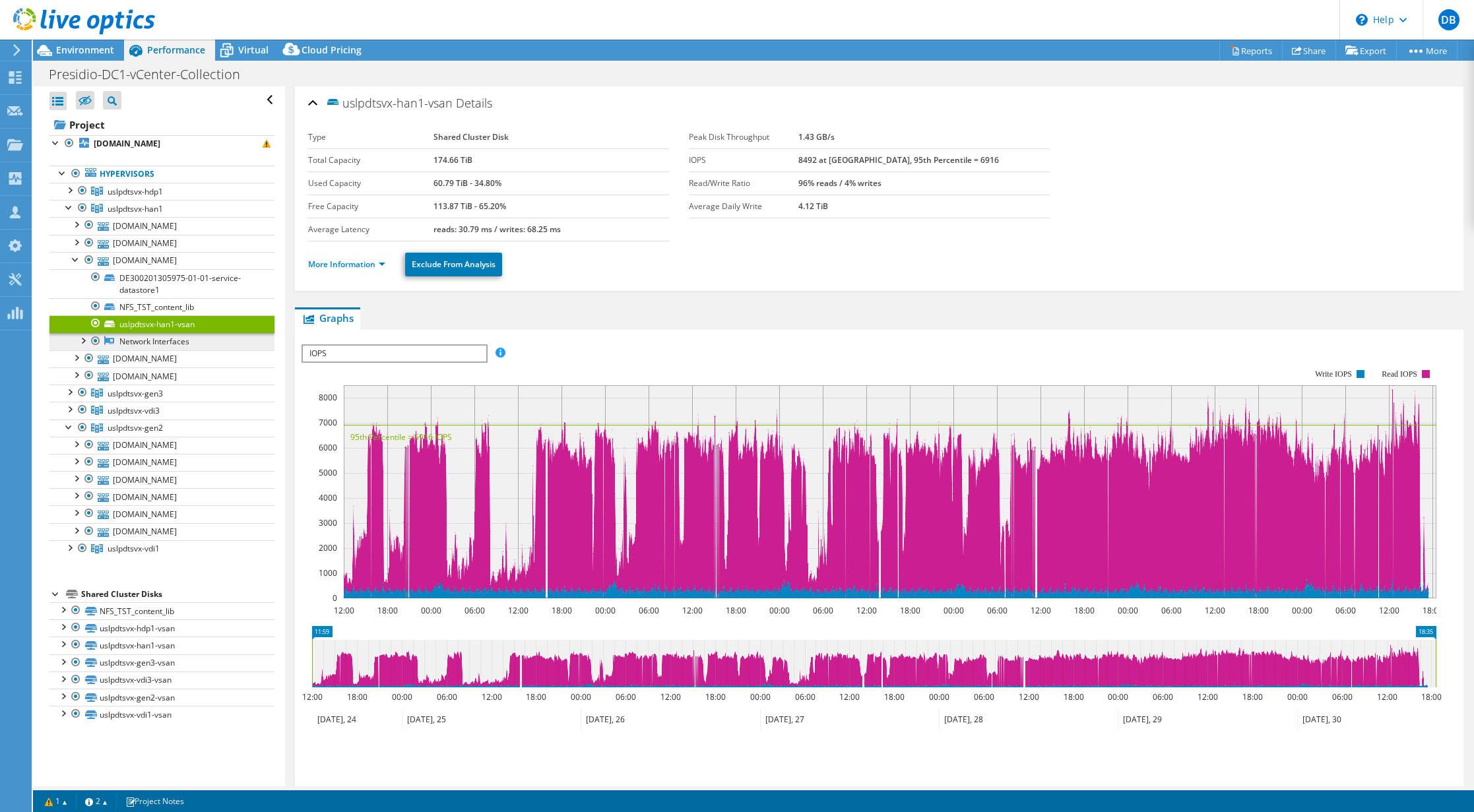
click at [154, 340] on link "Network Interfaces" at bounding box center [162, 341] width 225 height 17
click at [83, 340] on div at bounding box center [83, 340] width 13 height 13
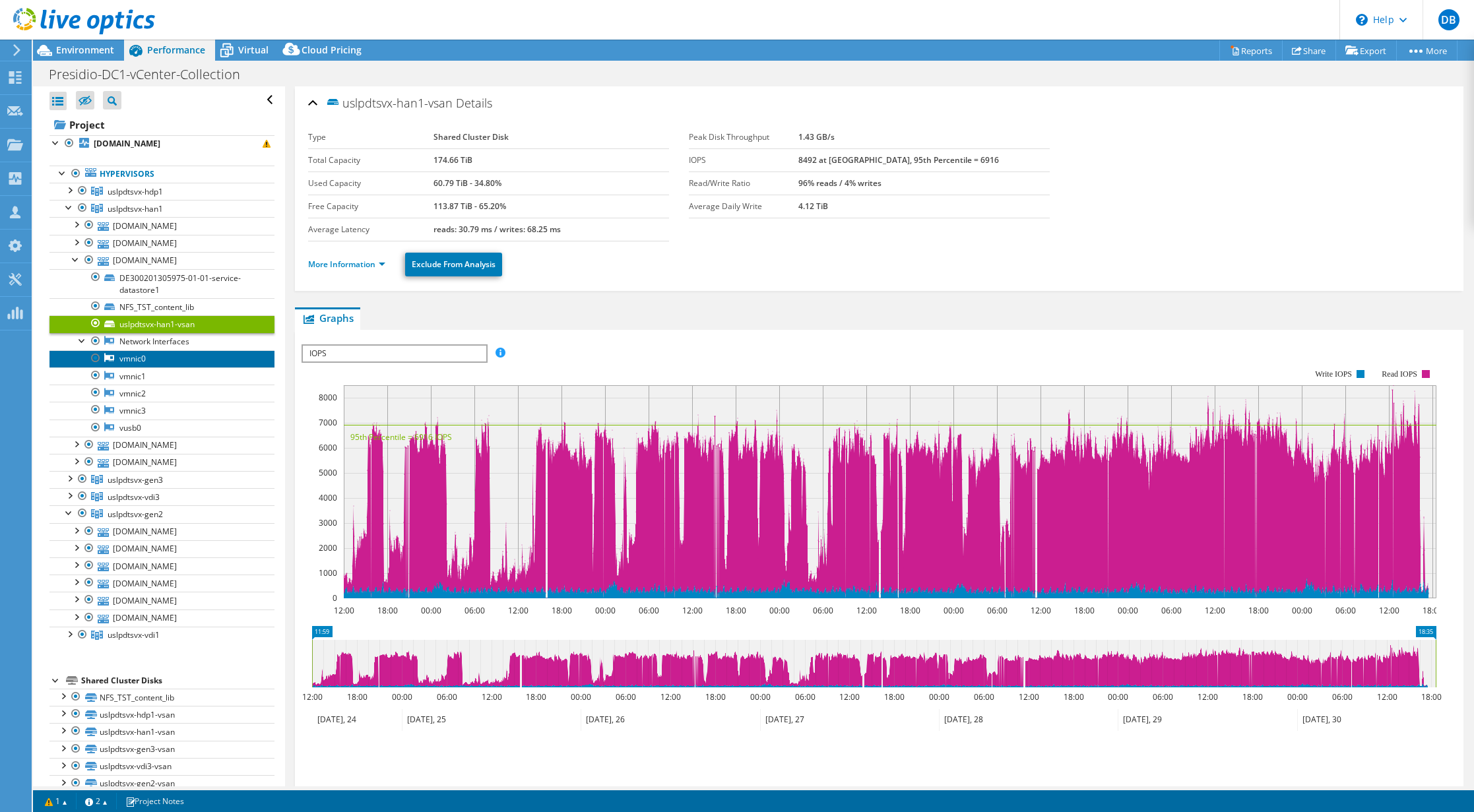
click at [132, 360] on link "vmnic0" at bounding box center [162, 358] width 225 height 17
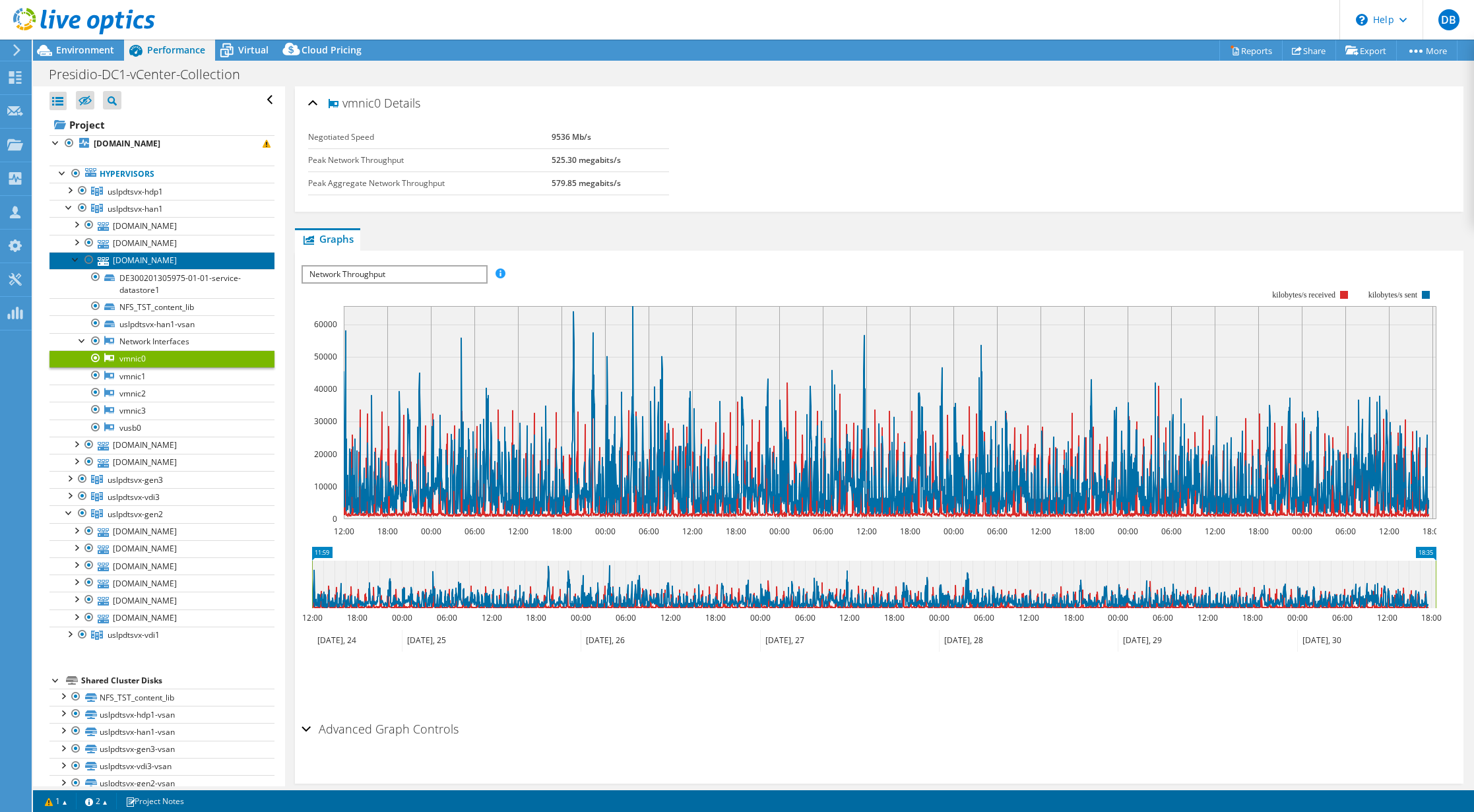
click at [150, 265] on link "[DOMAIN_NAME]" at bounding box center [162, 260] width 225 height 17
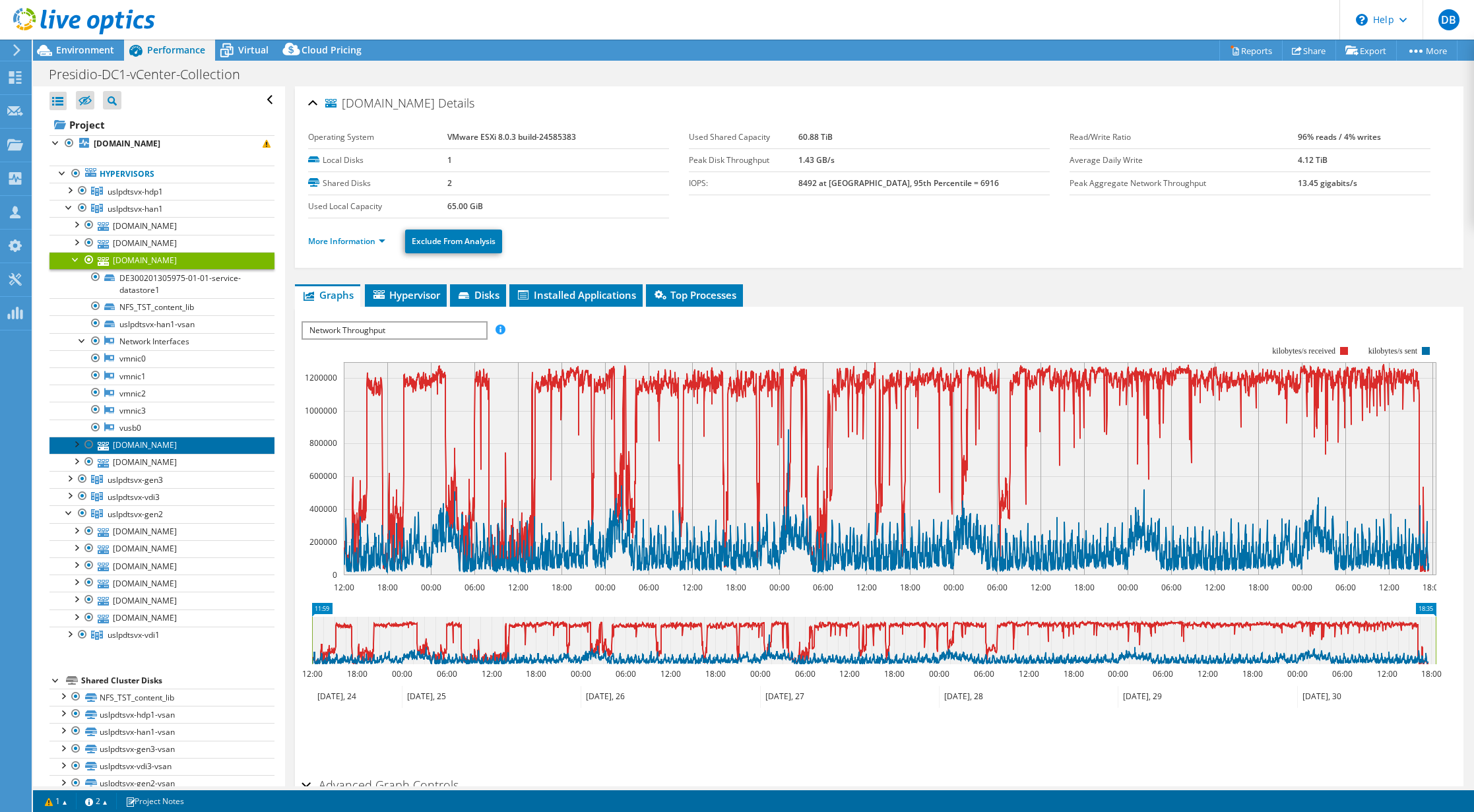
click at [139, 445] on link "[DOMAIN_NAME]" at bounding box center [162, 445] width 225 height 17
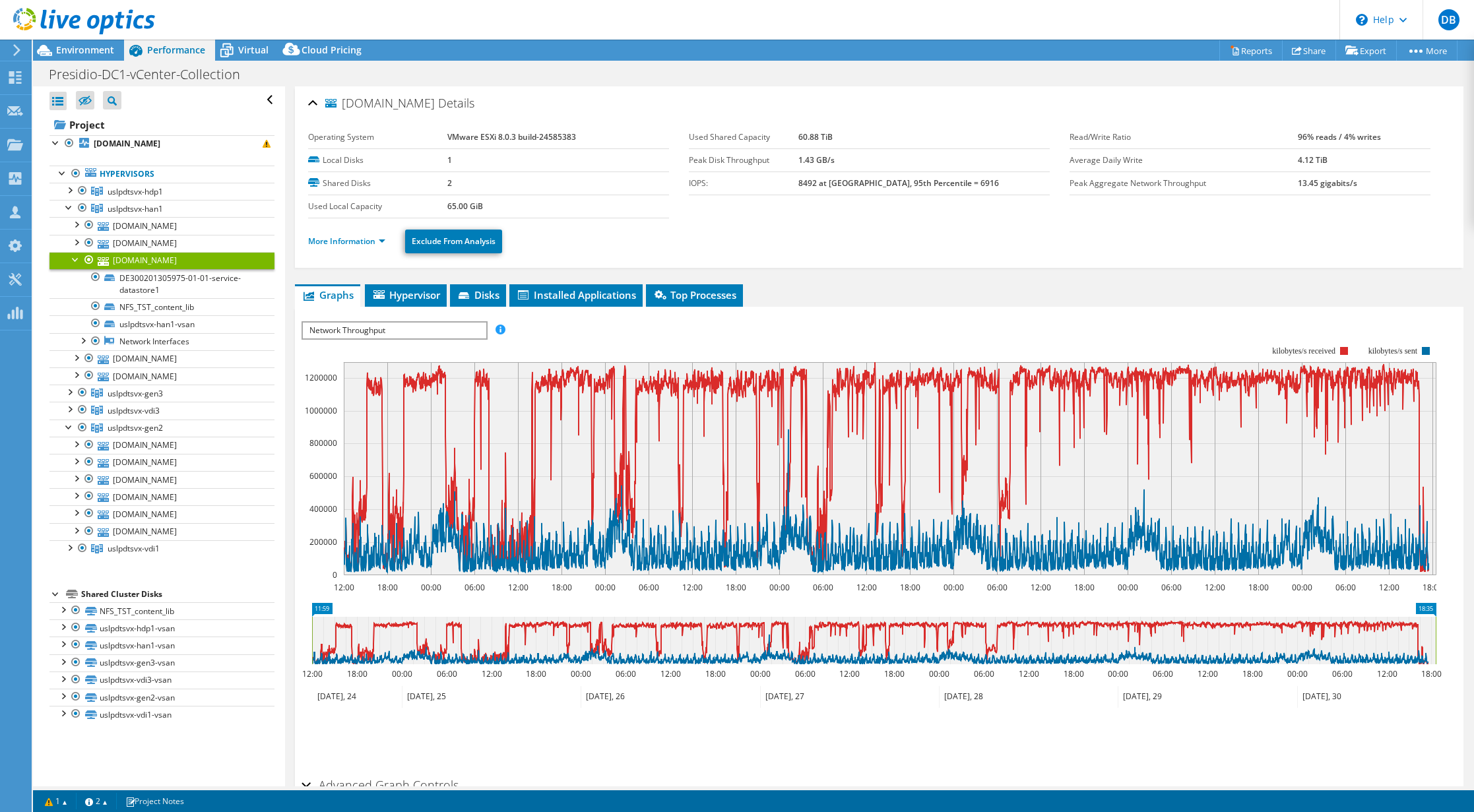
select select "USD"
click at [1252, 56] on link "Reports" at bounding box center [1251, 51] width 63 height 21
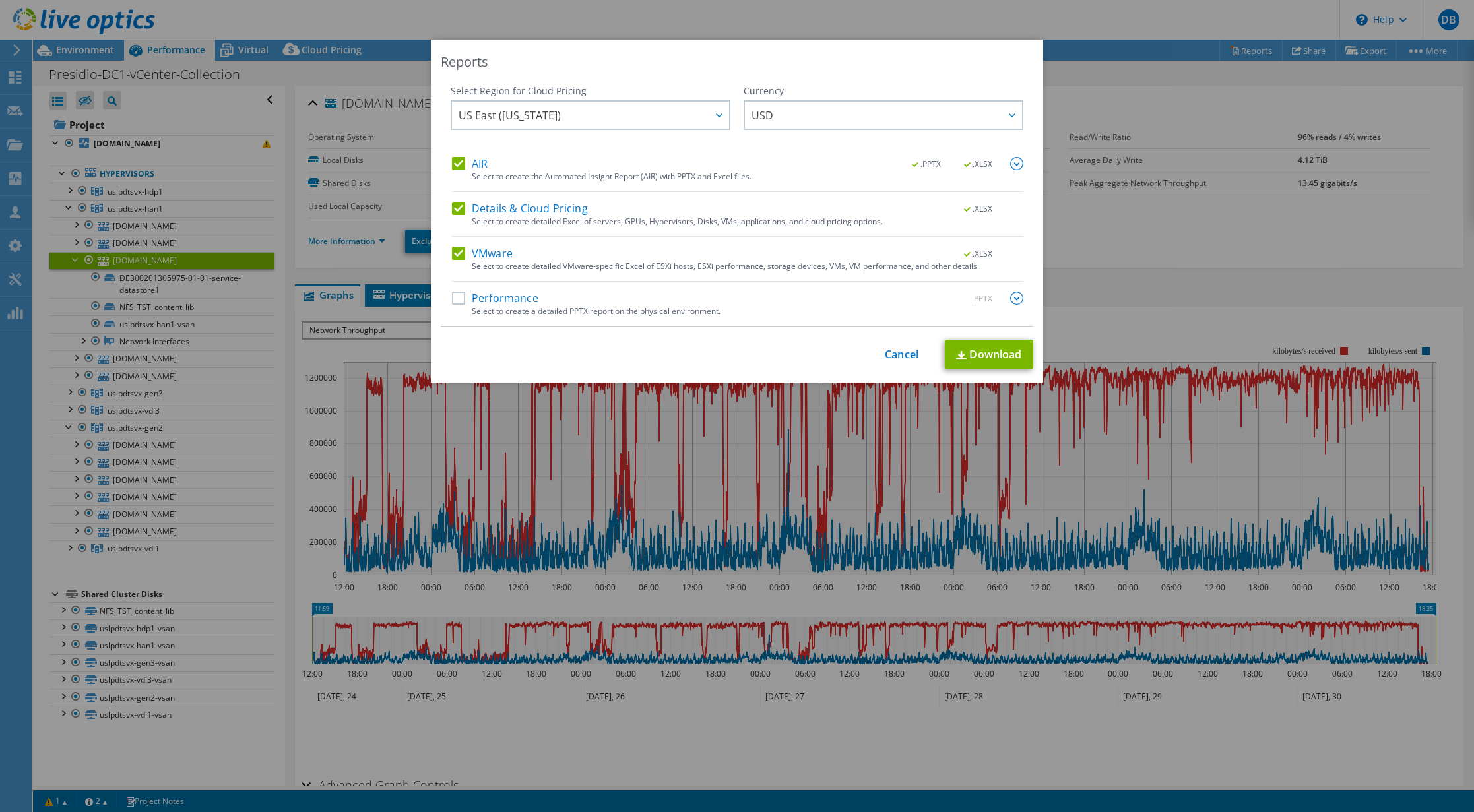
click at [452, 299] on label "Performance" at bounding box center [495, 298] width 86 height 13
click at [0, 0] on input "Performance" at bounding box center [0, 0] width 0 height 0
click at [457, 198] on div "AIR .PPTX .XLSX Select to create the Automated Insight Report (AIR) with PPTX a…" at bounding box center [737, 241] width 572 height 169
click at [452, 207] on label "Details & Cloud Pricing" at bounding box center [520, 209] width 136 height 13
click at [0, 0] on input "Details & Cloud Pricing" at bounding box center [0, 0] width 0 height 0
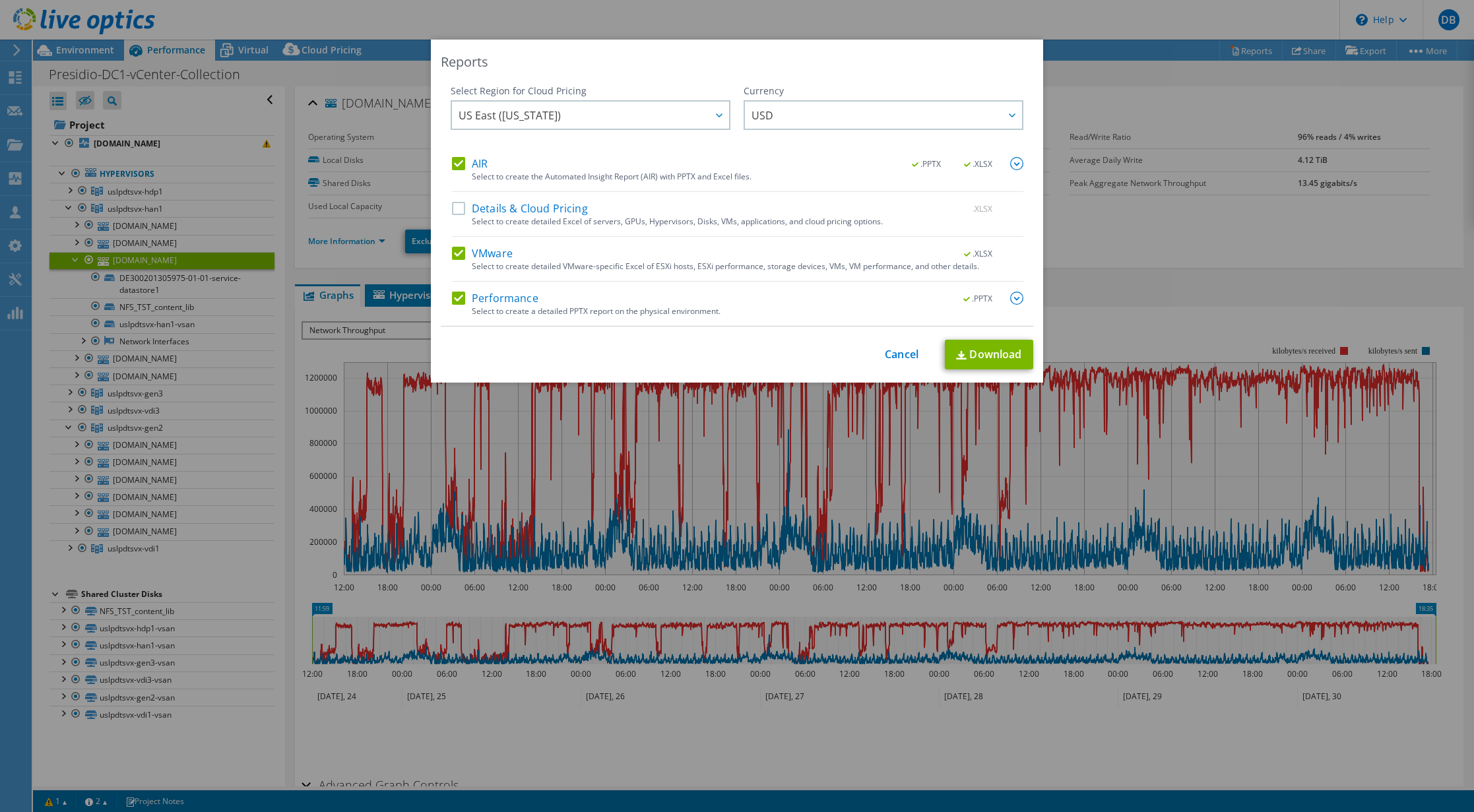
drag, startPoint x: 446, startPoint y: 163, endPoint x: 445, endPoint y: 169, distance: 6.1
click at [452, 163] on label "AIR" at bounding box center [470, 163] width 36 height 13
click at [0, 0] on input "AIR" at bounding box center [0, 0] width 0 height 0
click at [465, 248] on label "VMware" at bounding box center [482, 253] width 61 height 13
click at [0, 0] on input "VMware" at bounding box center [0, 0] width 0 height 0
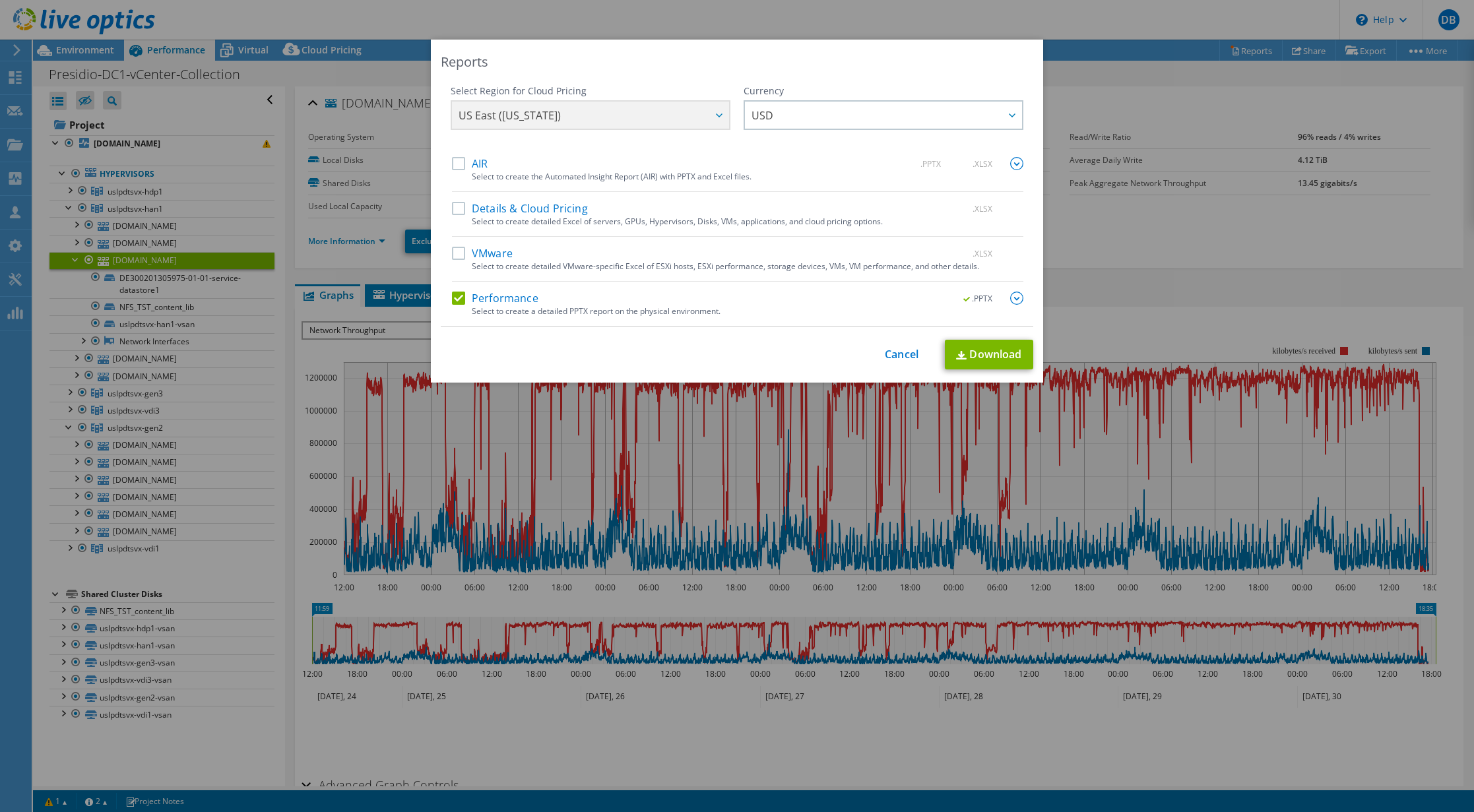
click at [1015, 300] on img at bounding box center [1017, 298] width 13 height 13
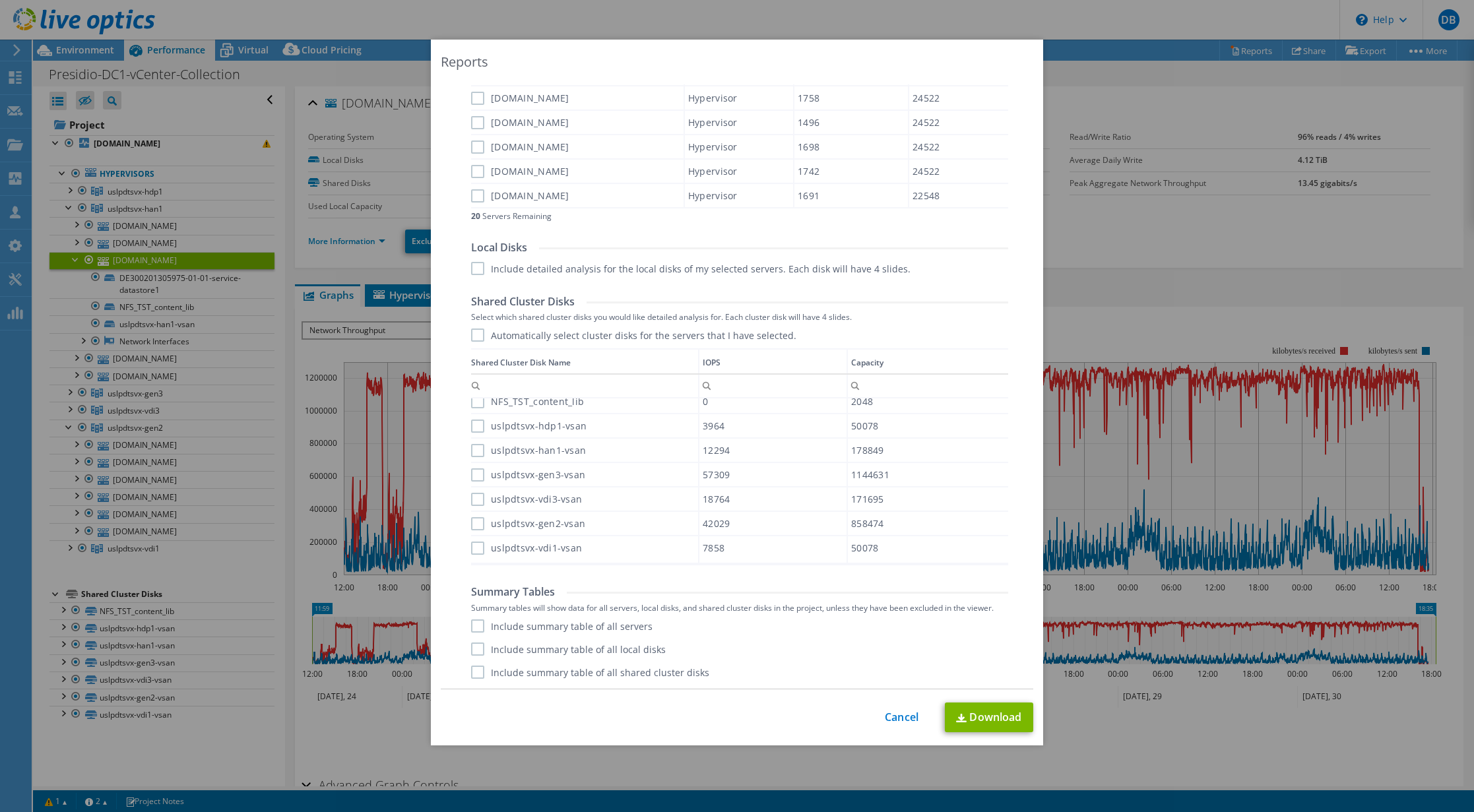
scroll to position [19, 0]
